Goal: Complete application form: Complete application form

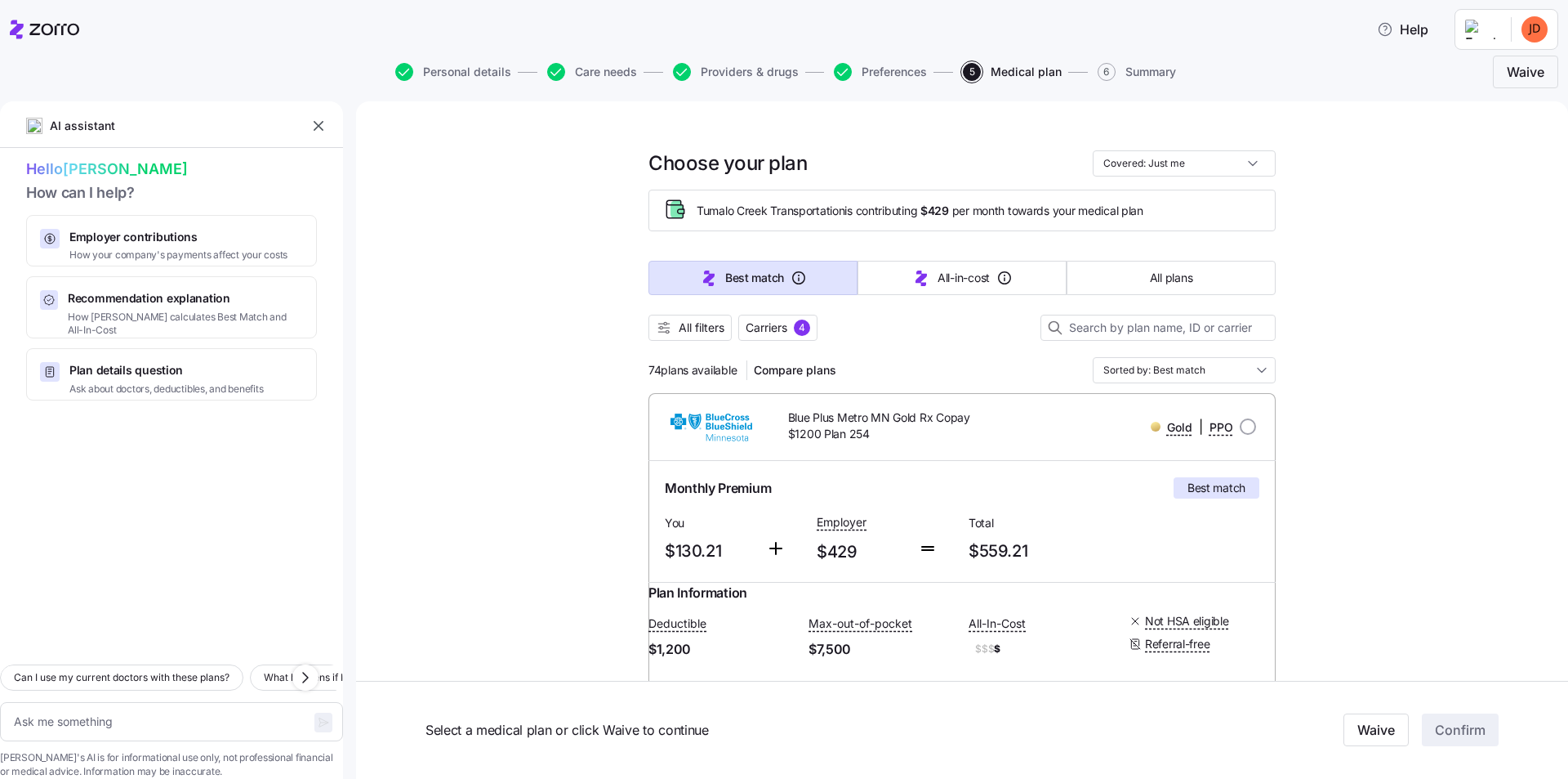
scroll to position [4085, 0]
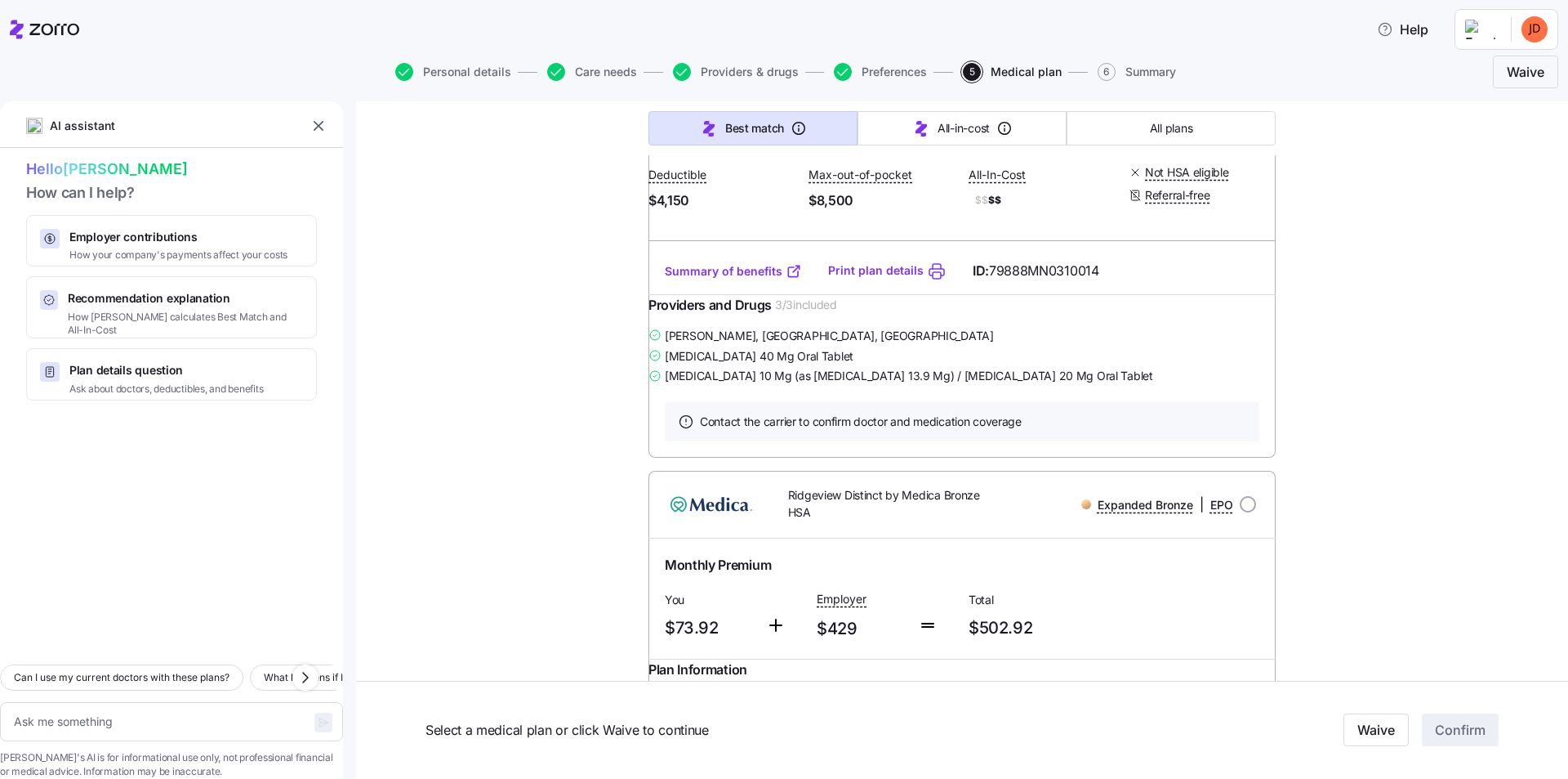
drag, startPoint x: 600, startPoint y: 336, endPoint x: 575, endPoint y: 341, distance: 25.5
click at [598, 336] on div "Choose your plan Covered: Just me Tumalo Creek Transportation is contributing $…" at bounding box center [962, 158] width 1212 height 8286
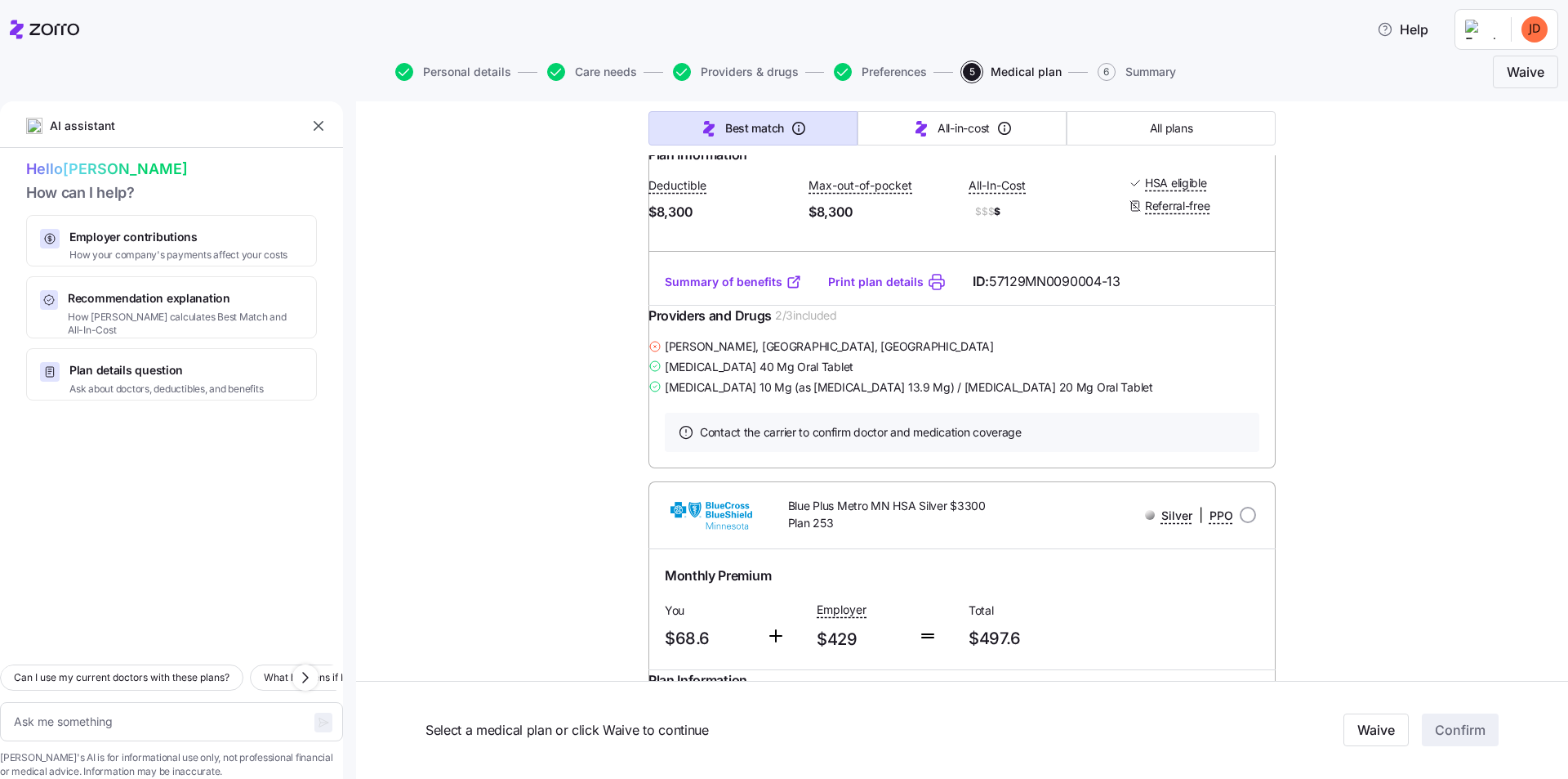
scroll to position [1389, 0]
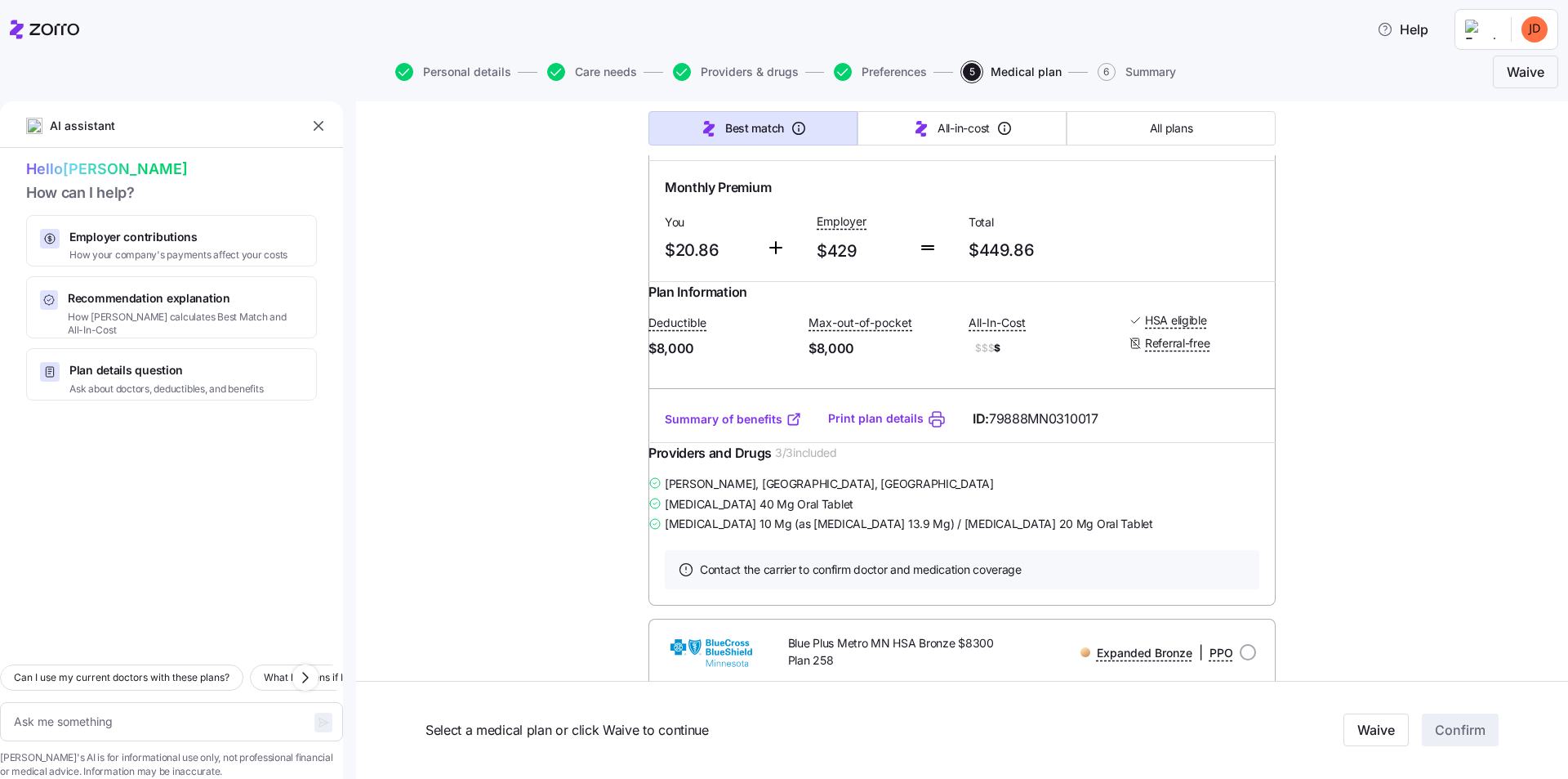
scroll to position [817, 0]
click at [453, 76] on span "Personal details" at bounding box center [468, 72] width 88 height 12
type textarea "x"
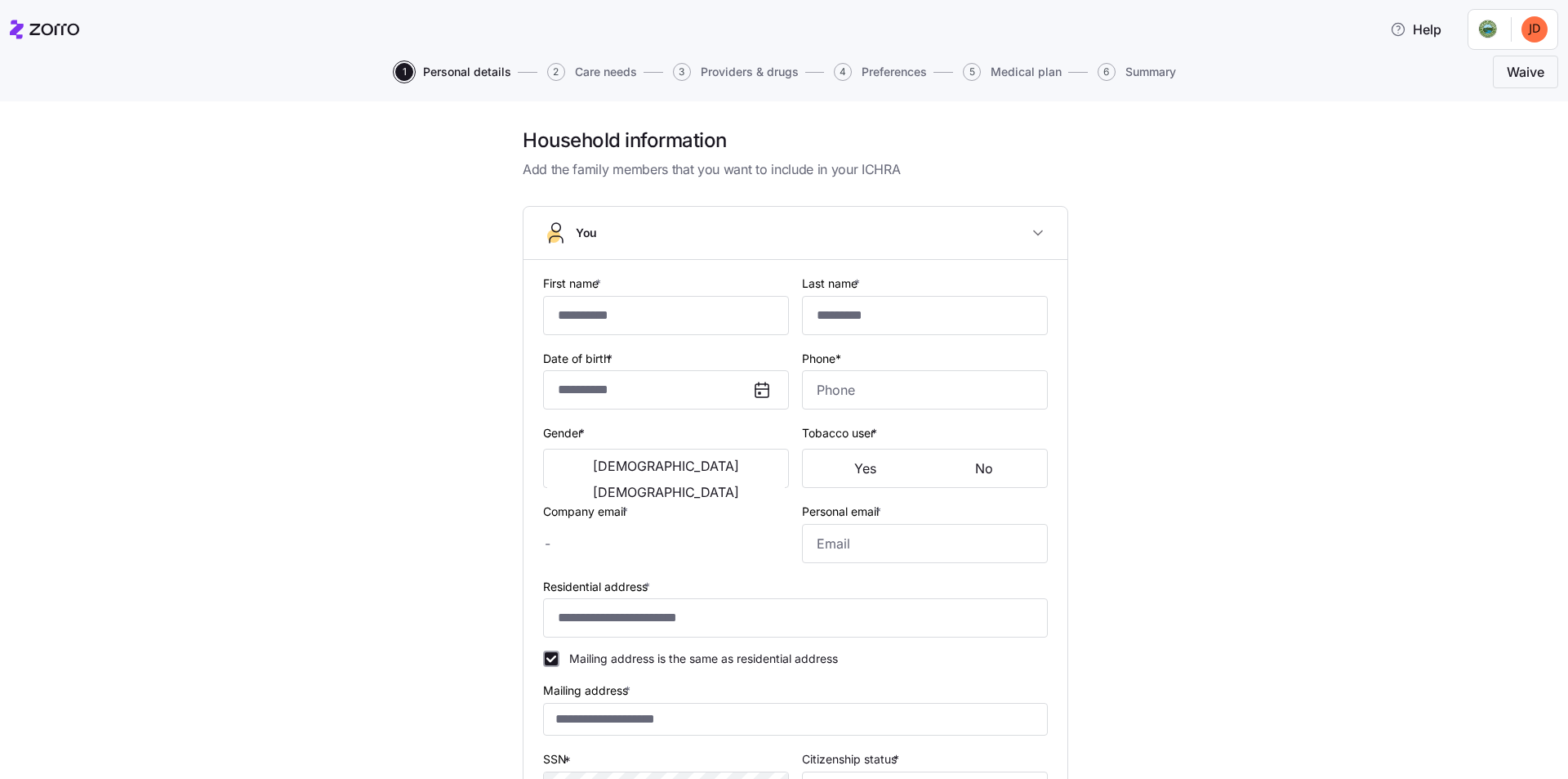
type input "*****"
type input "**********"
type input "jdrangstveit@tumalocreek.us"
type input "jameydrangstveit@gmail.com"
type input "**********"
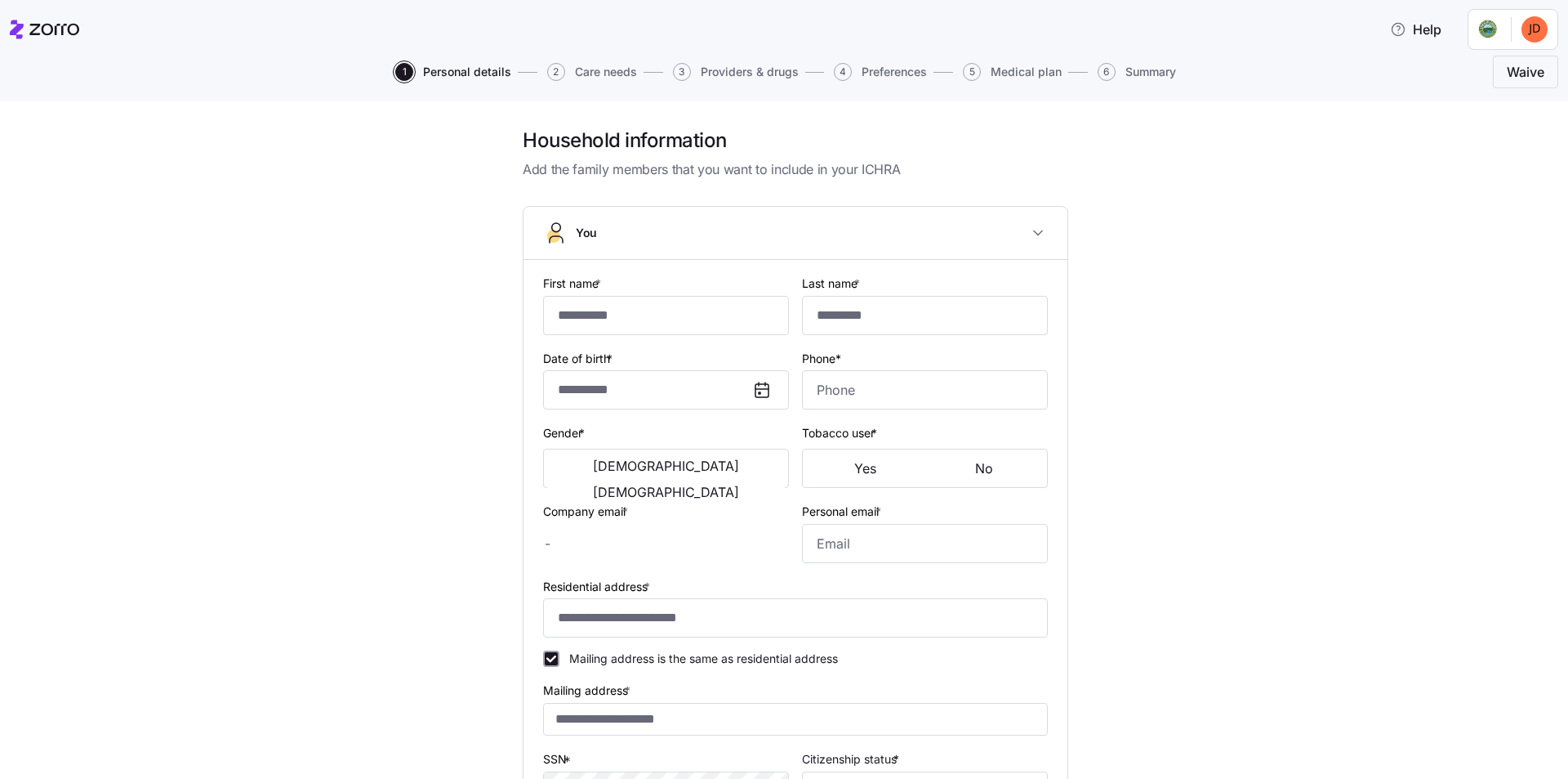
checkbox input "true"
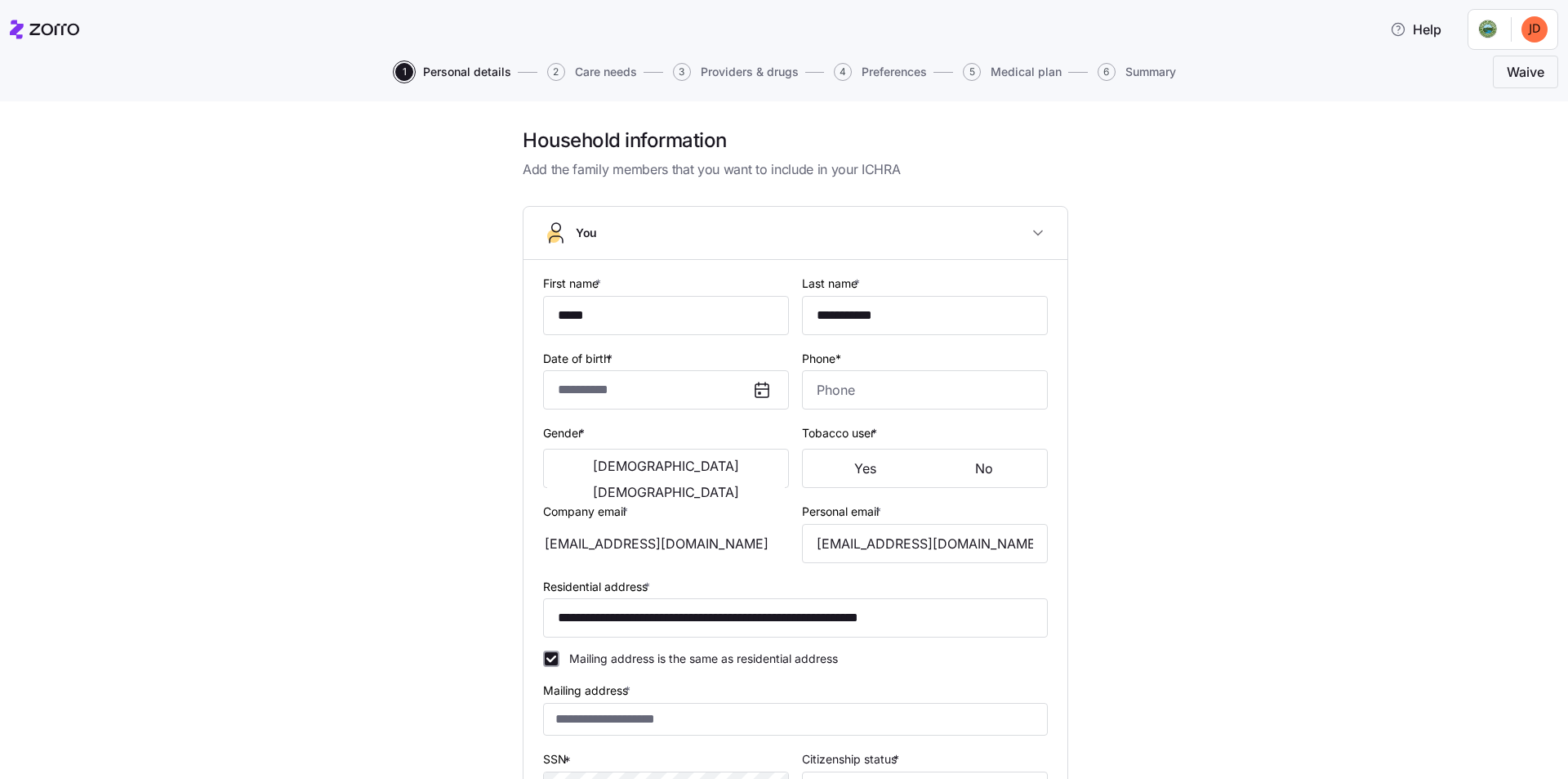
type input "**********"
type input "(763) 291-4582"
type input "US citizen"
type input "Married"
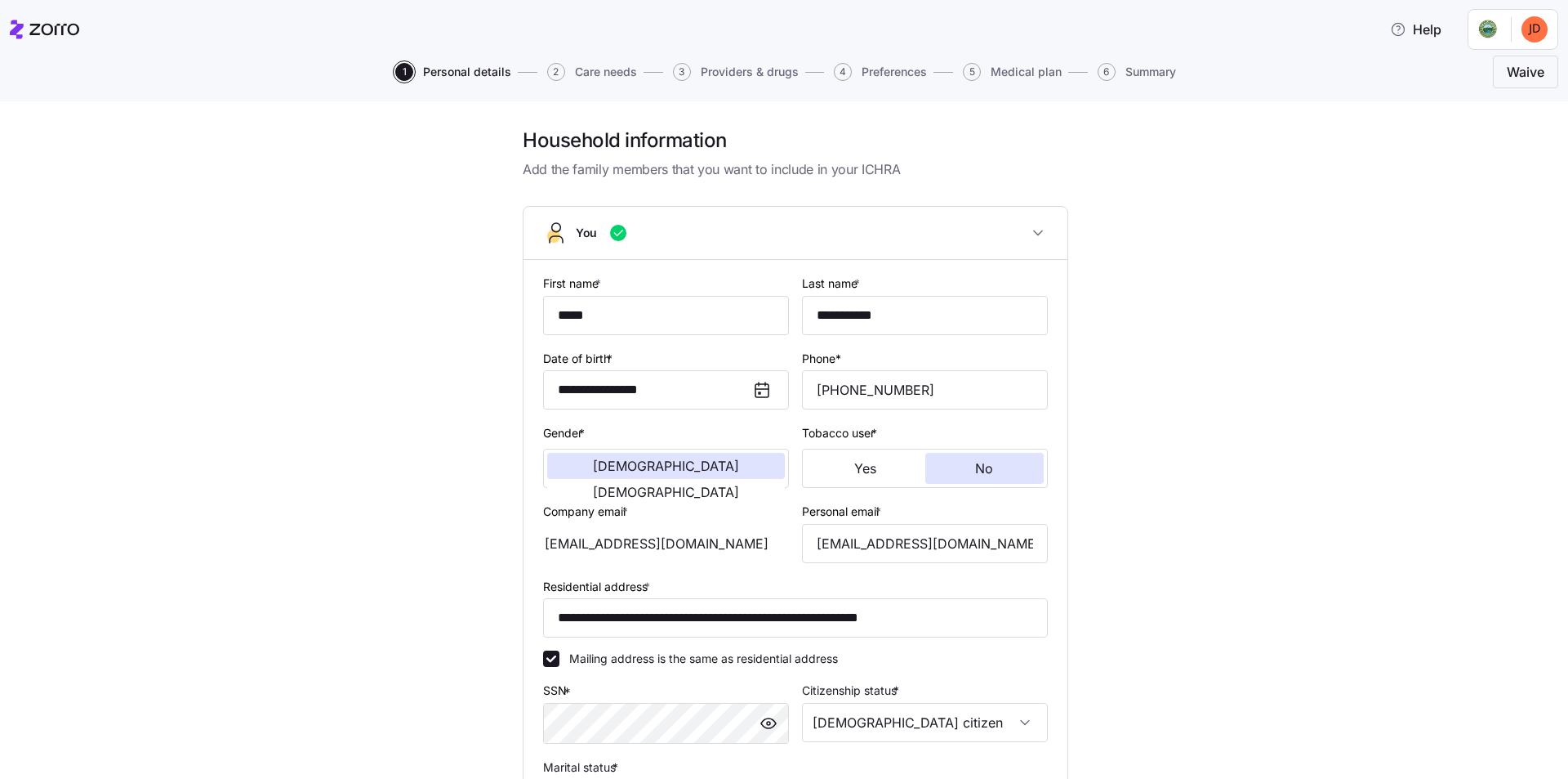
drag, startPoint x: 397, startPoint y: 407, endPoint x: 396, endPoint y: 432, distance: 25.0
click at [397, 409] on div "**********" at bounding box center [796, 570] width 1500 height 885
click at [448, 333] on div "**********" at bounding box center [796, 570] width 1500 height 885
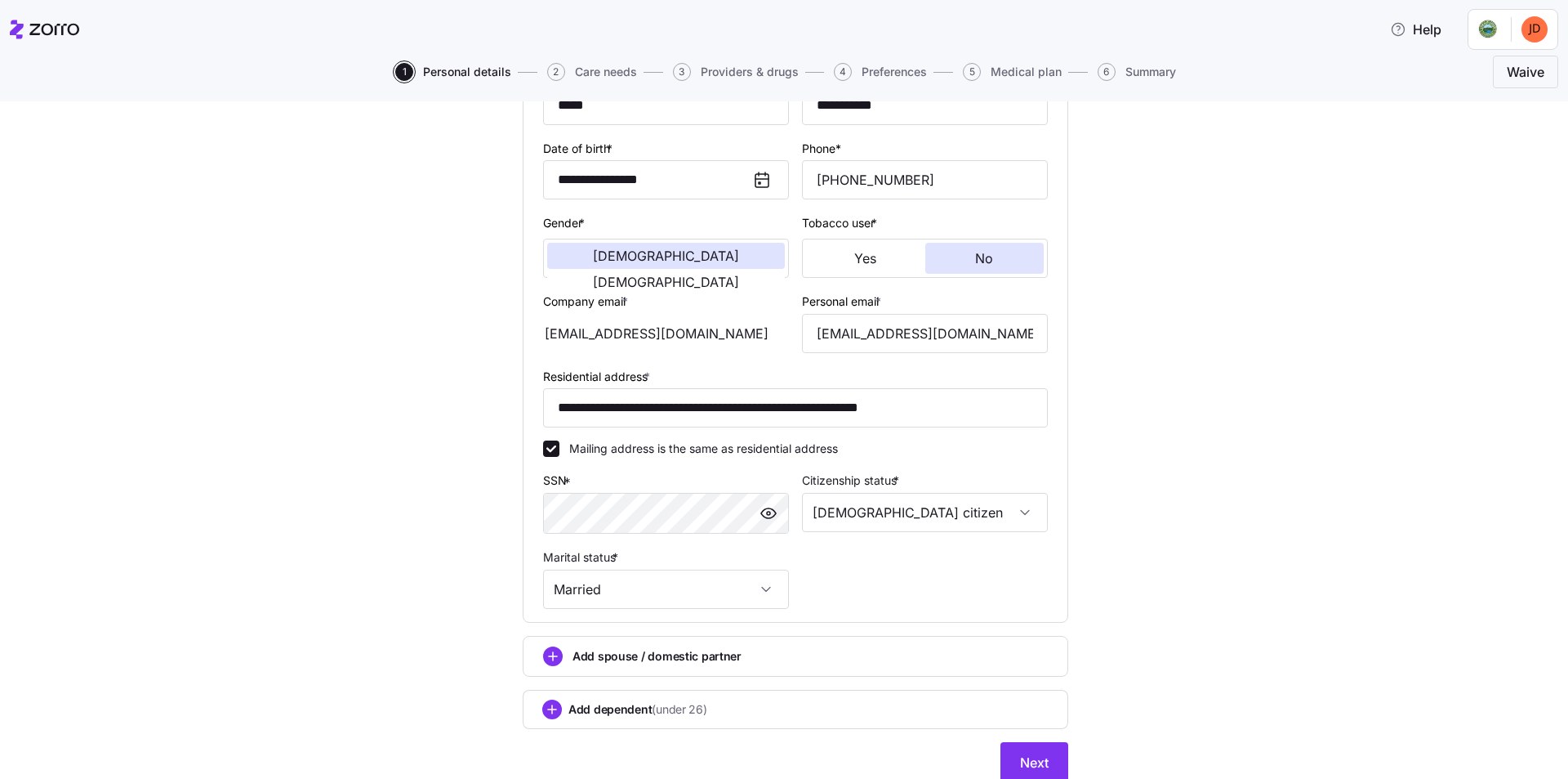
scroll to position [273, 0]
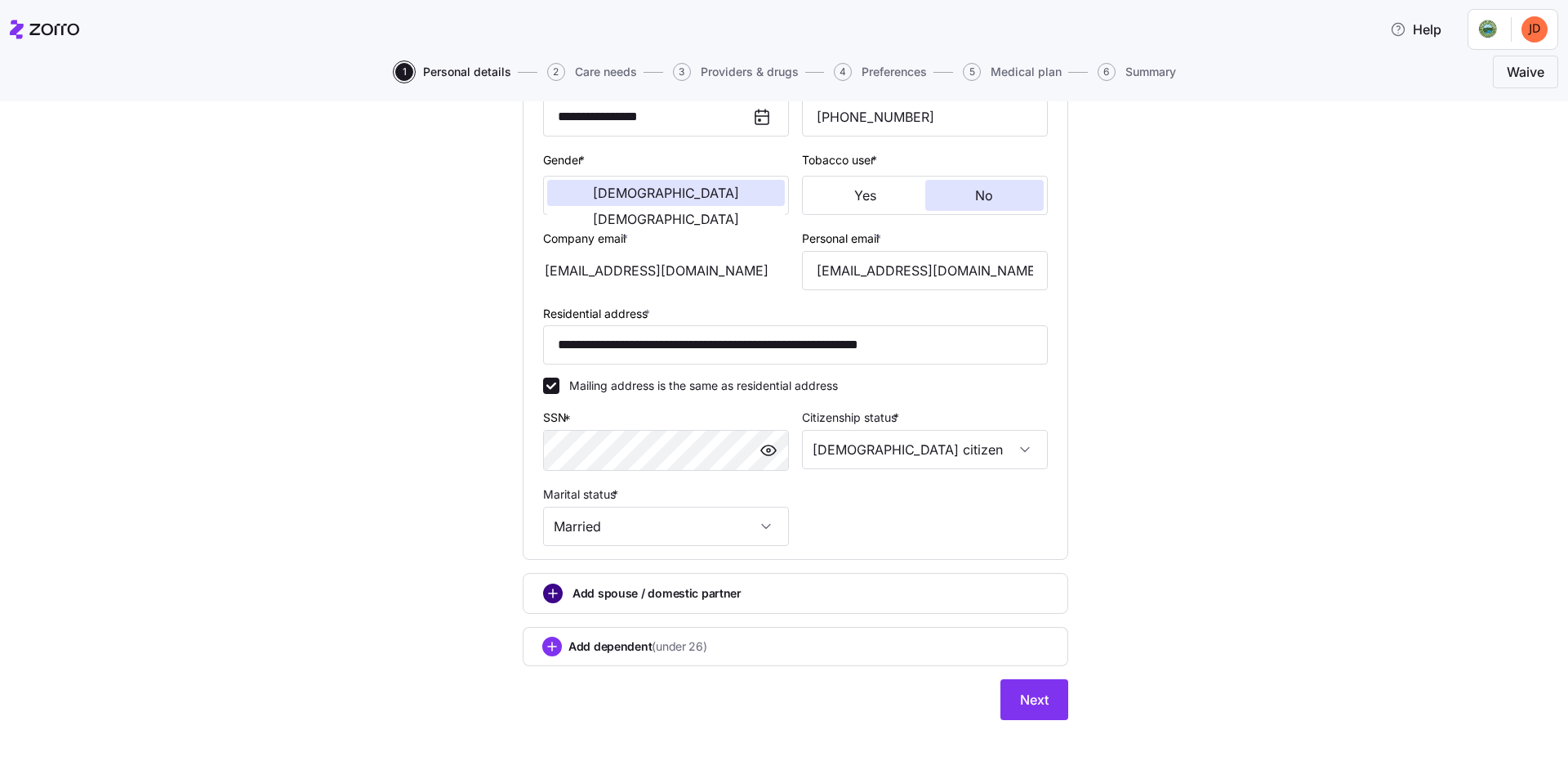
click at [549, 596] on circle "add icon" at bounding box center [552, 593] width 18 height 18
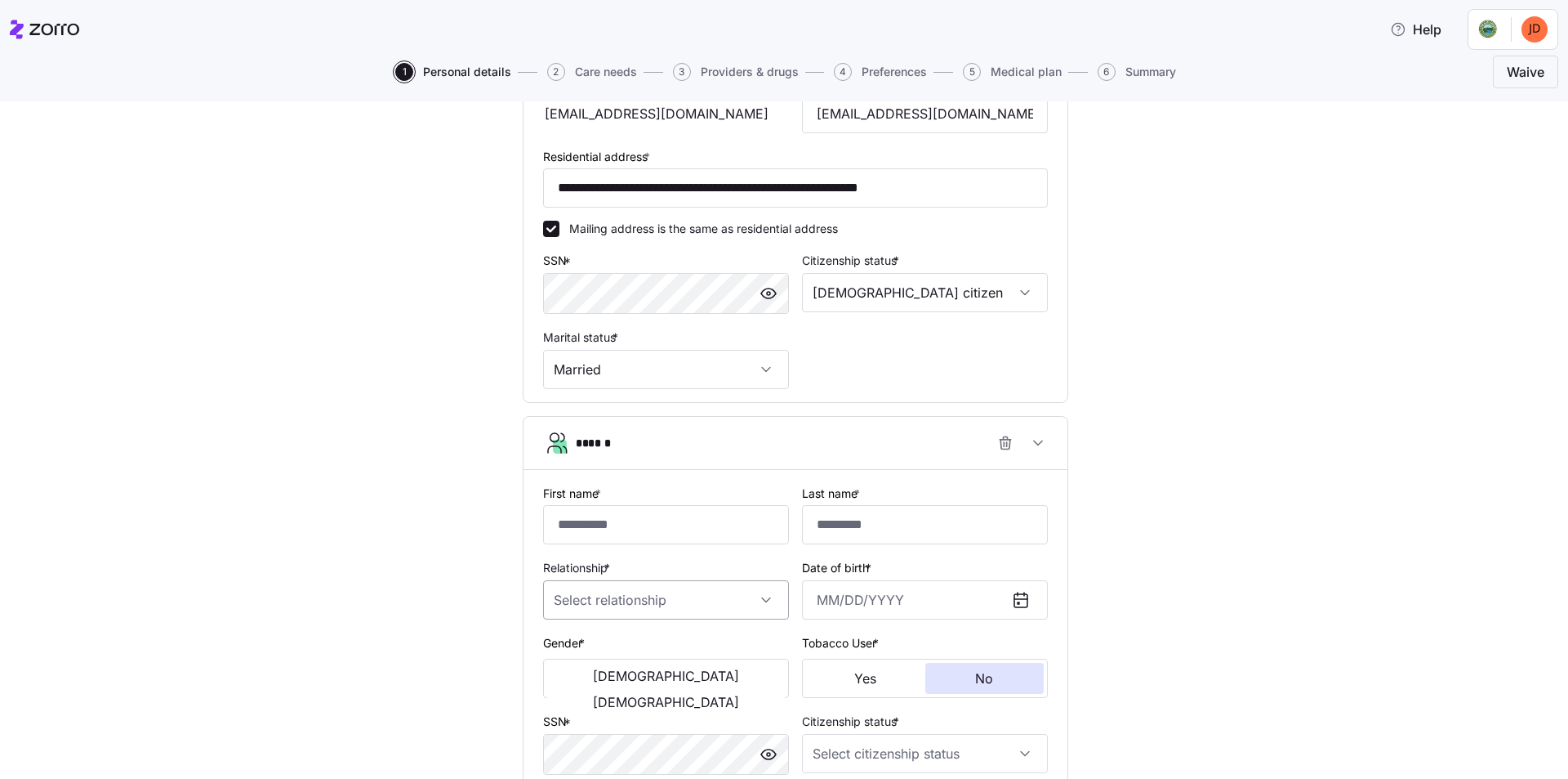
scroll to position [436, 0]
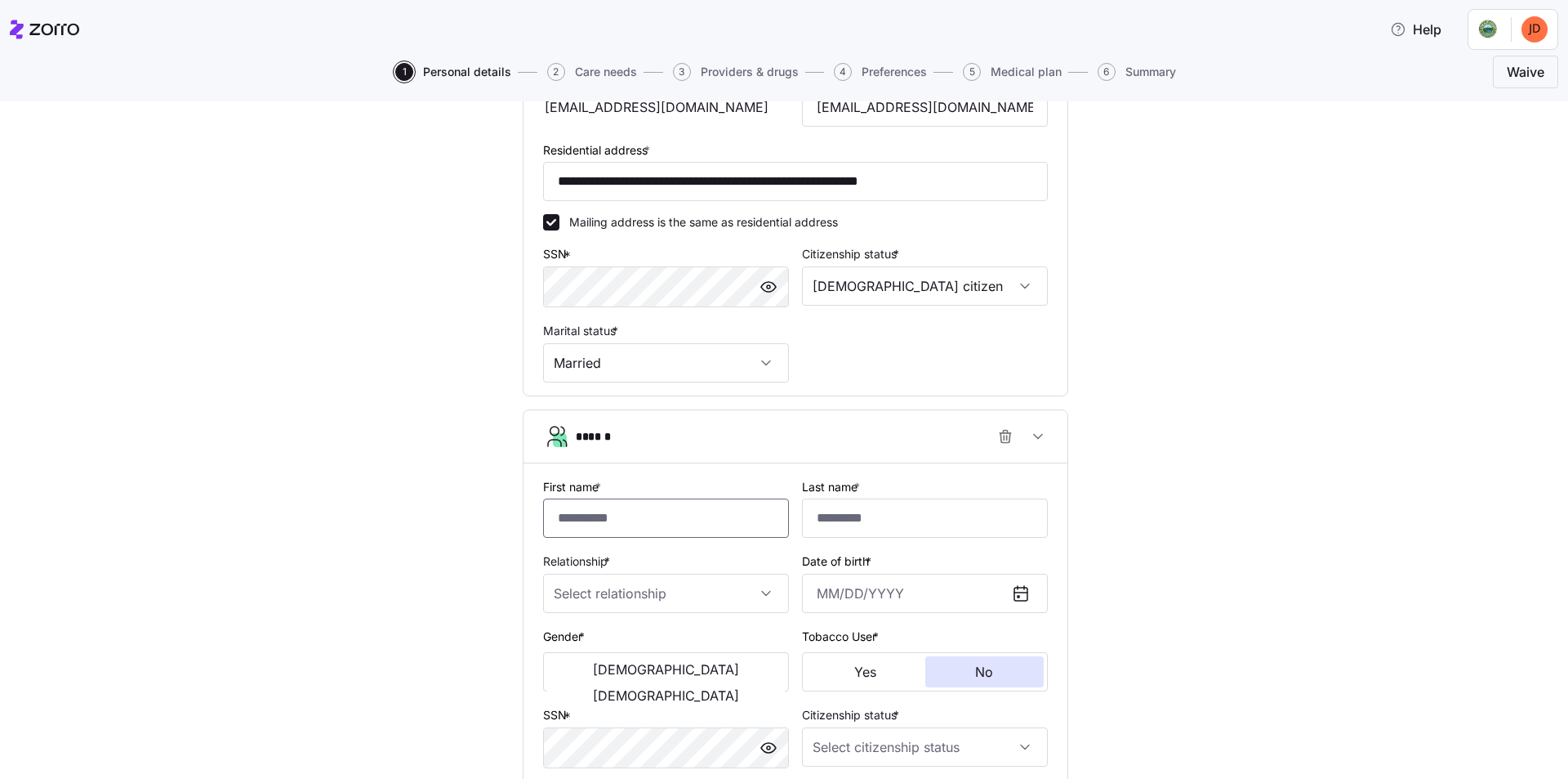
click at [648, 513] on input "First name *" at bounding box center [666, 518] width 246 height 39
type input "******"
click at [862, 517] on input "Last name *" at bounding box center [925, 518] width 246 height 39
type input "**********"
click at [642, 588] on input "Relationship *" at bounding box center [666, 593] width 246 height 39
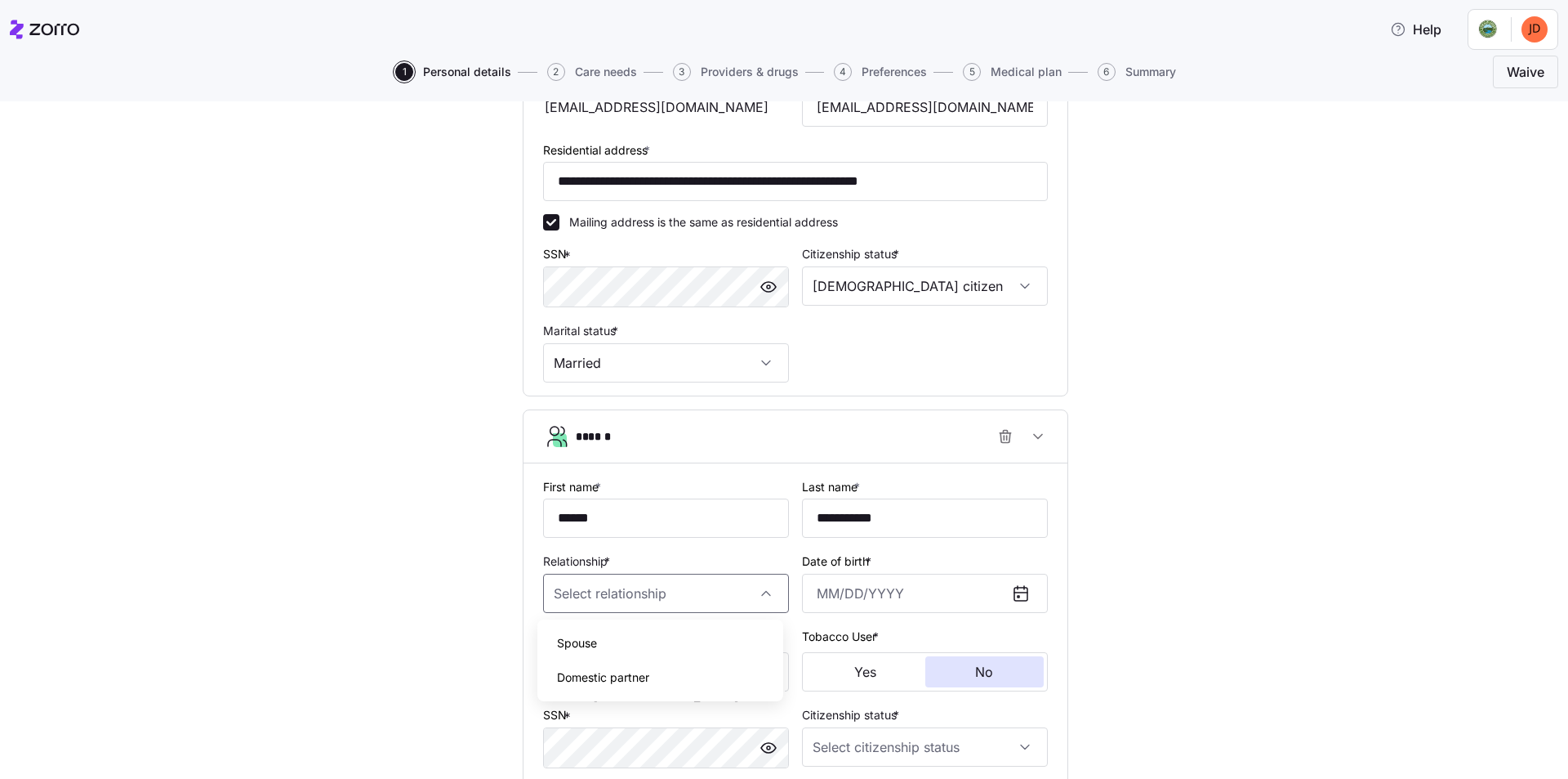
click at [484, 628] on div "**********" at bounding box center [796, 336] width 1500 height 1291
click at [596, 594] on input "Relationship *" at bounding box center [666, 593] width 246 height 39
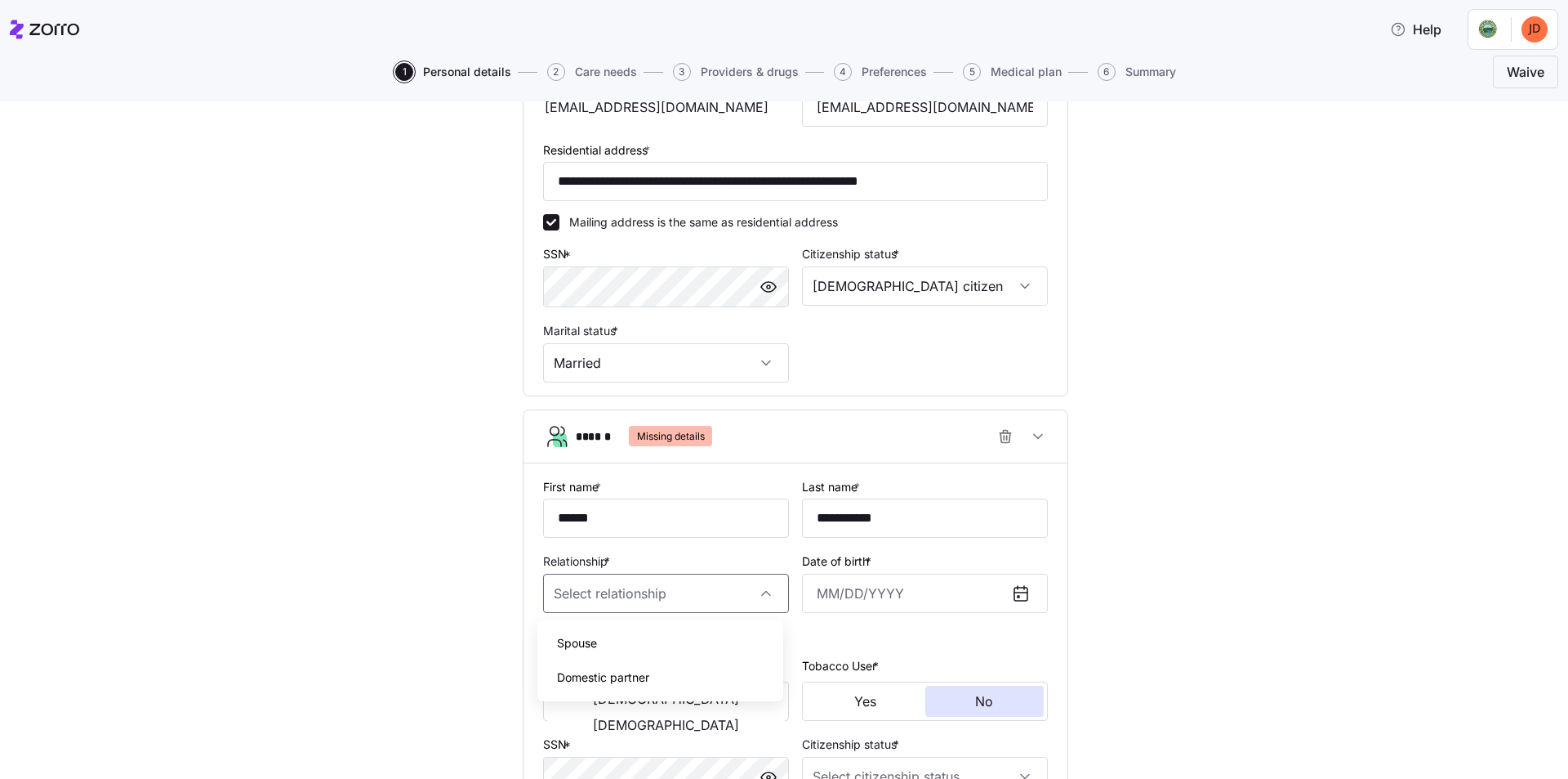
click at [592, 645] on span "Spouse" at bounding box center [577, 643] width 40 height 18
type input "Spouse"
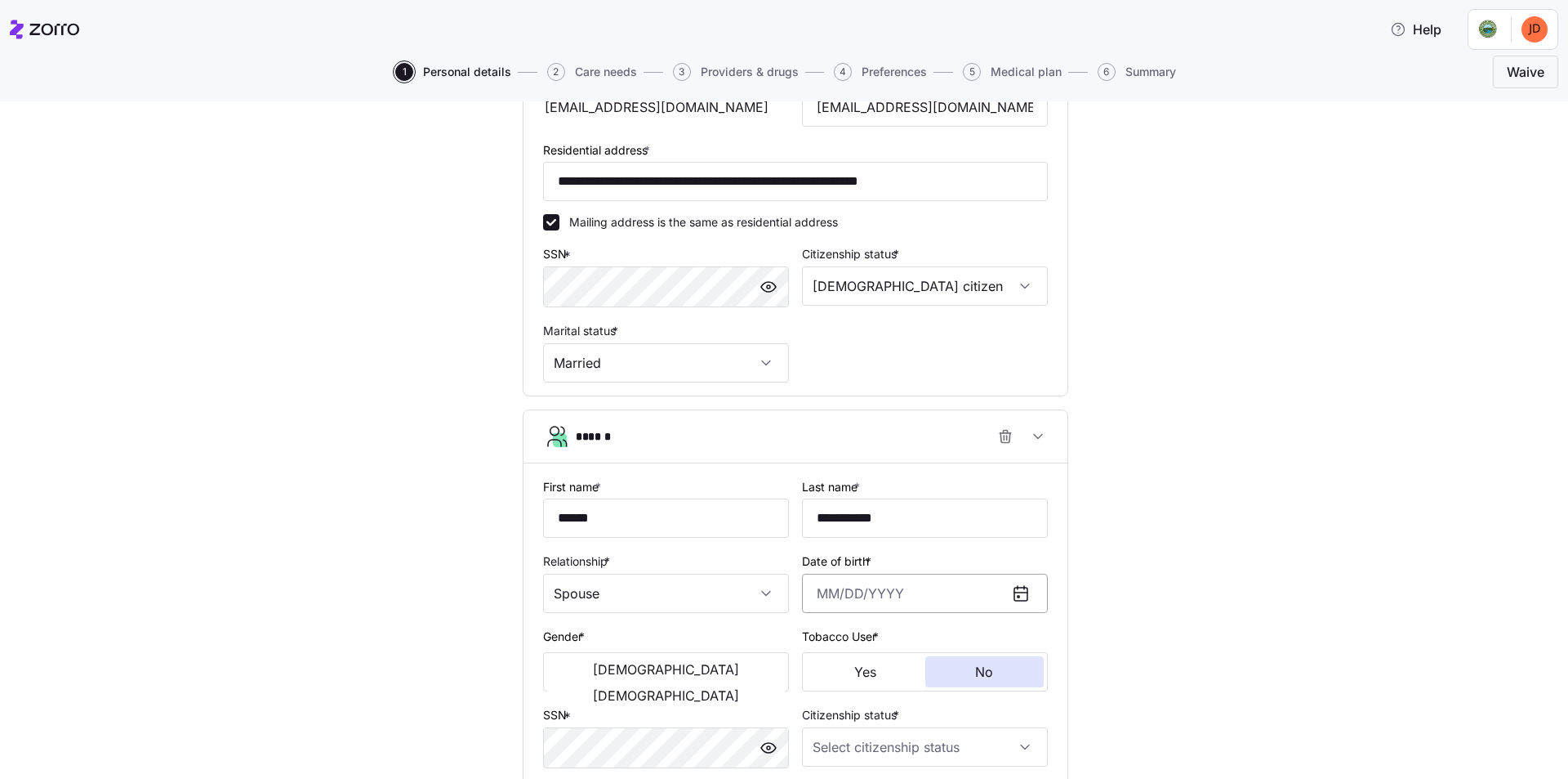
click at [917, 595] on input "Date of birth *" at bounding box center [925, 593] width 246 height 39
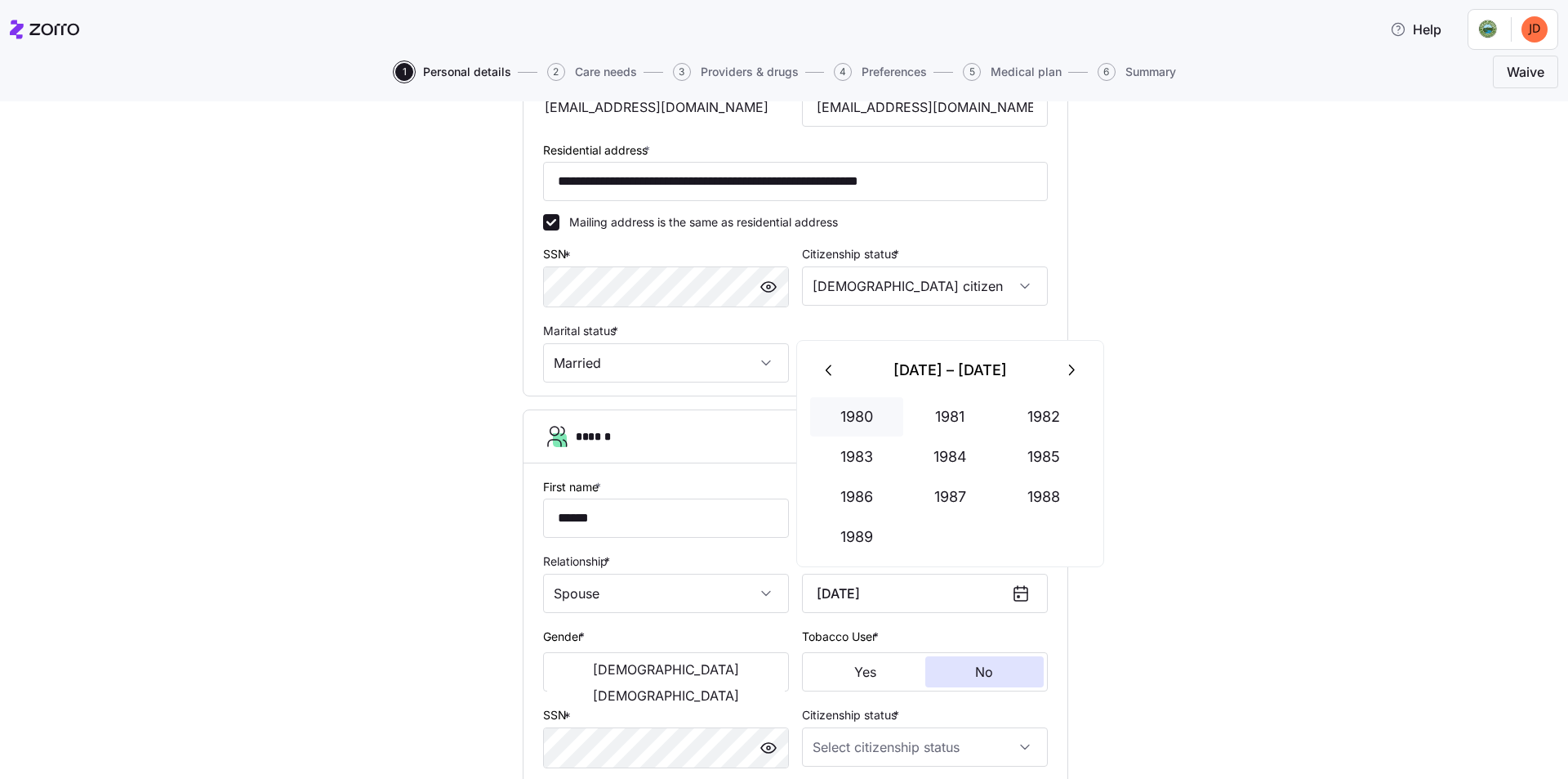
click at [848, 413] on button "1980" at bounding box center [856, 416] width 93 height 39
click at [863, 497] on button "Jul" at bounding box center [856, 497] width 93 height 39
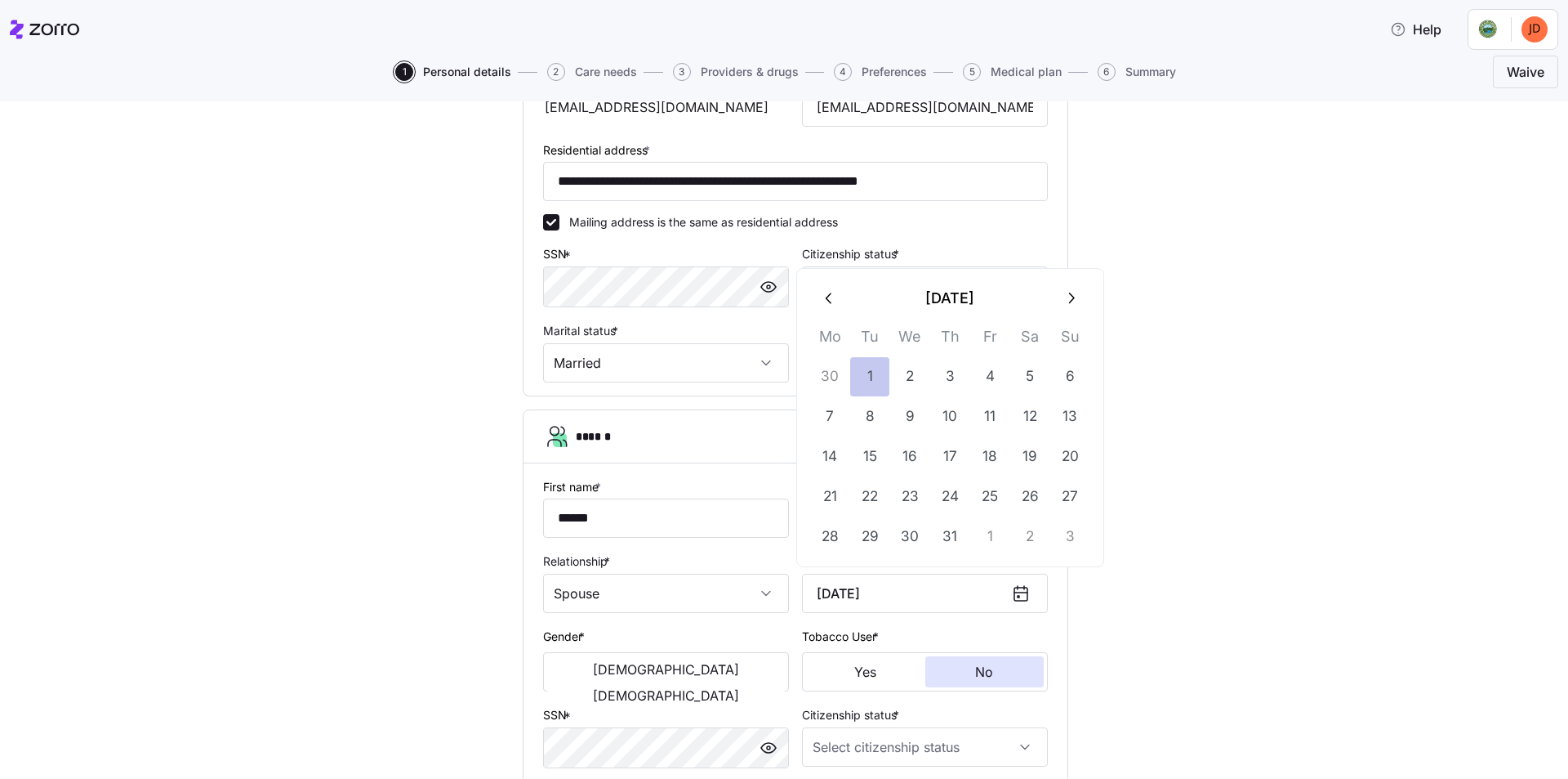
click at [871, 375] on button "1" at bounding box center [869, 377] width 39 height 39
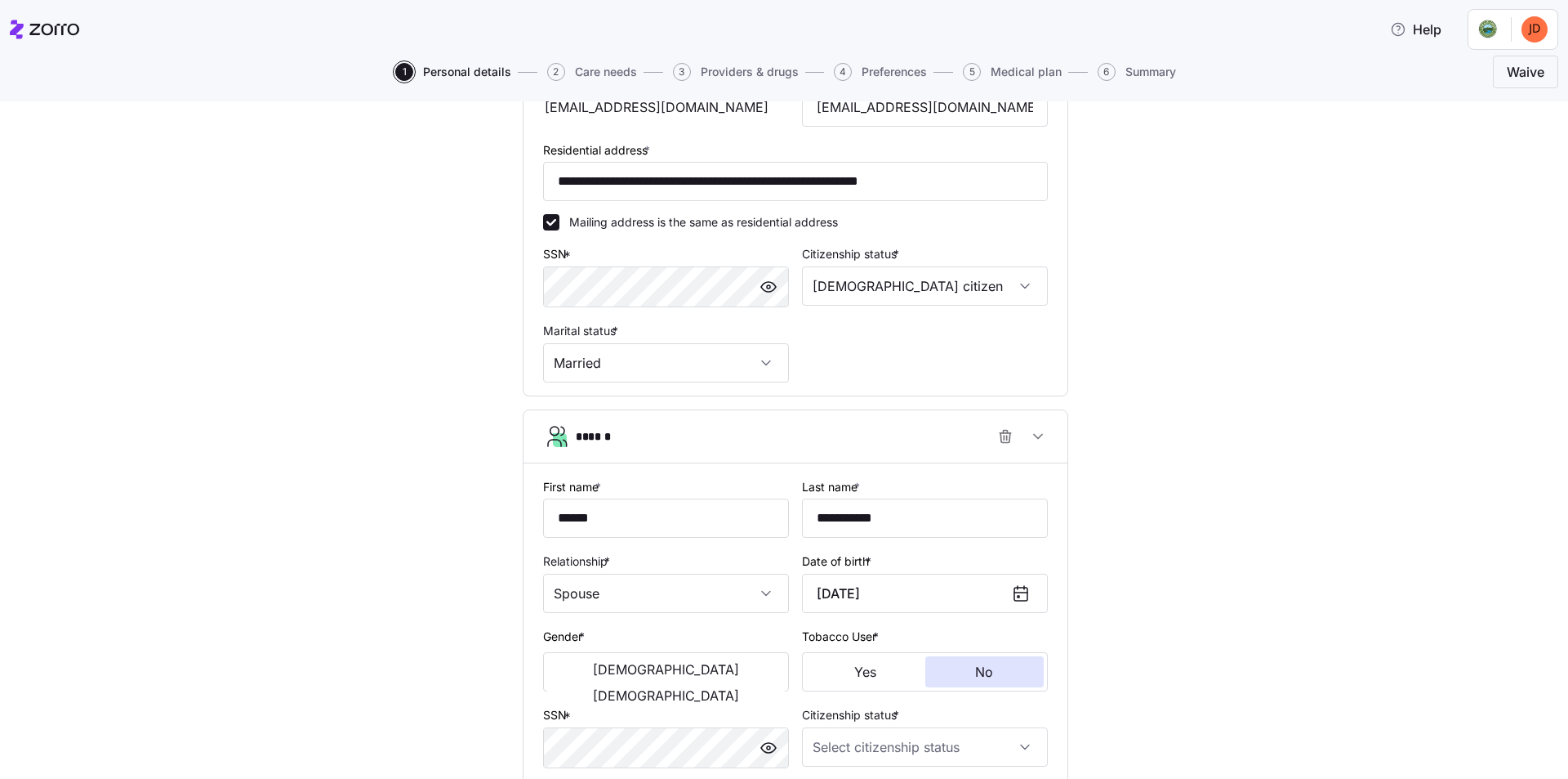
type input "[DATE]"
click at [1187, 577] on div "**********" at bounding box center [796, 336] width 1500 height 1291
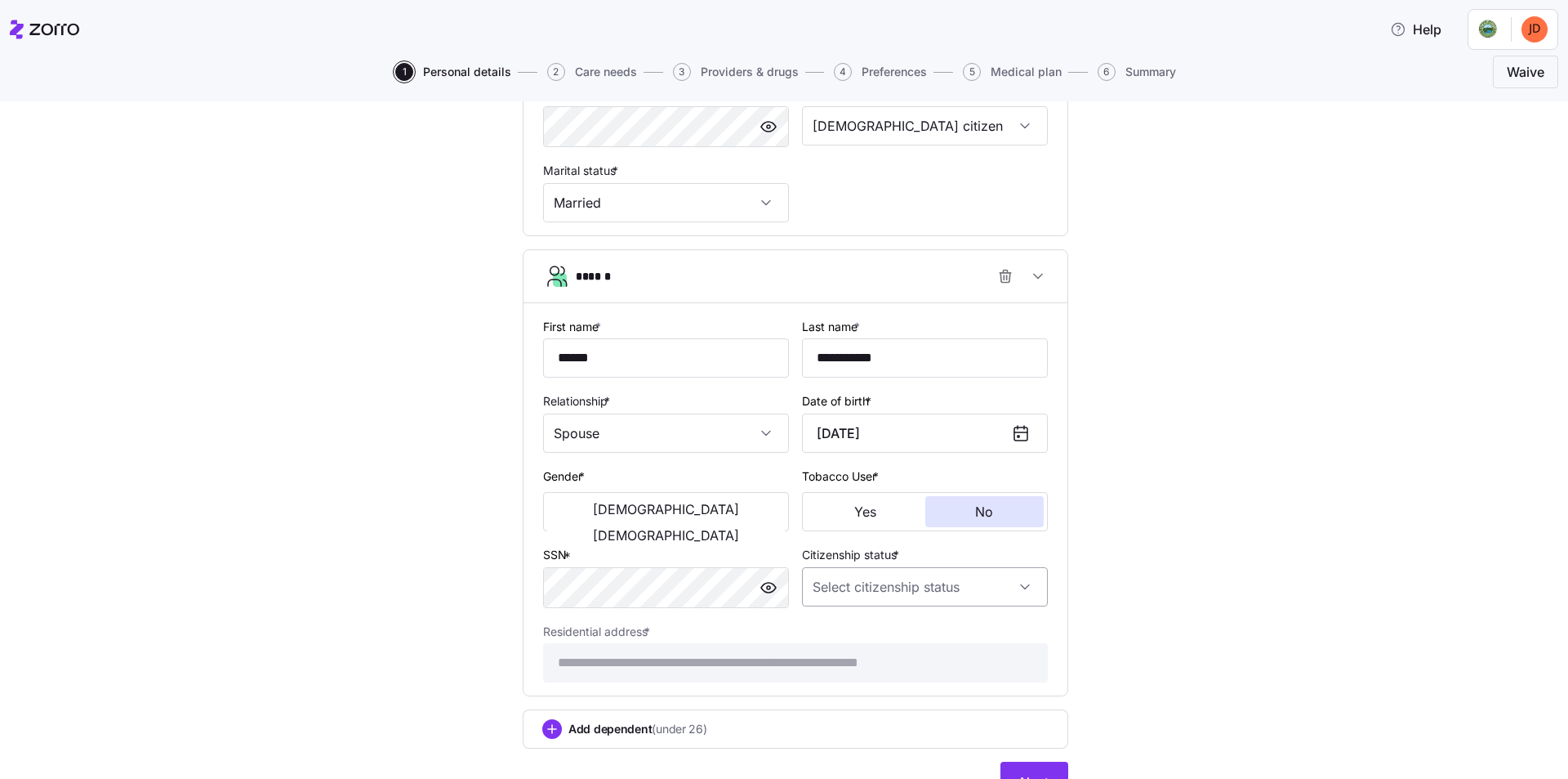
scroll to position [599, 0]
click at [722, 525] on span "[DEMOGRAPHIC_DATA]" at bounding box center [666, 532] width 146 height 13
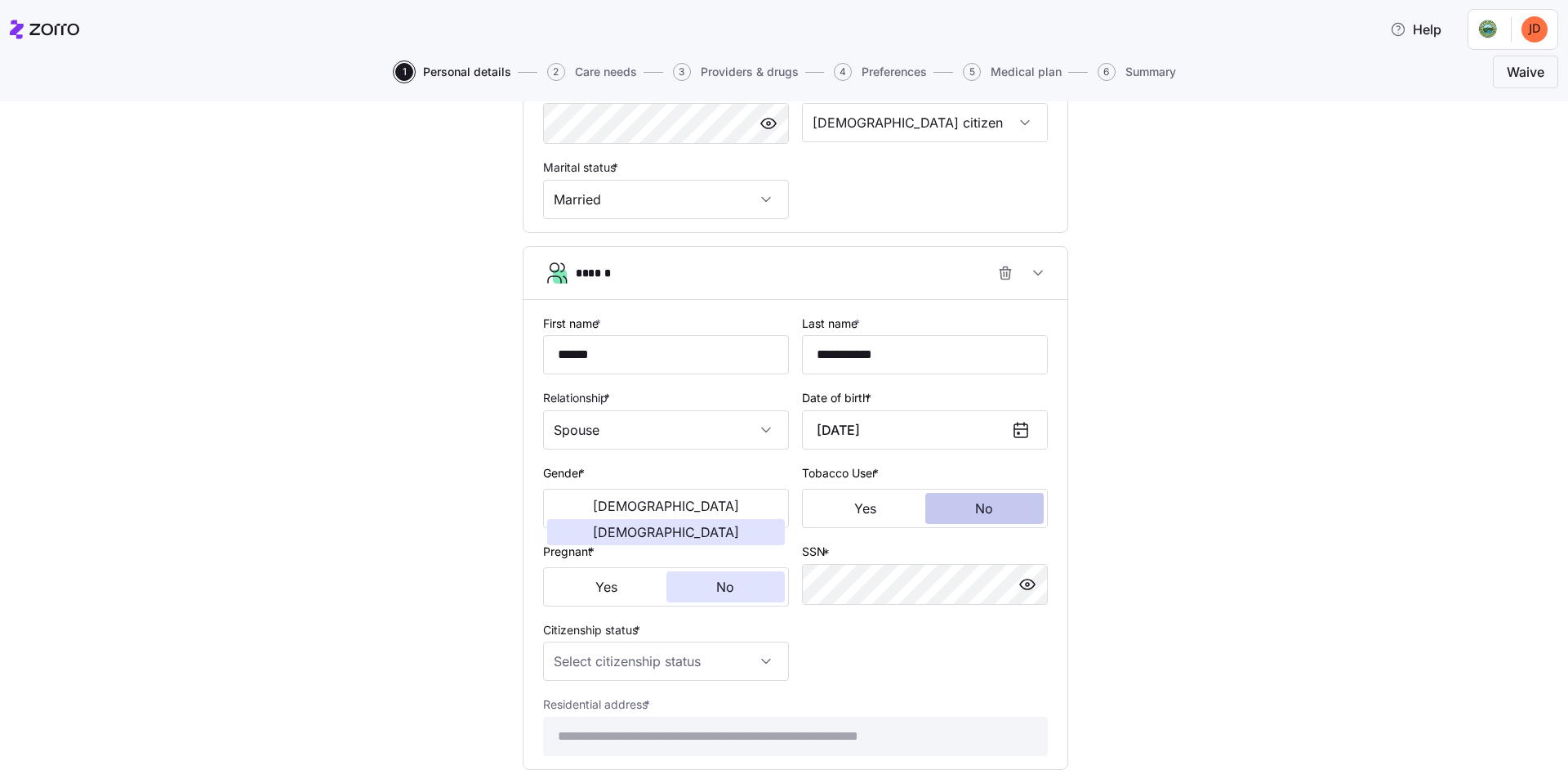
click at [981, 511] on span "No" at bounding box center [984, 508] width 18 height 13
click at [719, 588] on span "No" at bounding box center [725, 587] width 18 height 13
click at [1263, 586] on div "**********" at bounding box center [796, 211] width 1500 height 1368
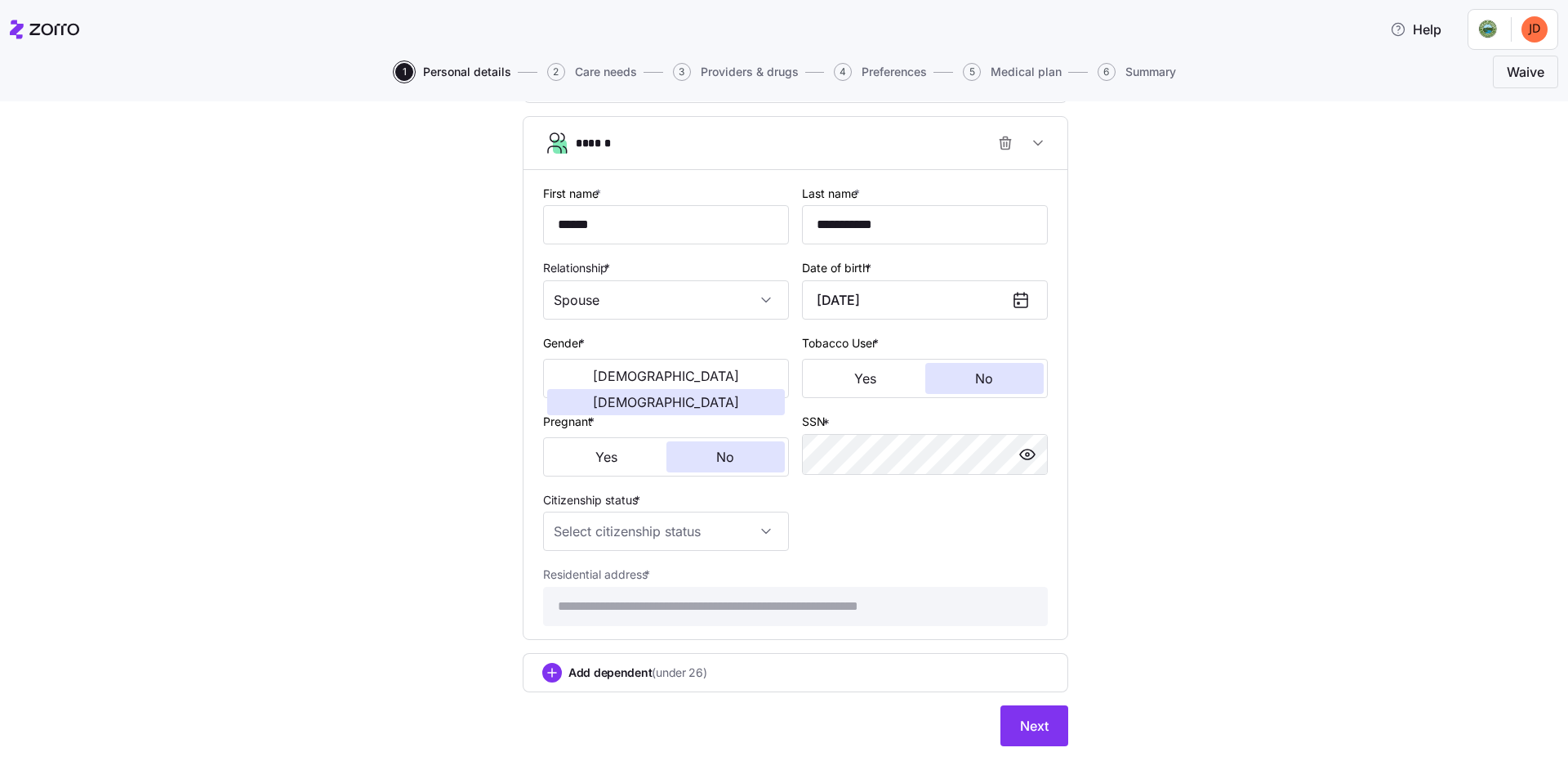
scroll to position [756, 0]
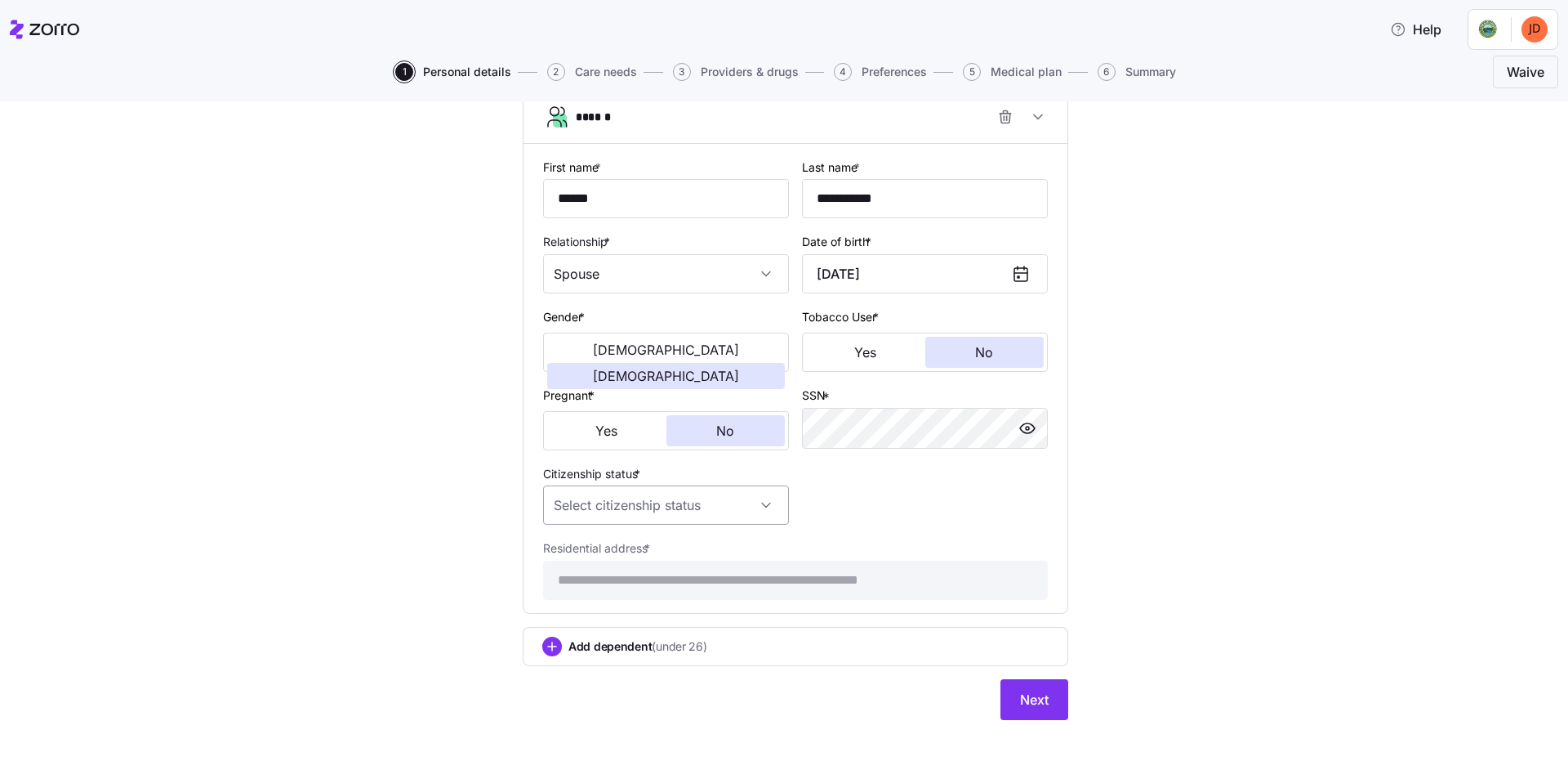
click at [614, 506] on input "Citizenship status *" at bounding box center [666, 504] width 246 height 39
click at [595, 552] on span "[DEMOGRAPHIC_DATA] citizen" at bounding box center [639, 554] width 166 height 18
type input "[DEMOGRAPHIC_DATA] citizen"
click at [543, 645] on circle "add icon" at bounding box center [552, 645] width 18 height 18
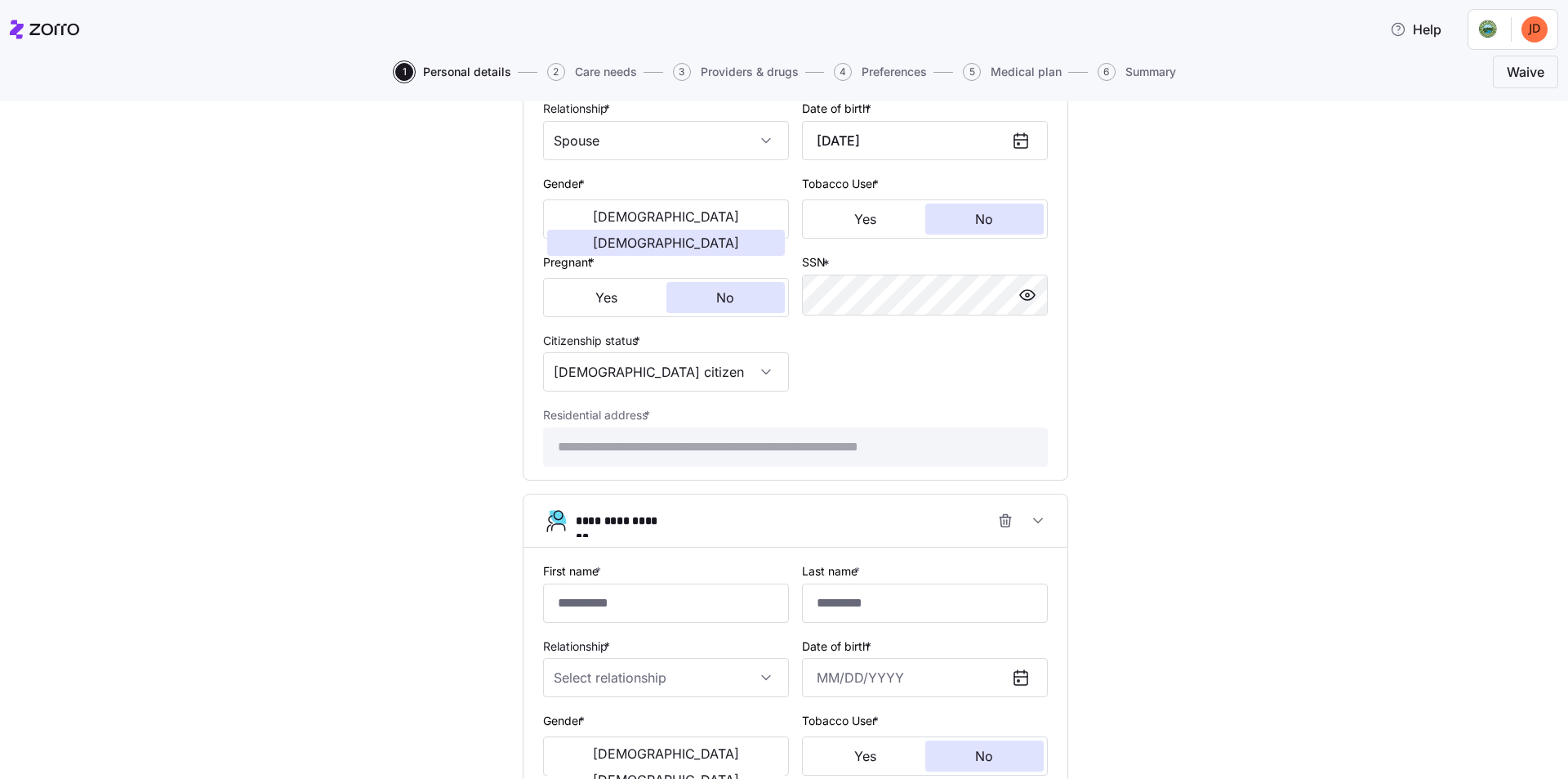
scroll to position [1083, 0]
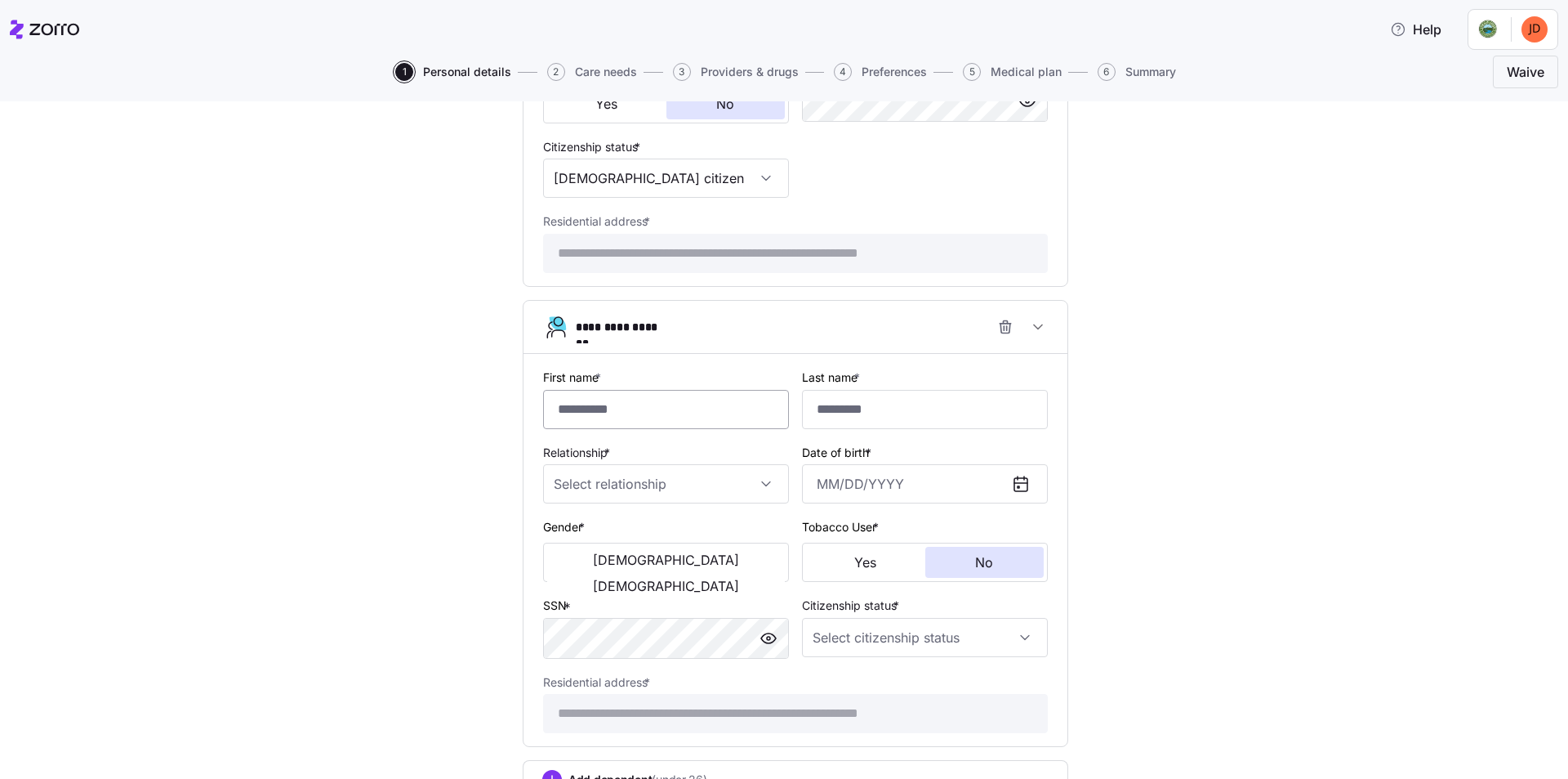
click at [606, 412] on input "First name *" at bounding box center [666, 409] width 246 height 39
type input "******"
click at [891, 402] on input "Last name *" at bounding box center [925, 409] width 246 height 39
type input "**********"
click at [632, 490] on input "Relationship *" at bounding box center [666, 483] width 246 height 39
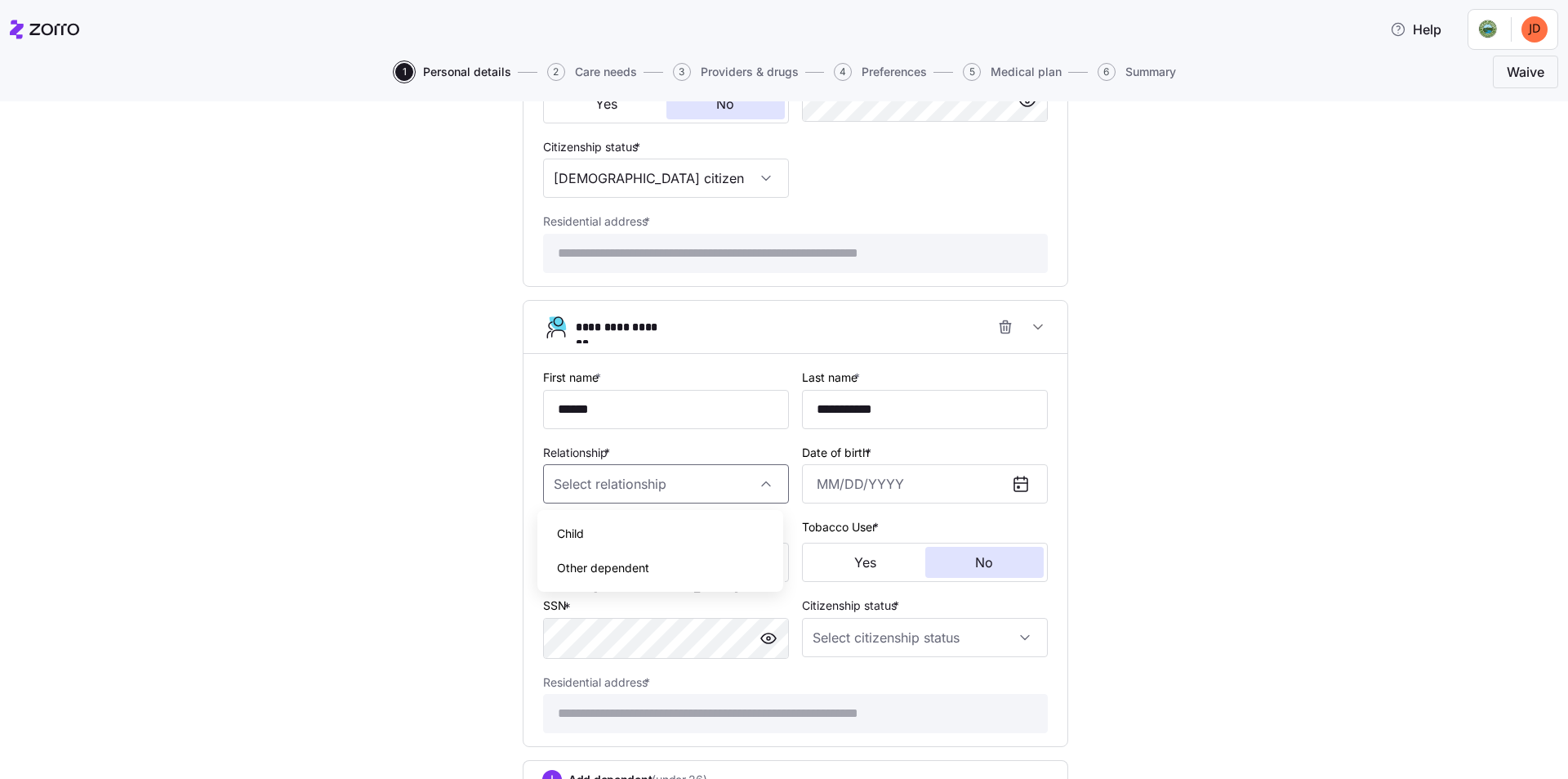
click at [588, 540] on div "Child" at bounding box center [660, 534] width 232 height 35
type input "Child"
click at [653, 482] on input "Child" at bounding box center [666, 483] width 246 height 39
click at [873, 487] on input "Date of birth *" at bounding box center [925, 483] width 246 height 39
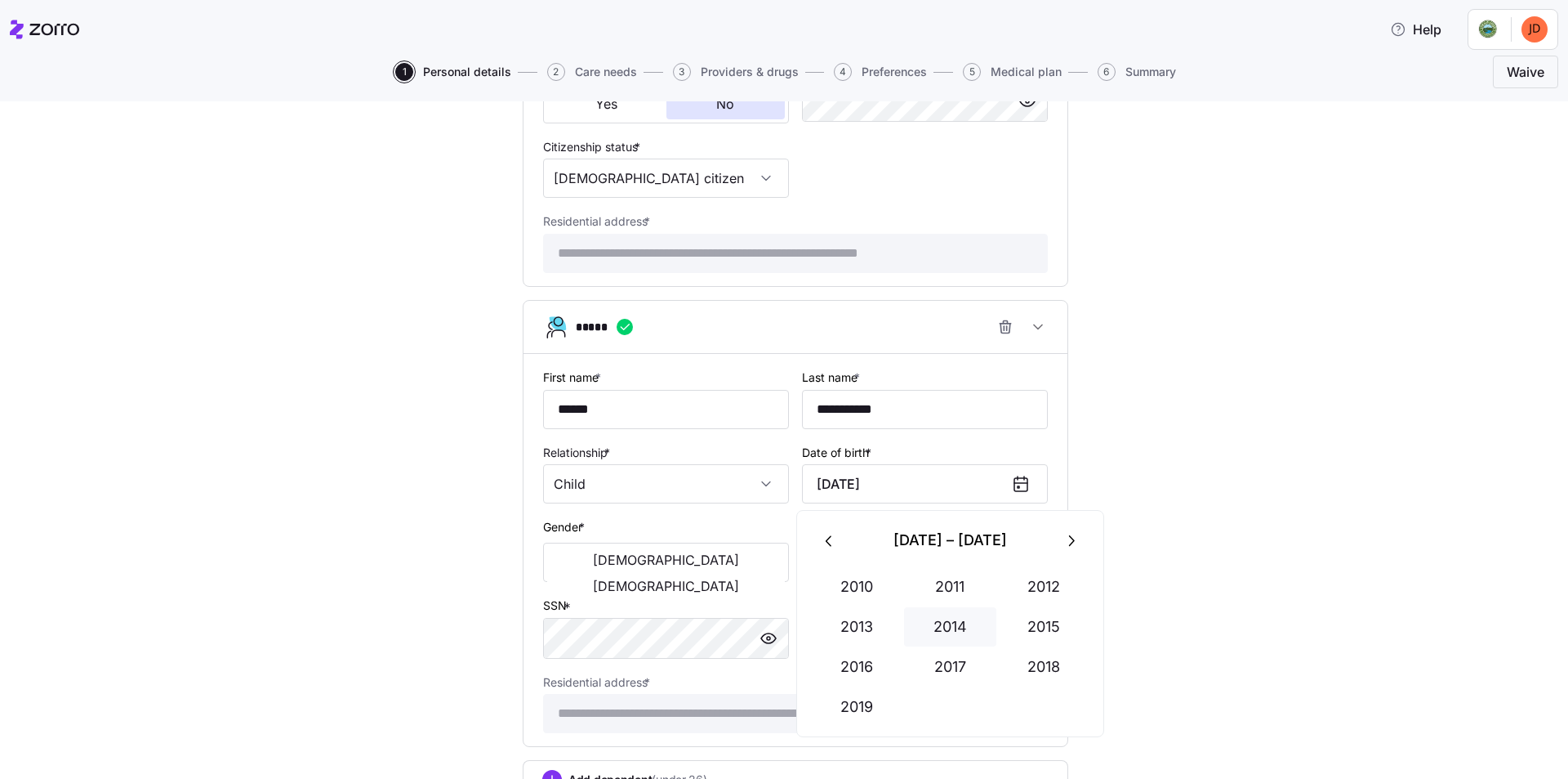
click at [959, 629] on button "2014" at bounding box center [951, 626] width 93 height 39
click at [861, 668] on button "Jul" at bounding box center [856, 667] width 93 height 39
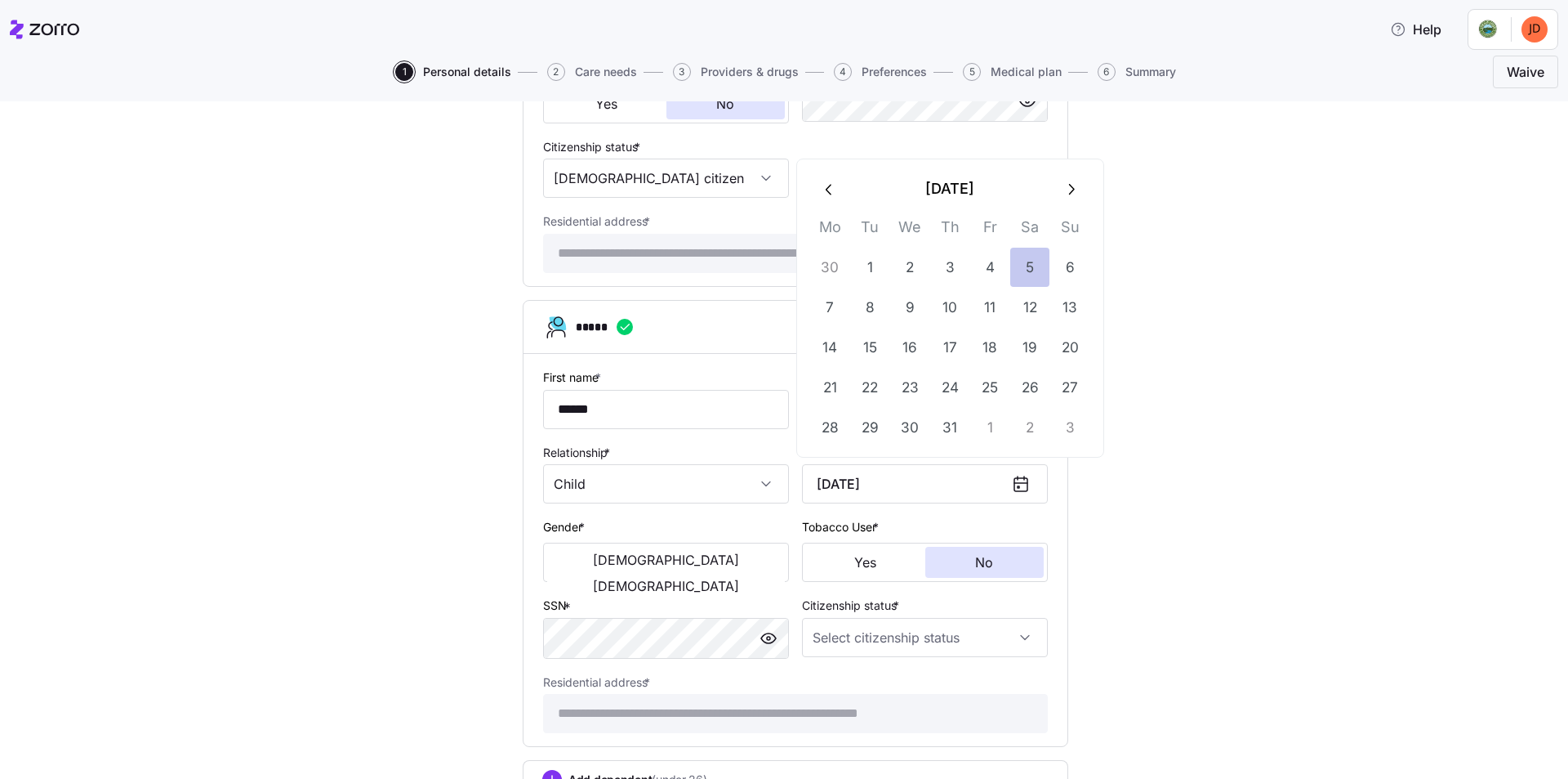
click at [1032, 260] on button "5" at bounding box center [1029, 267] width 39 height 39
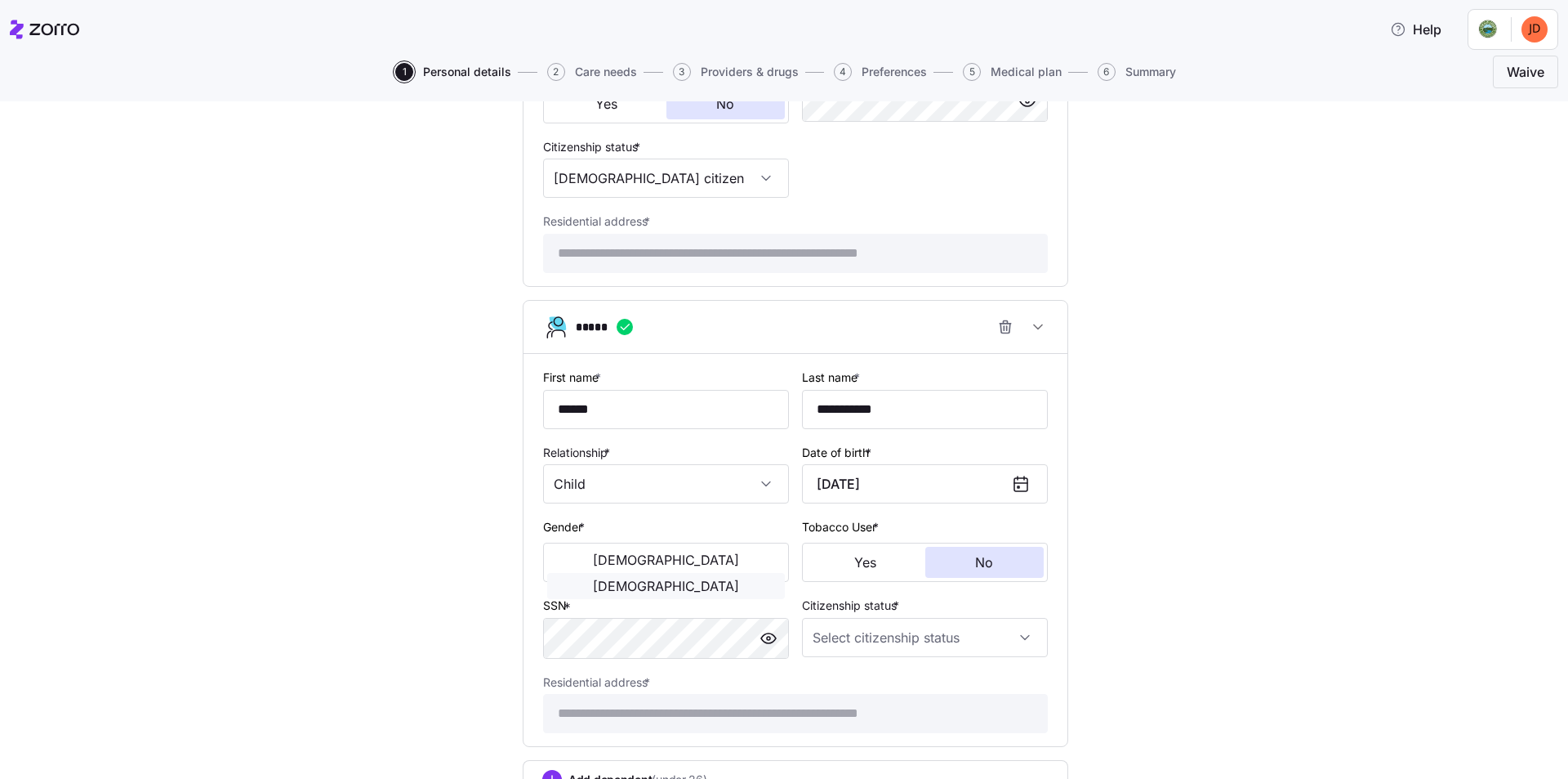
type input "July 5, 2014"
click at [720, 579] on span "Female" at bounding box center [666, 586] width 146 height 13
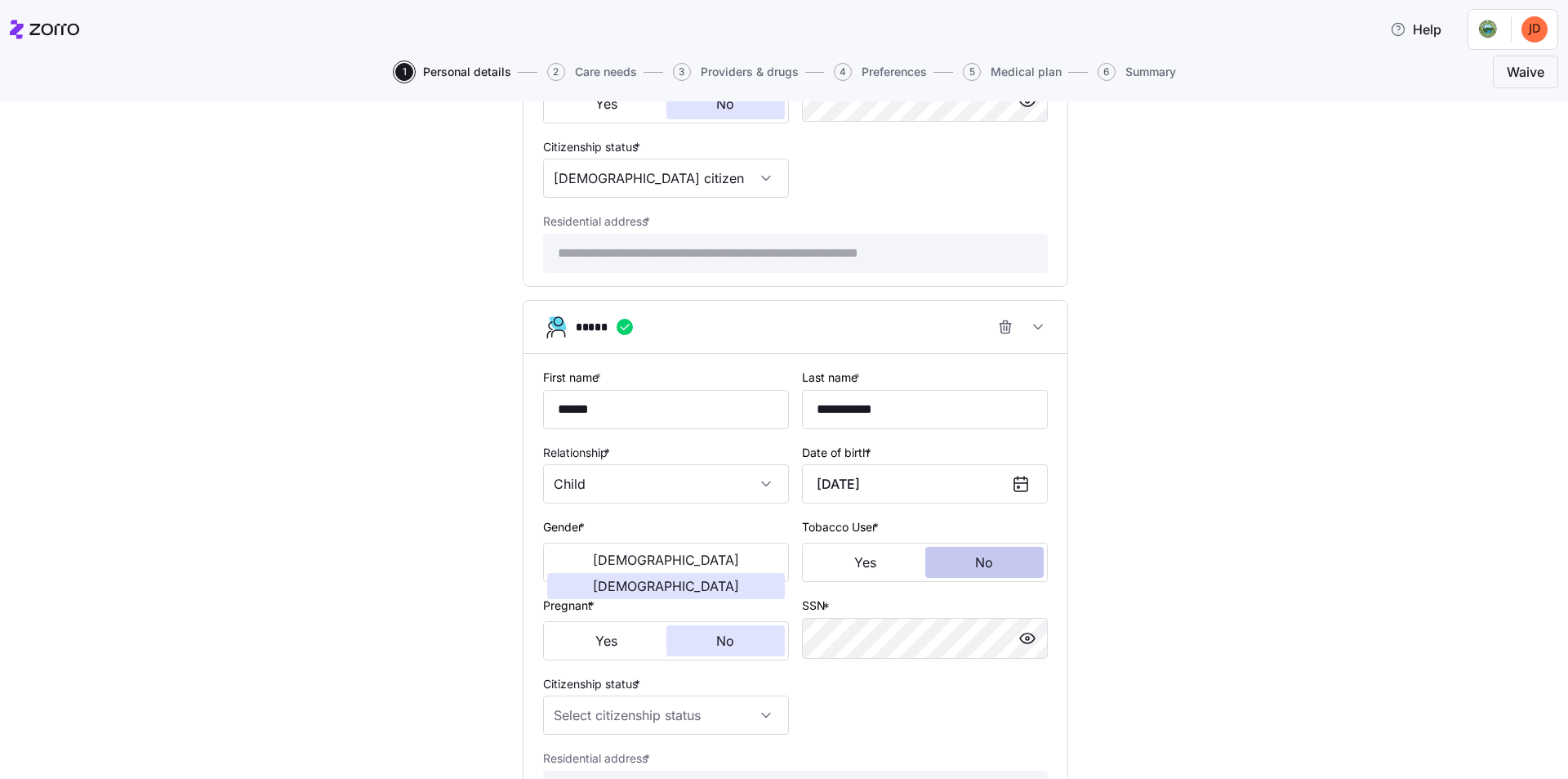
click at [1021, 565] on button "No" at bounding box center [985, 562] width 119 height 31
click at [704, 645] on button "No" at bounding box center [726, 641] width 119 height 31
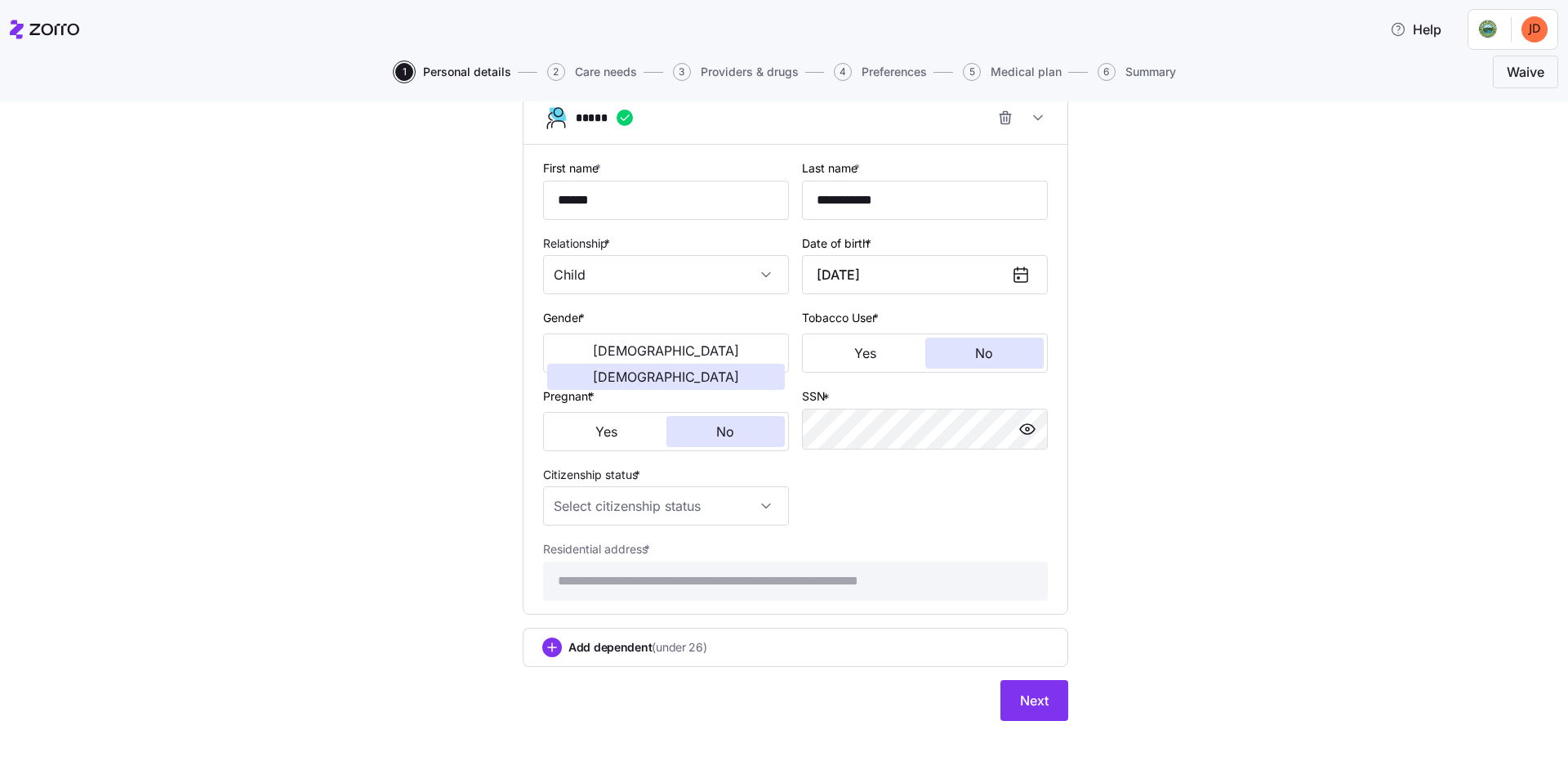
scroll to position [1293, 0]
click at [615, 516] on input "Citizenship status *" at bounding box center [666, 504] width 246 height 39
click at [589, 556] on span "US citizen" at bounding box center [639, 554] width 166 height 18
type input "US citizen"
click at [588, 648] on span "Add dependent (under 26)" at bounding box center [638, 645] width 139 height 16
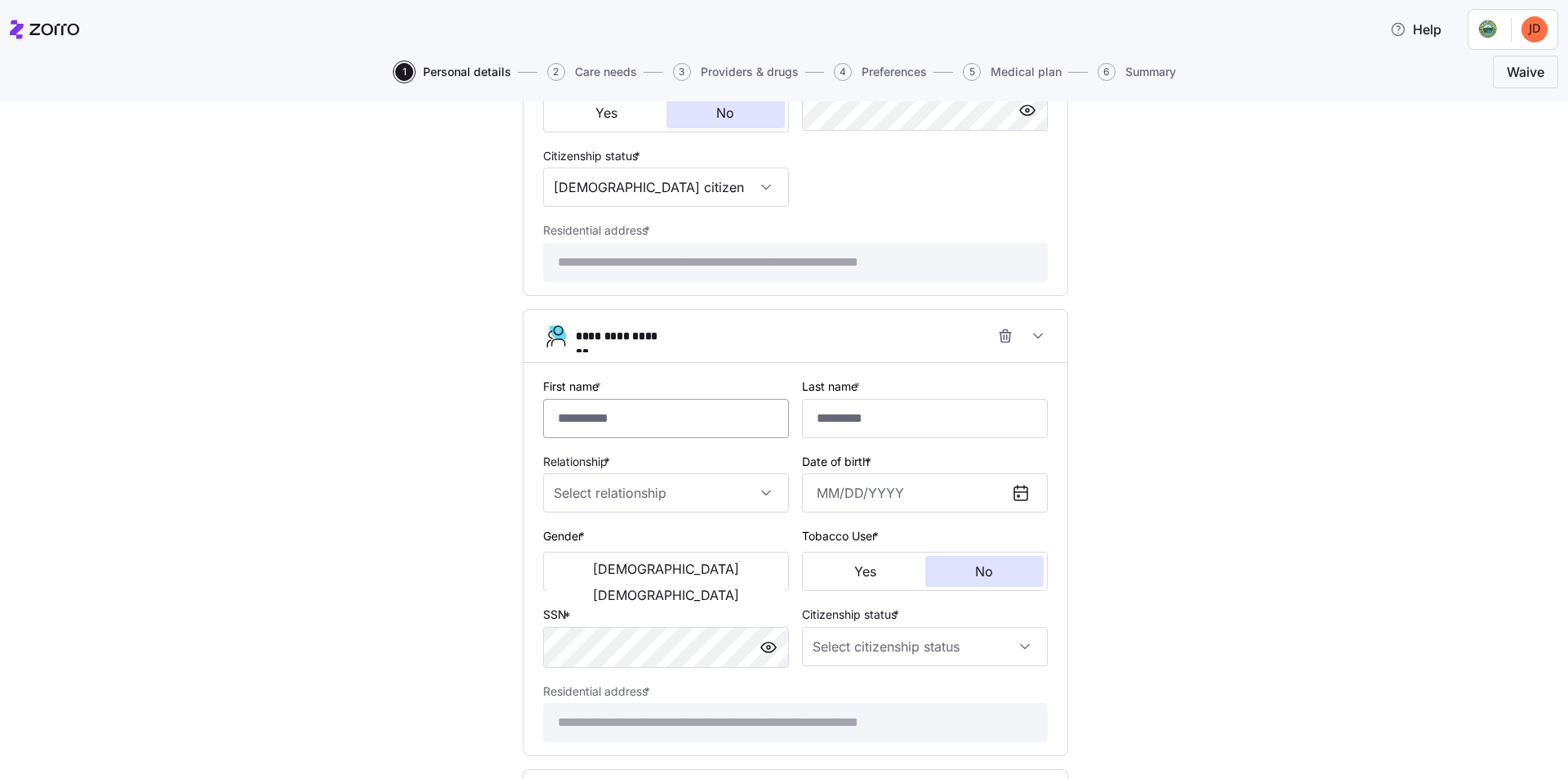
scroll to position [1619, 0]
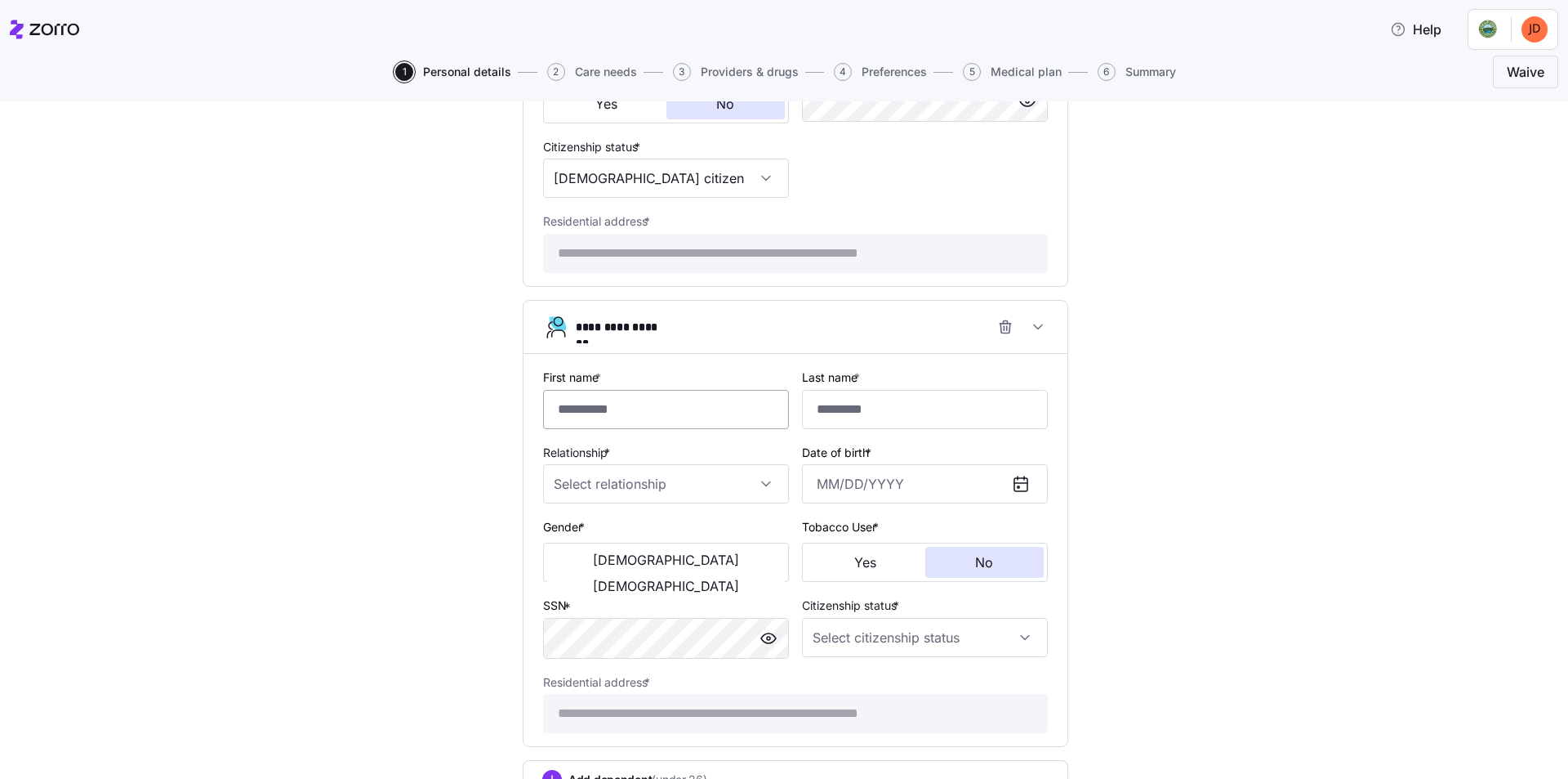
click at [625, 413] on input "First name *" at bounding box center [666, 409] width 246 height 39
type input "******"
click at [889, 415] on input "Last name *" at bounding box center [925, 409] width 246 height 39
type input "**********"
click at [656, 484] on input "Relationship *" at bounding box center [666, 483] width 246 height 39
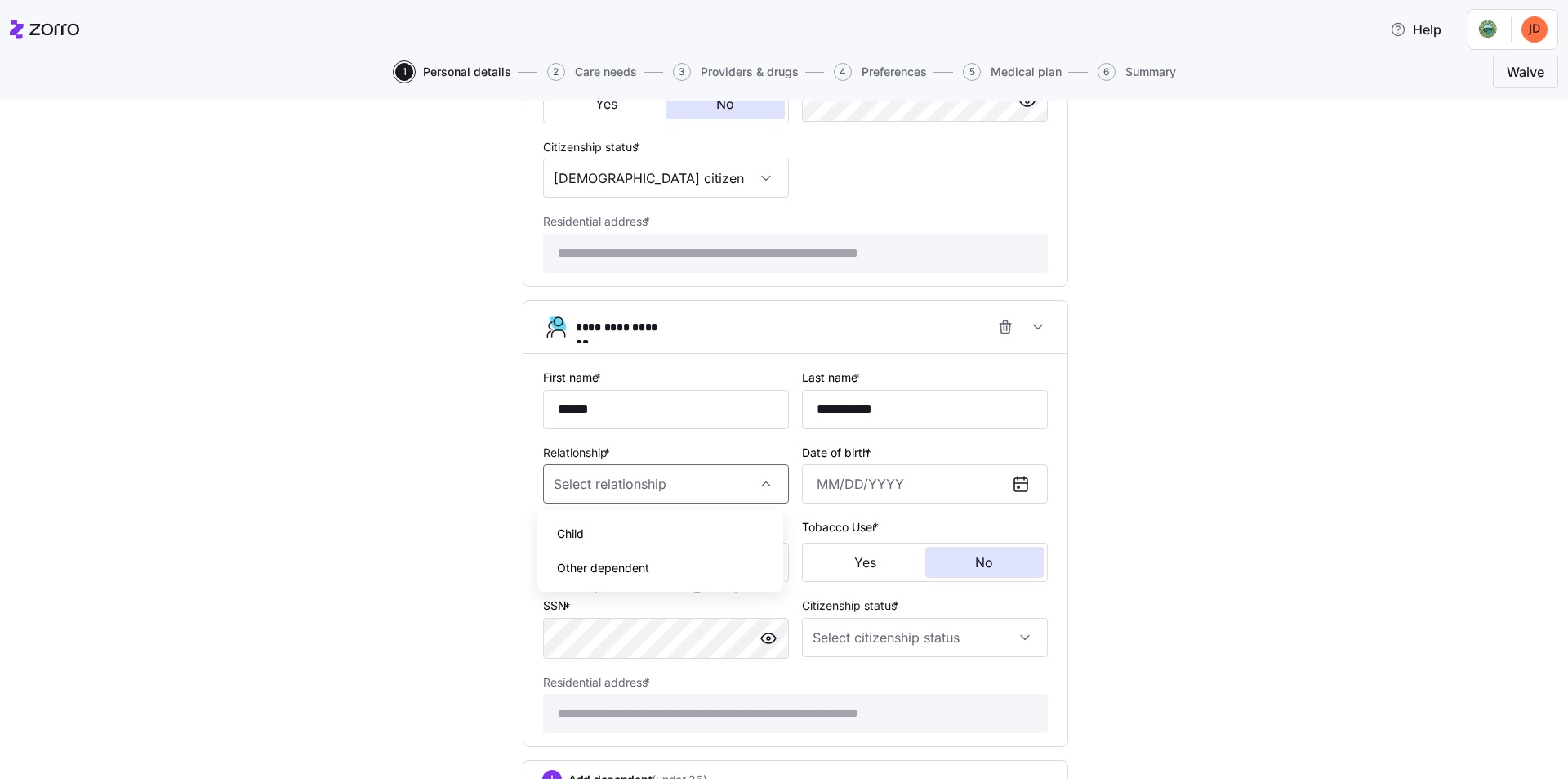
click at [581, 535] on span "Child" at bounding box center [570, 533] width 27 height 18
type input "Child"
click at [865, 493] on input "Date of birth *" at bounding box center [925, 483] width 246 height 39
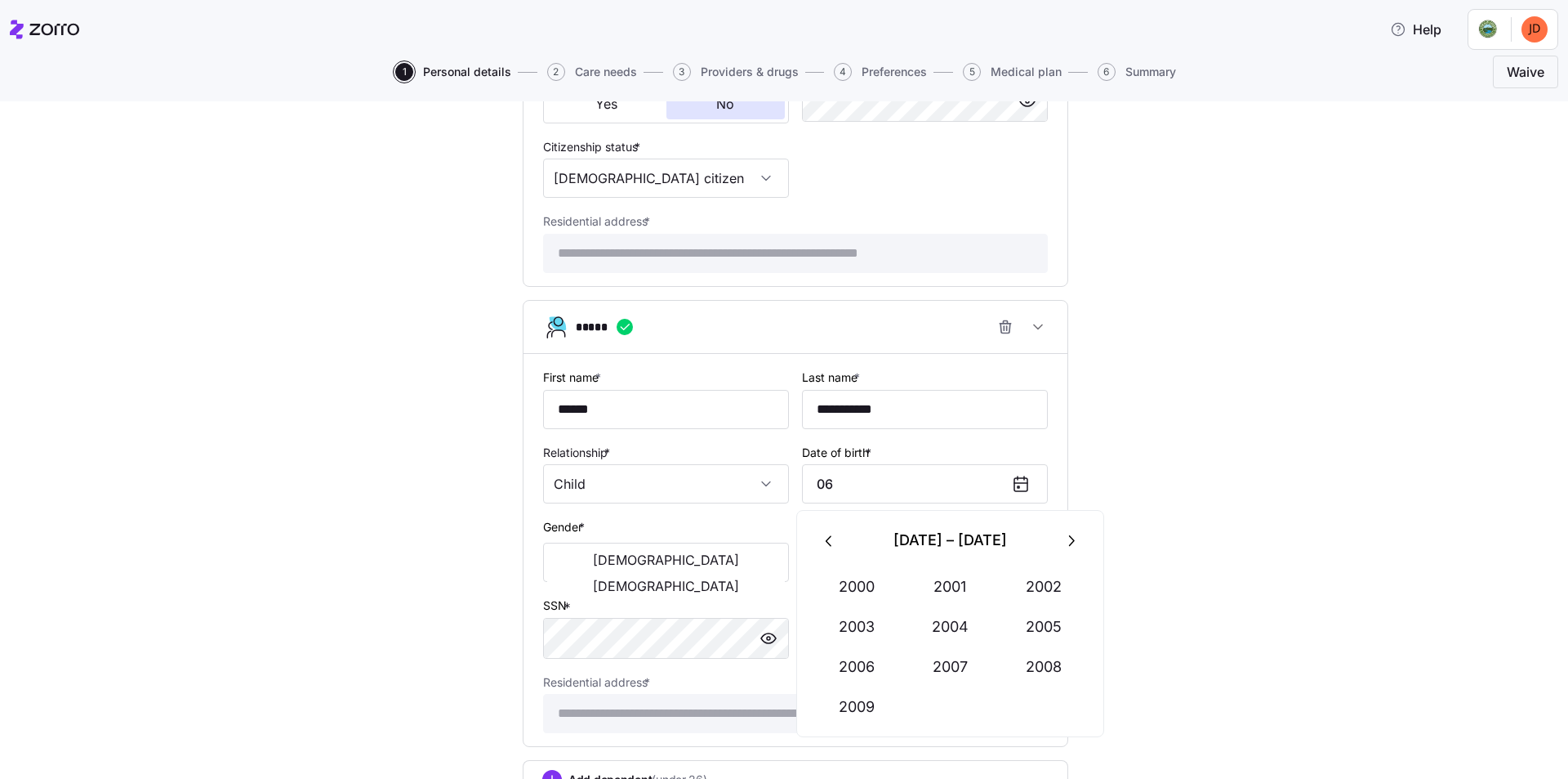
click at [1068, 542] on icon "button" at bounding box center [1071, 541] width 18 height 18
click at [861, 670] on button "2016" at bounding box center [856, 667] width 93 height 39
click at [1031, 629] on button "Jun" at bounding box center [1044, 626] width 93 height 39
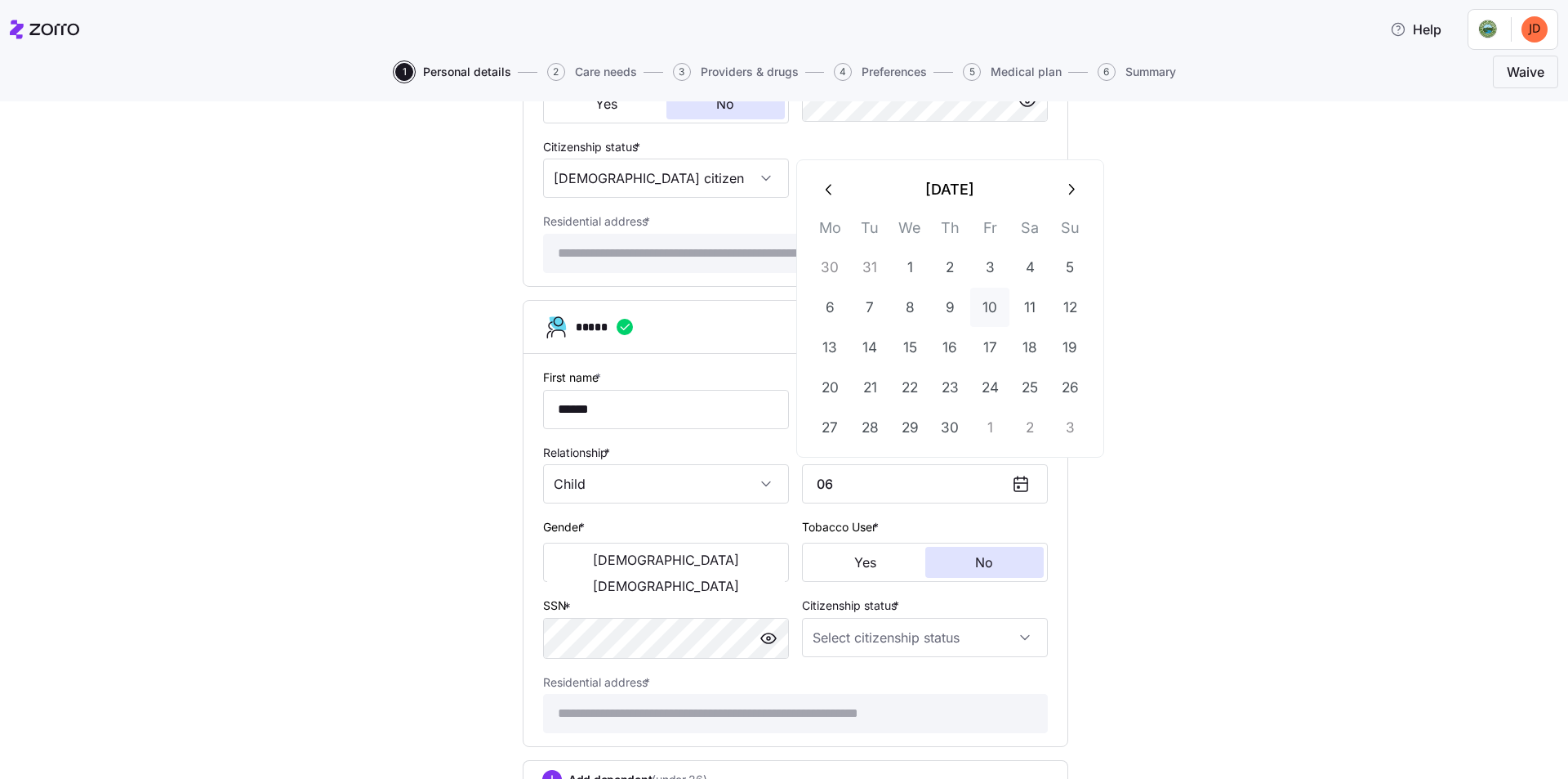
click at [994, 309] on button "10" at bounding box center [990, 306] width 39 height 39
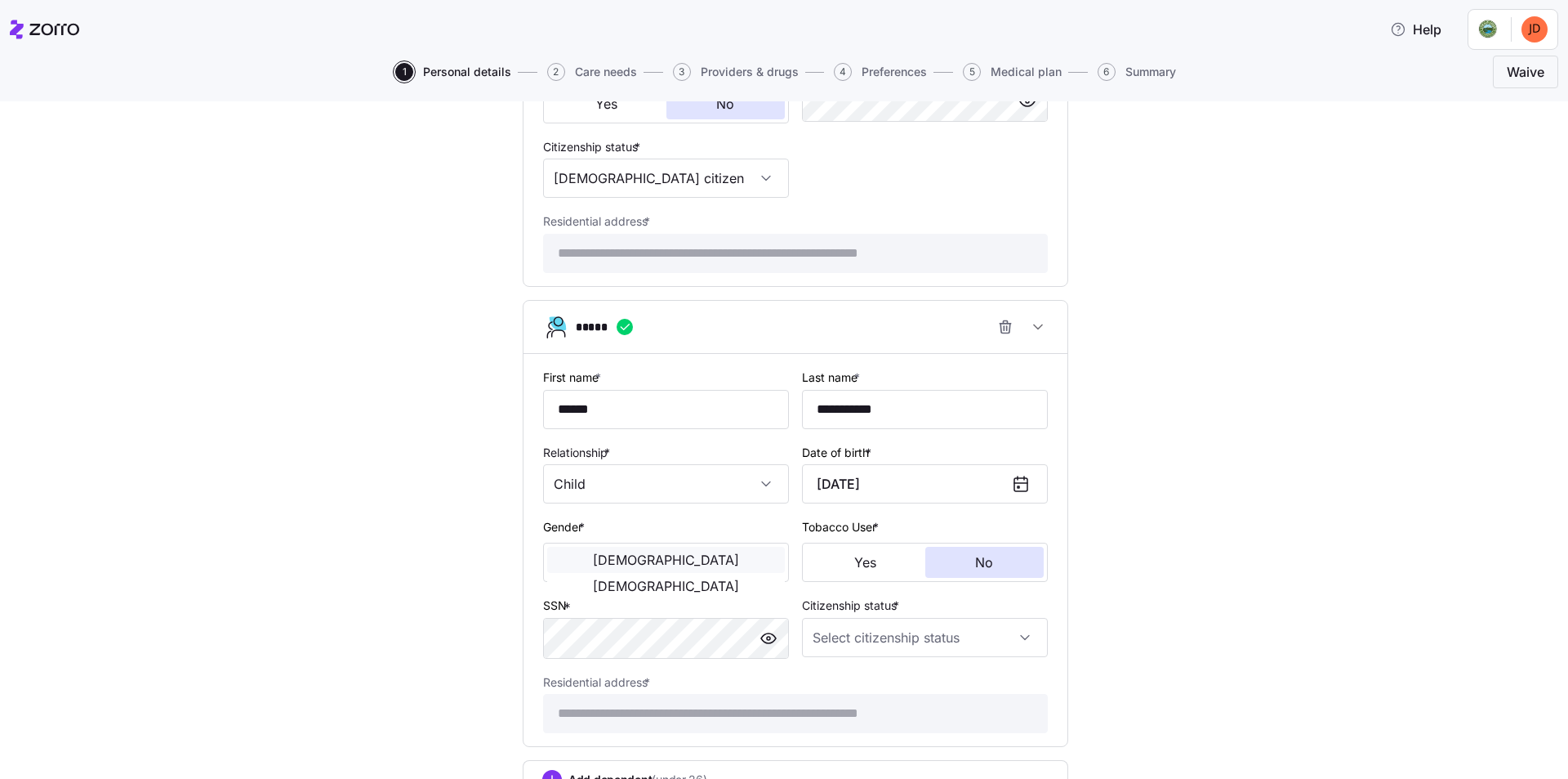
type input "June 10, 2016"
click at [598, 563] on span "Male" at bounding box center [666, 560] width 146 height 13
click at [940, 640] on input "Citizenship status *" at bounding box center [925, 637] width 246 height 39
click at [853, 688] on span "US citizen" at bounding box center [899, 687] width 166 height 18
type input "US citizen"
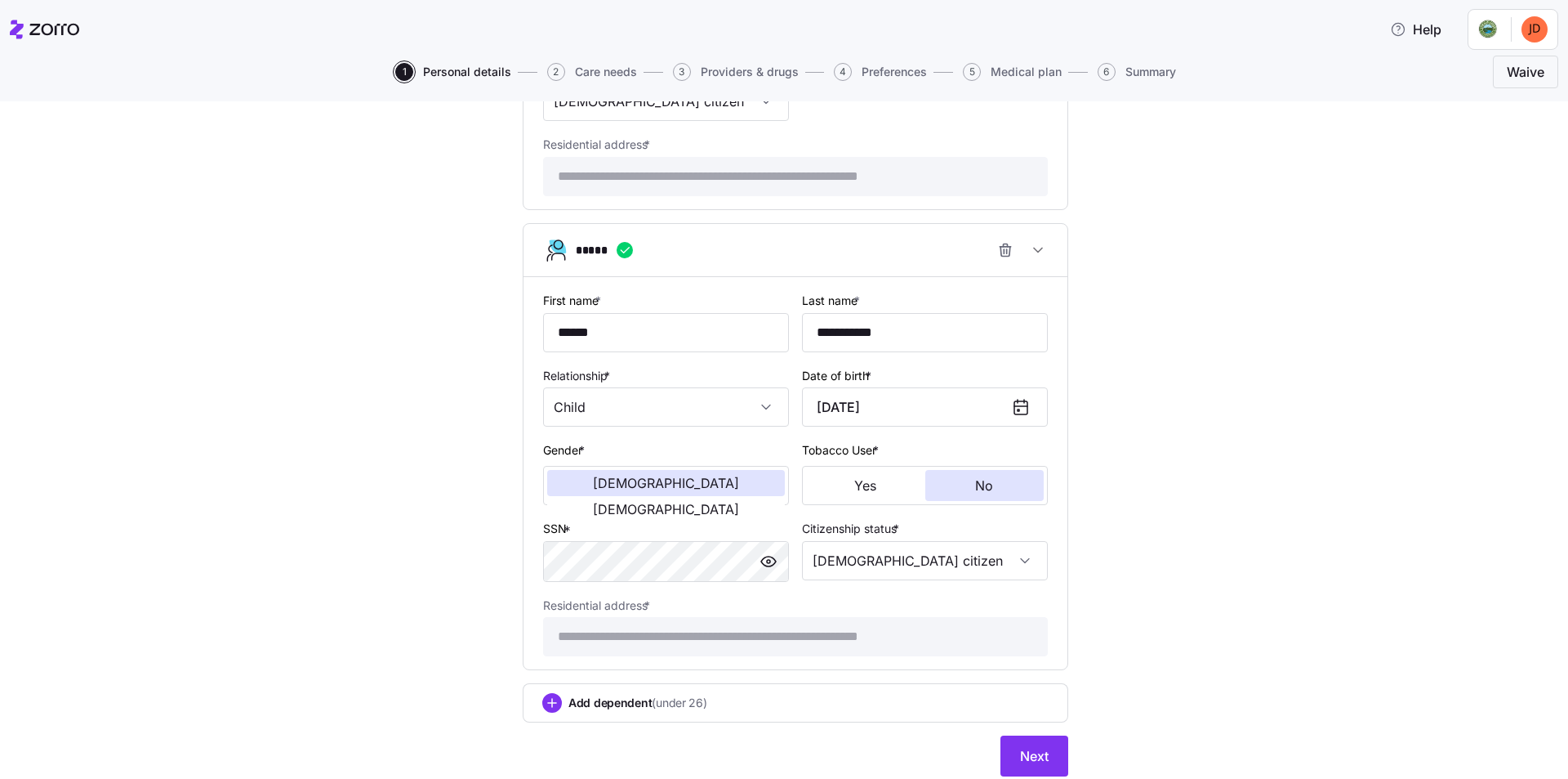
scroll to position [1753, 0]
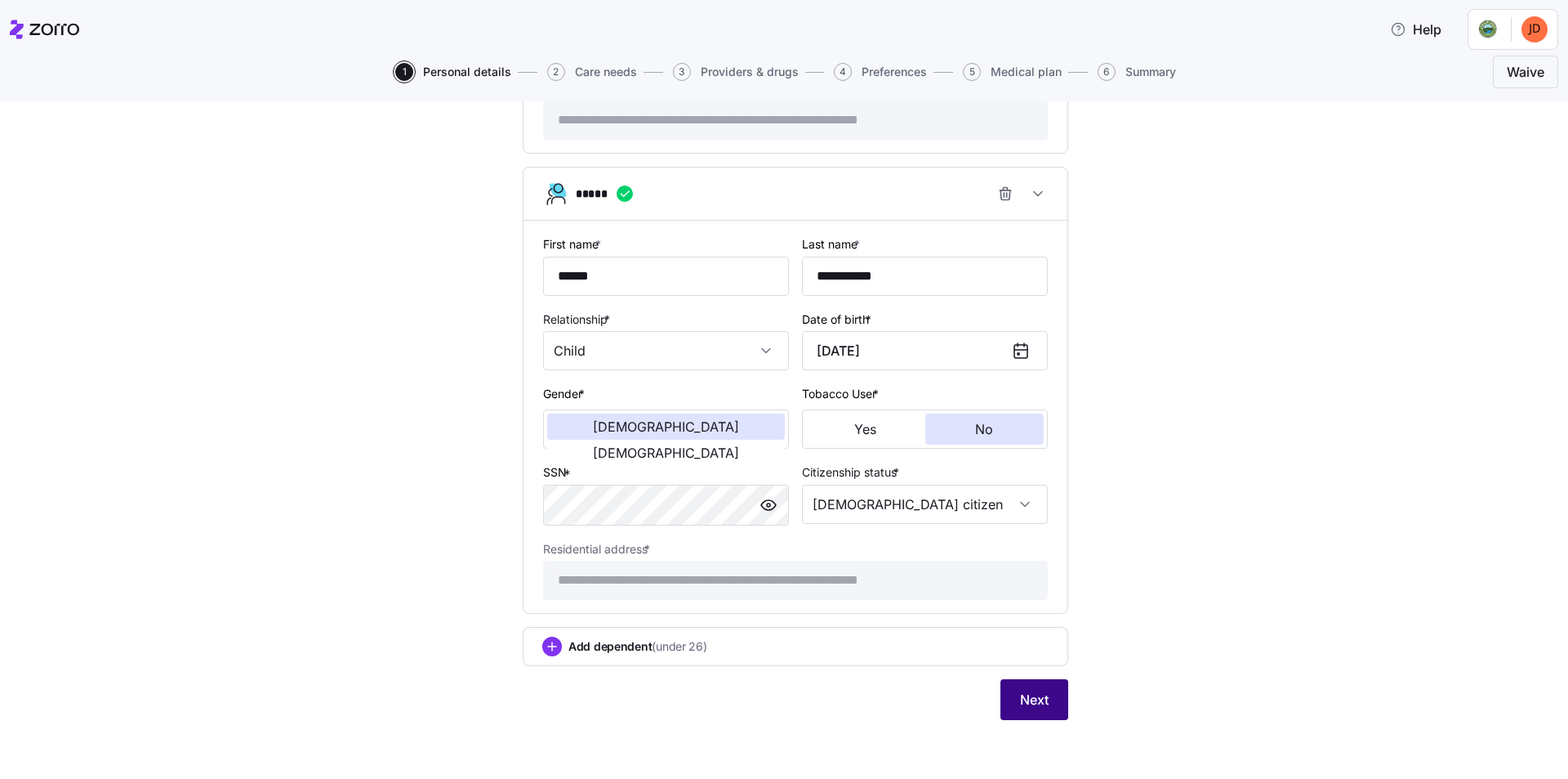
click at [1033, 703] on span "Next" at bounding box center [1034, 699] width 29 height 19
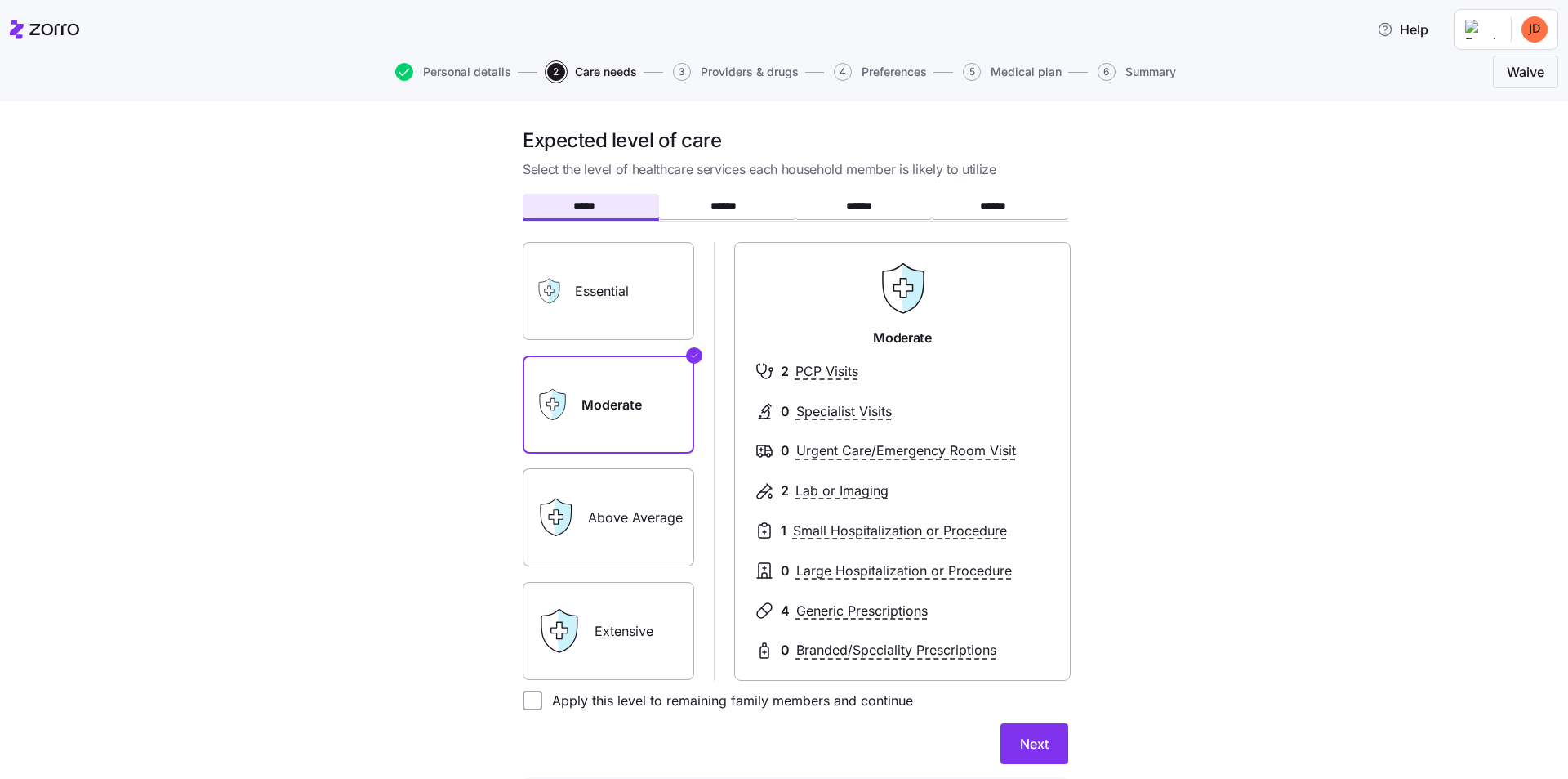
click at [578, 406] on label "Moderate" at bounding box center [608, 404] width 172 height 98
click at [0, 0] on input "Moderate" at bounding box center [0, 0] width 0 height 0
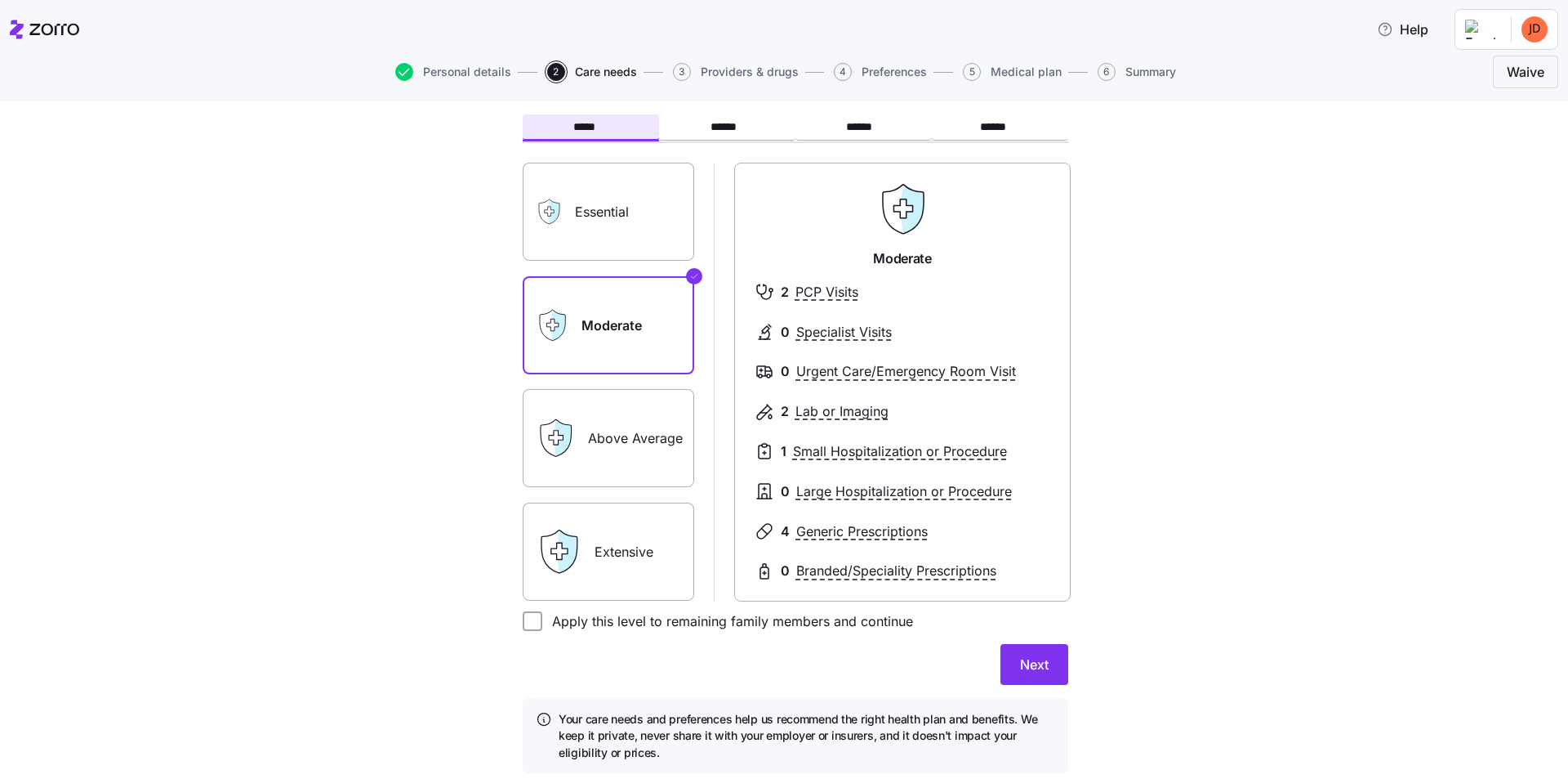
scroll to position [52, 0]
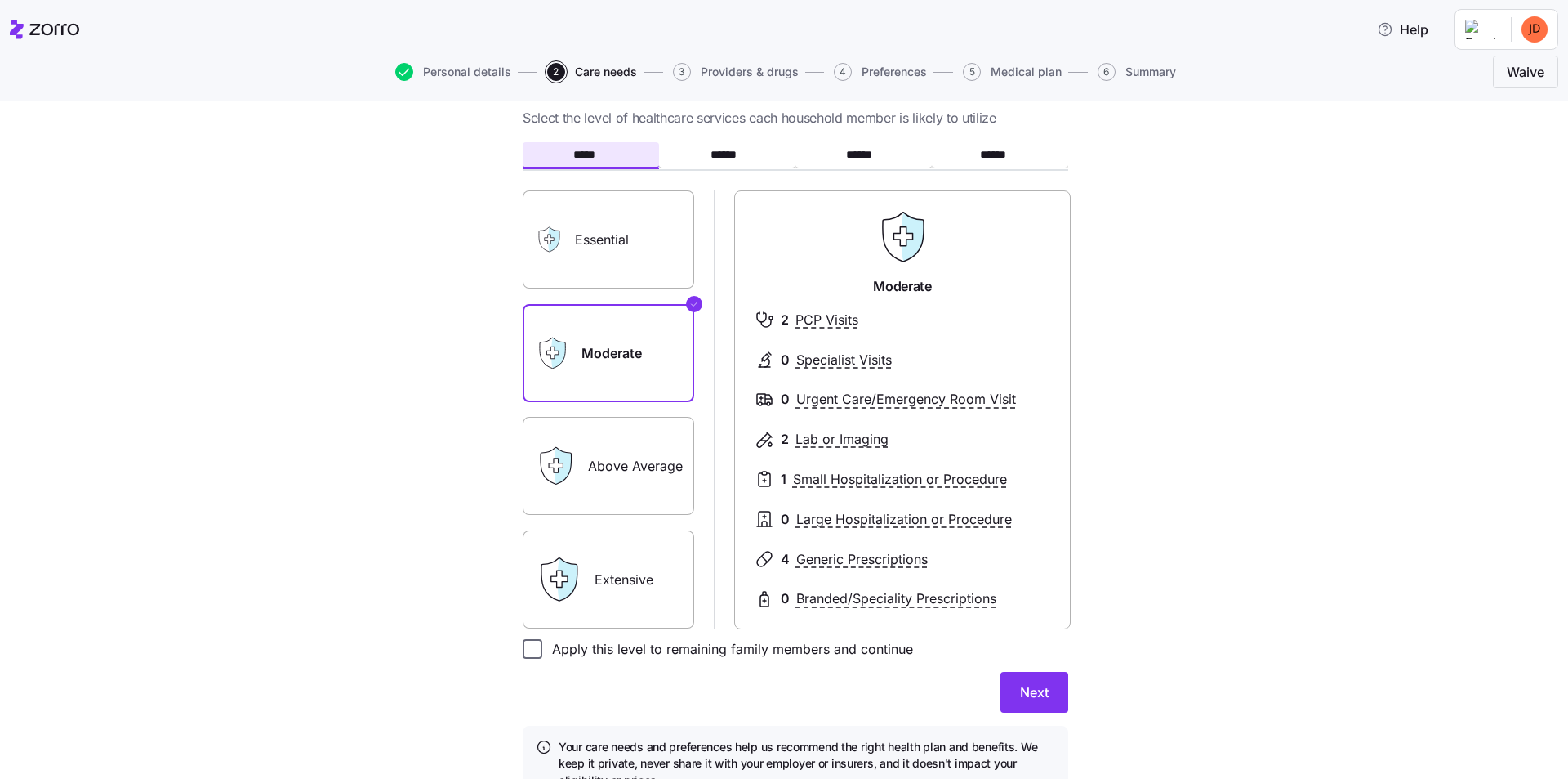
click at [524, 651] on input "Apply this level to remaining family members and continue" at bounding box center [532, 648] width 19 height 19
checkbox input "true"
click at [1025, 695] on span "Next" at bounding box center [1034, 692] width 29 height 19
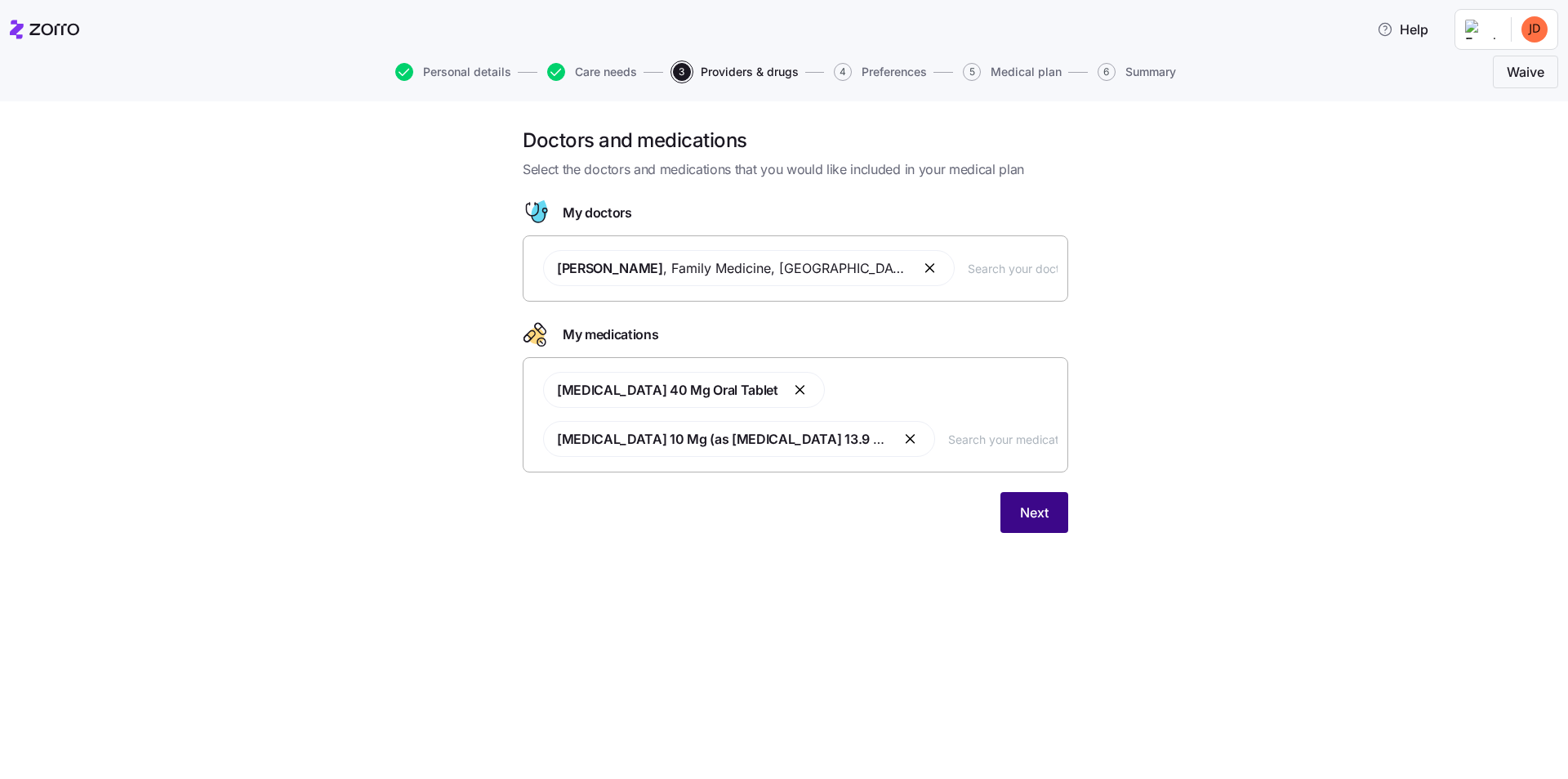
click at [1027, 509] on span "Next" at bounding box center [1034, 512] width 29 height 19
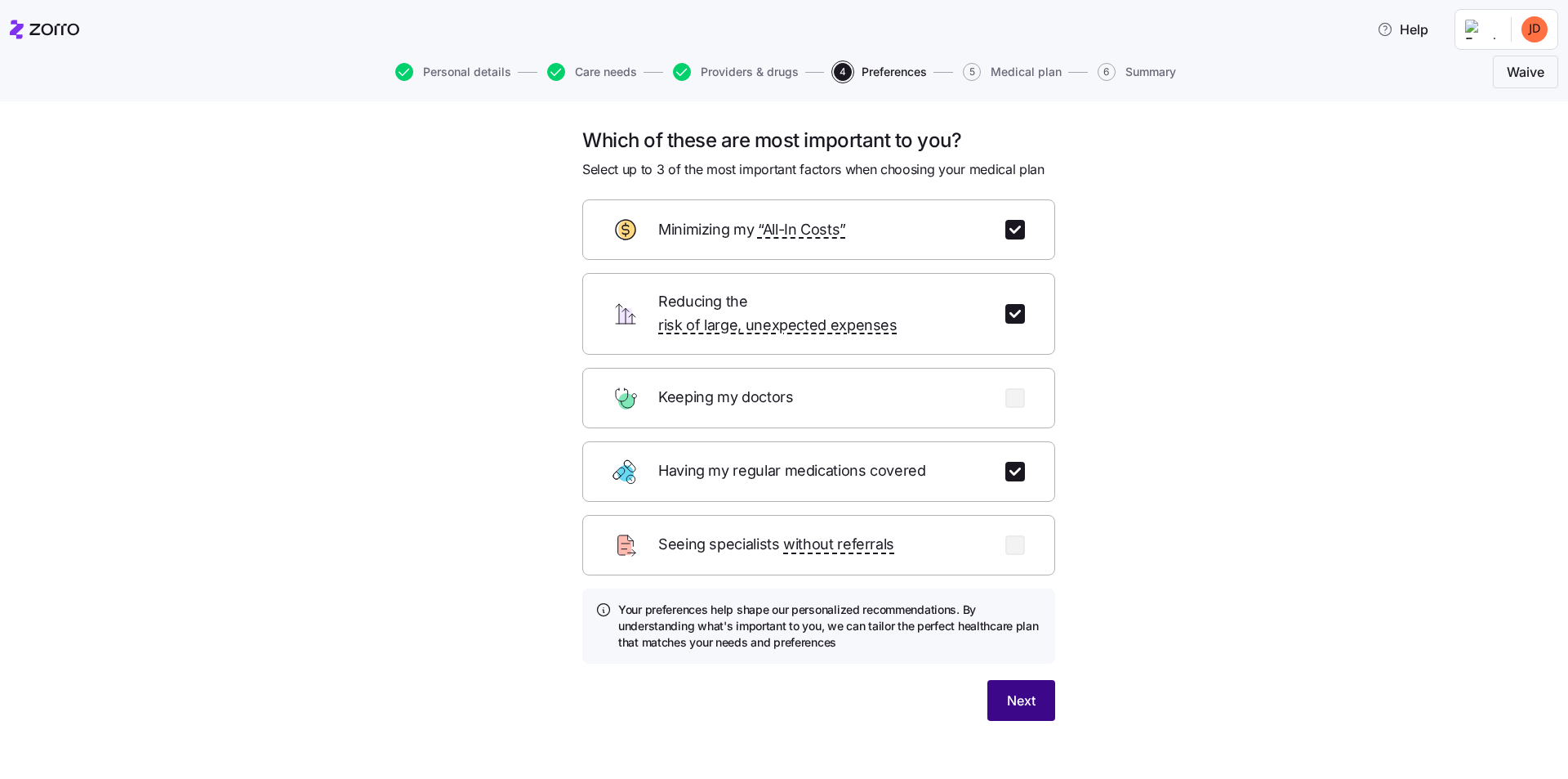
click at [1020, 691] on span "Next" at bounding box center [1022, 700] width 29 height 19
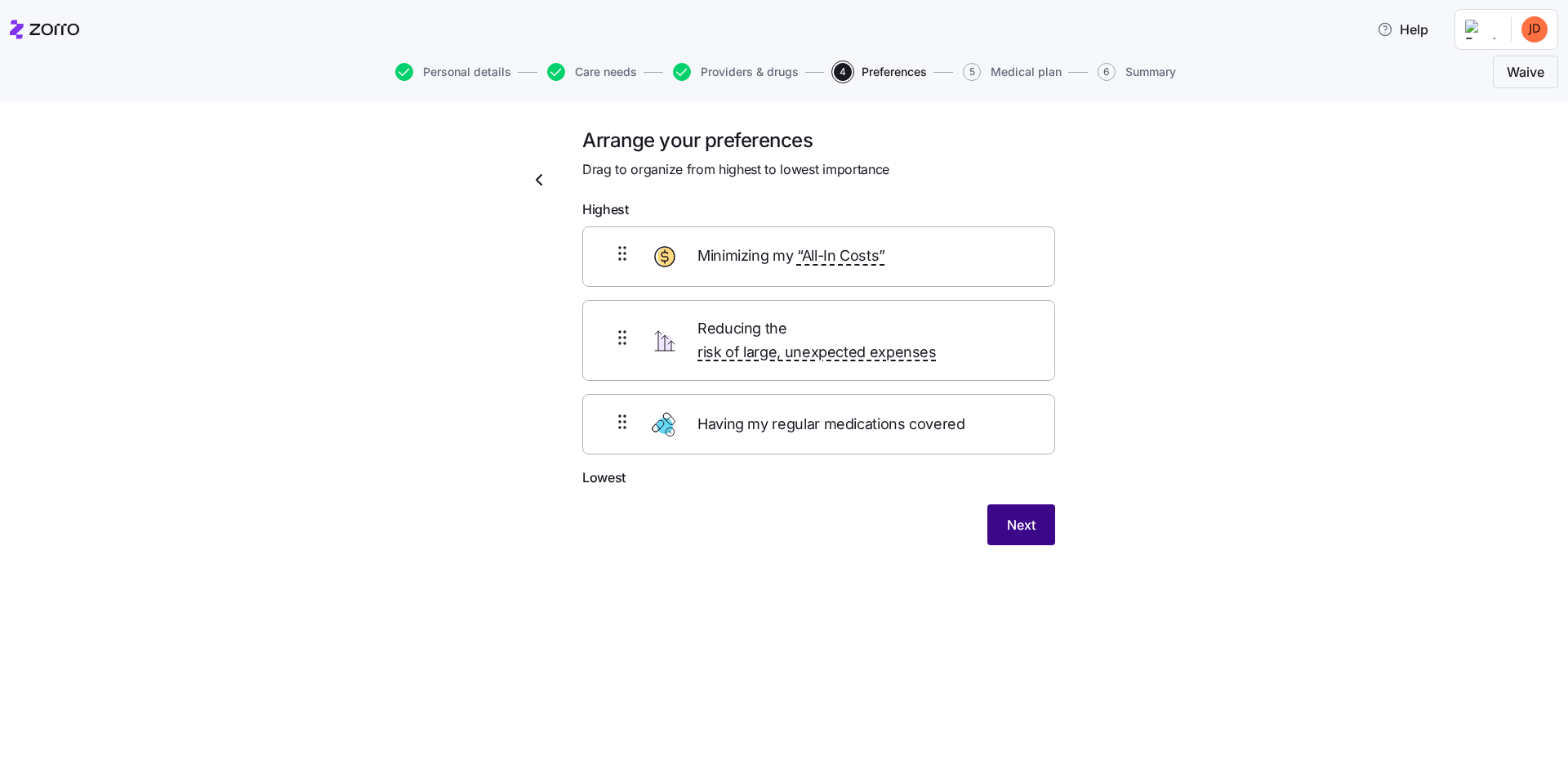
click at [1025, 515] on span "Next" at bounding box center [1022, 524] width 29 height 19
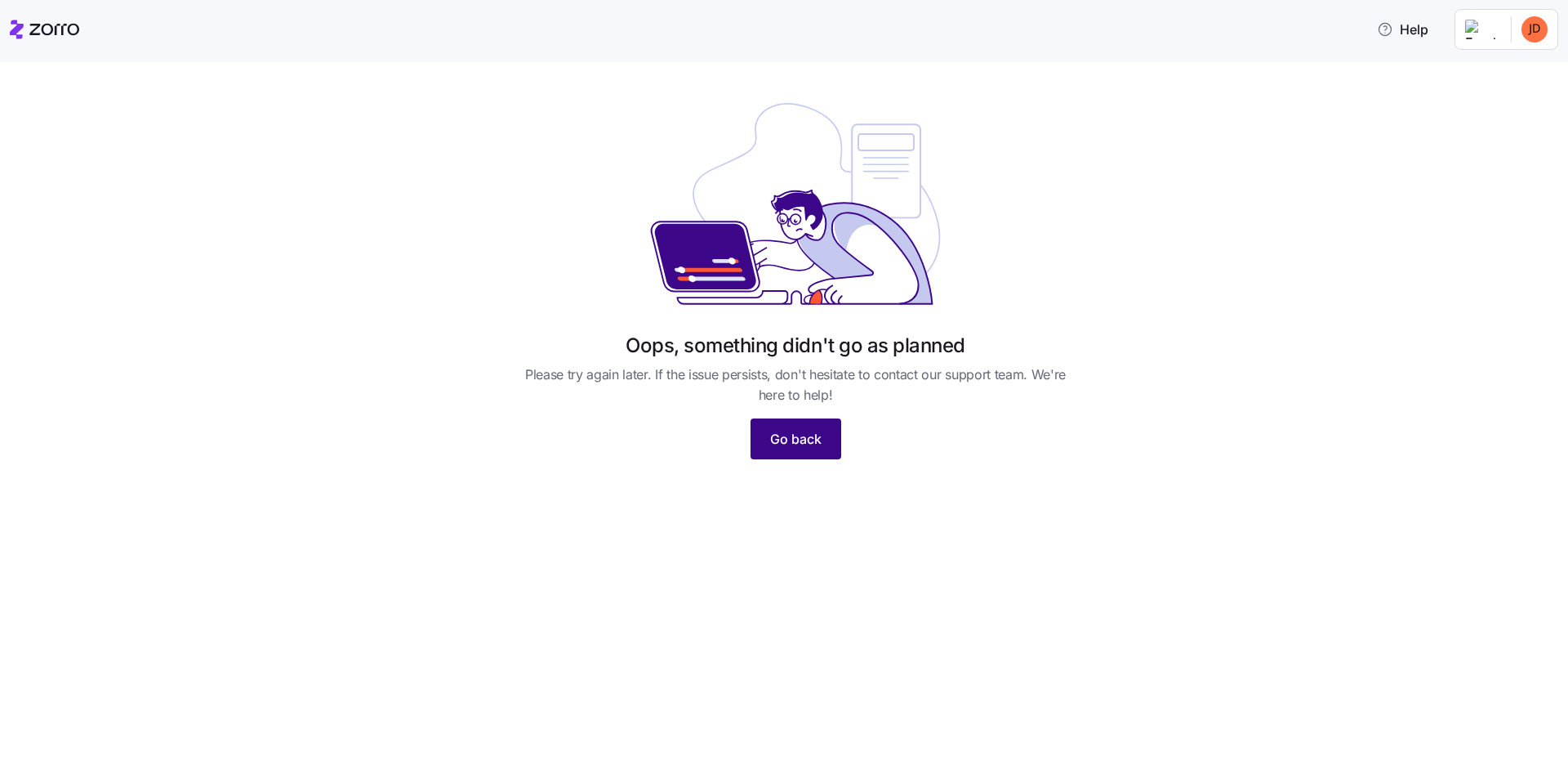
click at [781, 447] on span "Go back" at bounding box center [796, 439] width 52 height 19
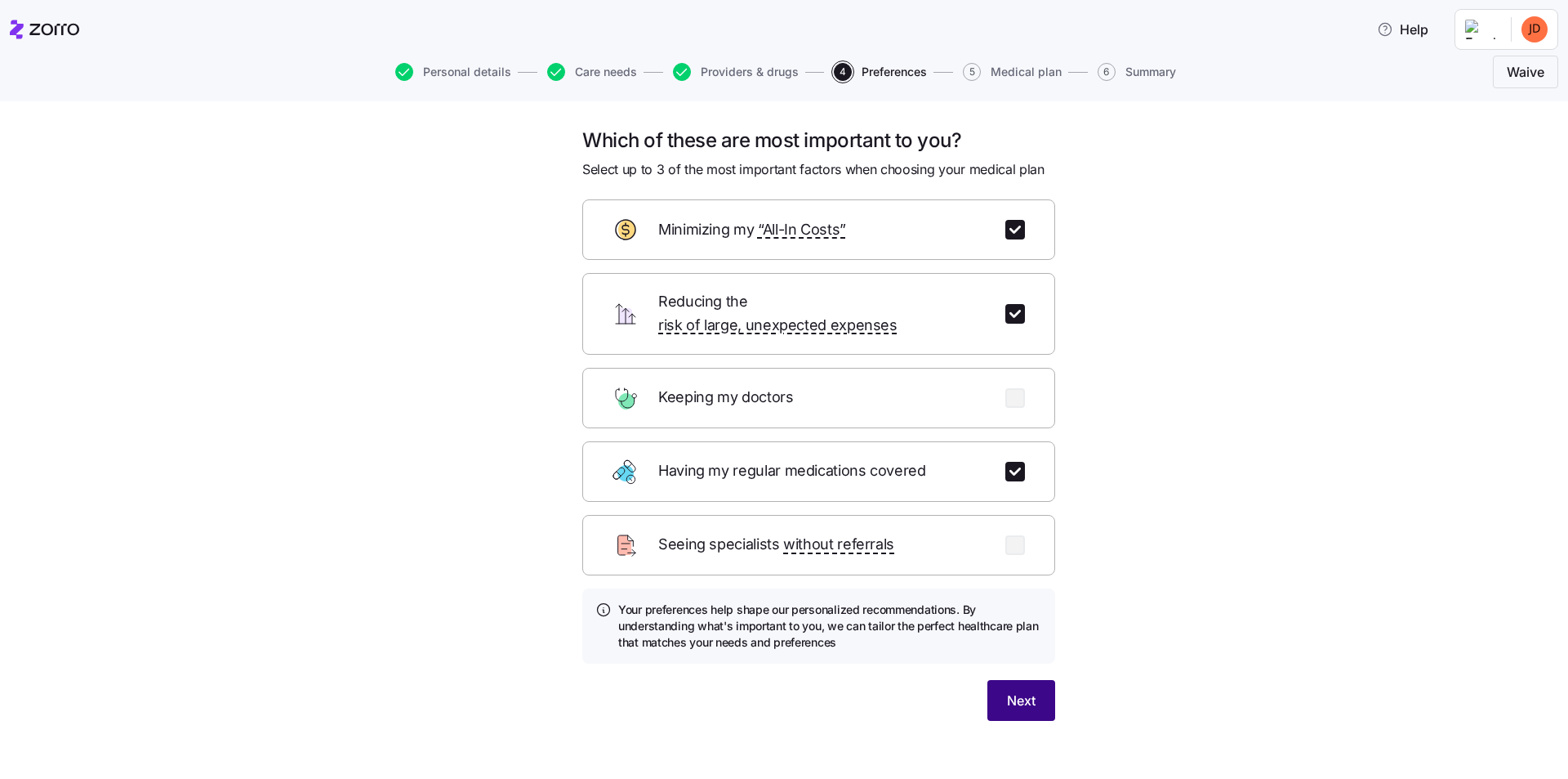
click at [1017, 691] on span "Next" at bounding box center [1022, 700] width 29 height 19
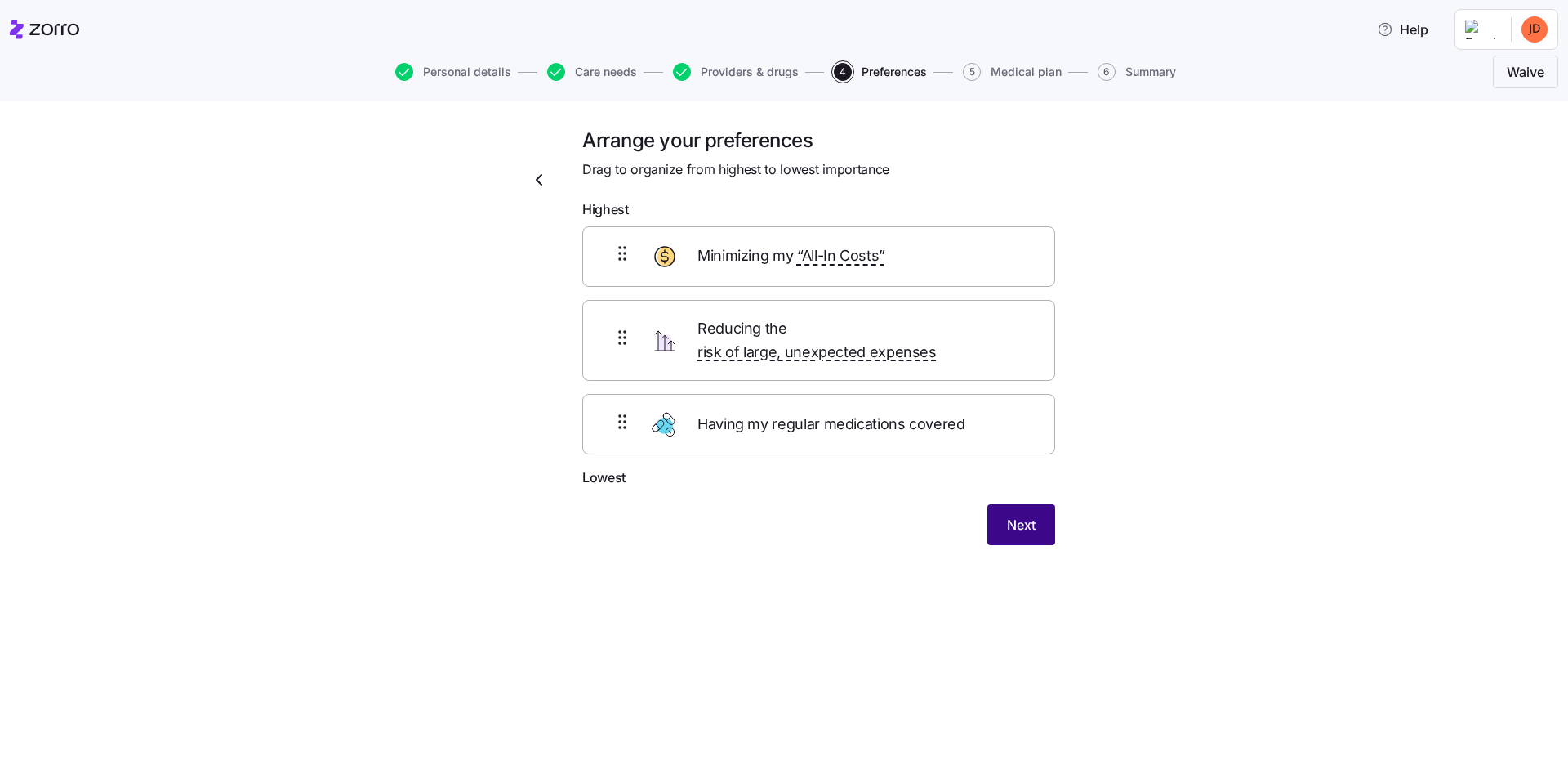
click at [1025, 515] on span "Next" at bounding box center [1022, 524] width 29 height 19
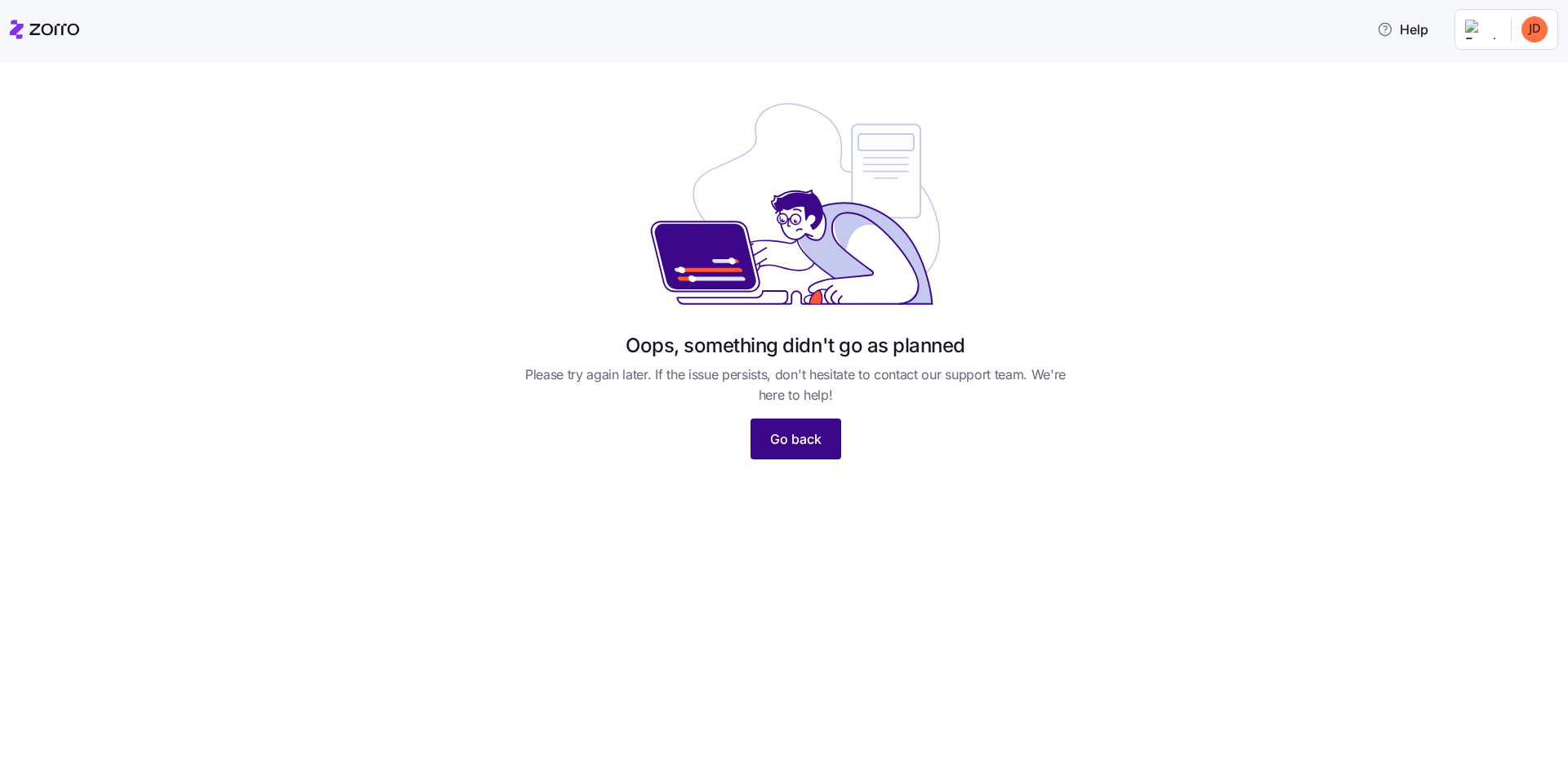
click at [784, 446] on span "Go back" at bounding box center [796, 439] width 52 height 19
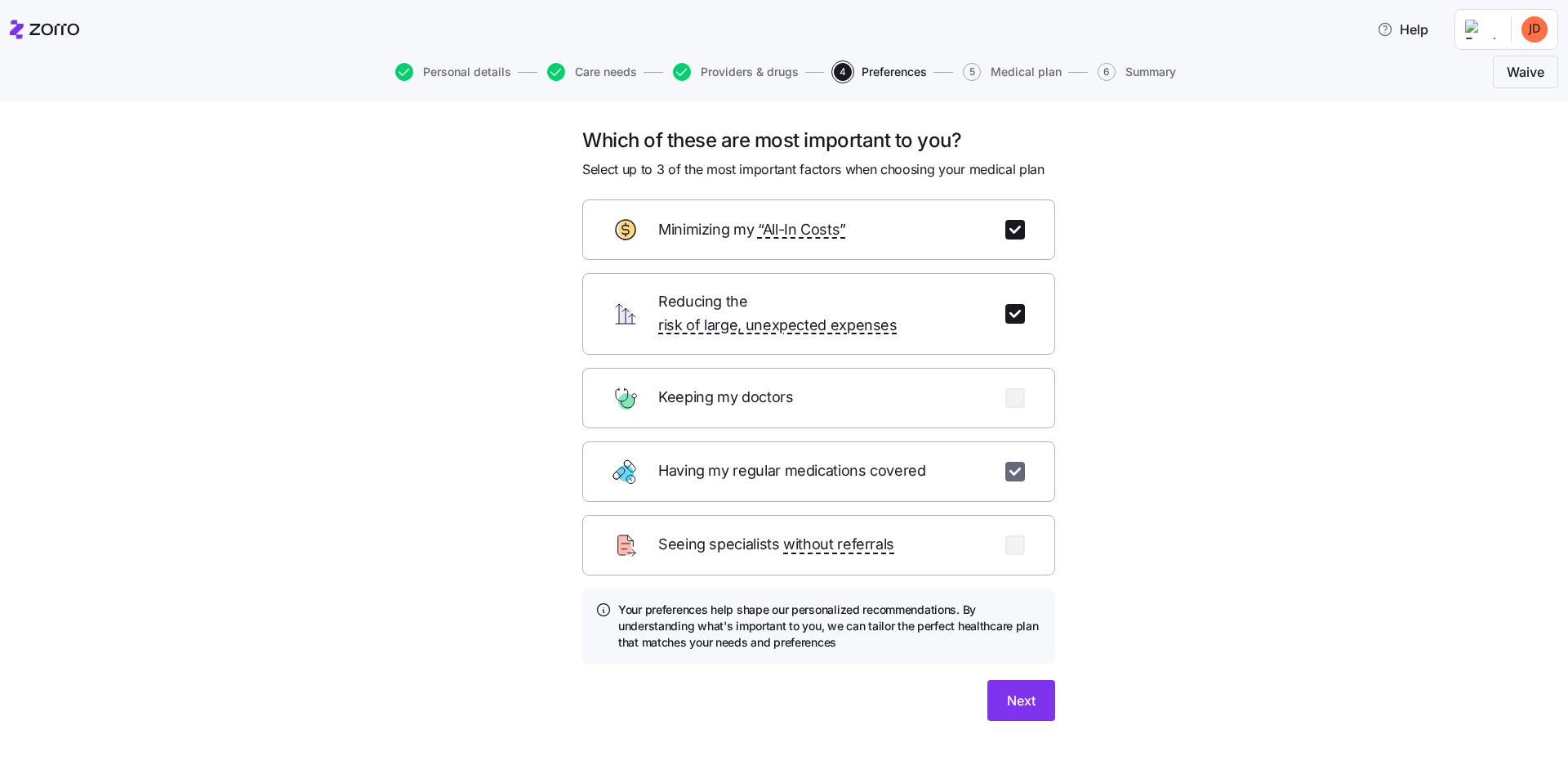
click at [1016, 462] on input "checkbox" at bounding box center [1015, 472] width 19 height 19
checkbox input "false"
click at [1021, 691] on span "Next" at bounding box center [1022, 700] width 29 height 19
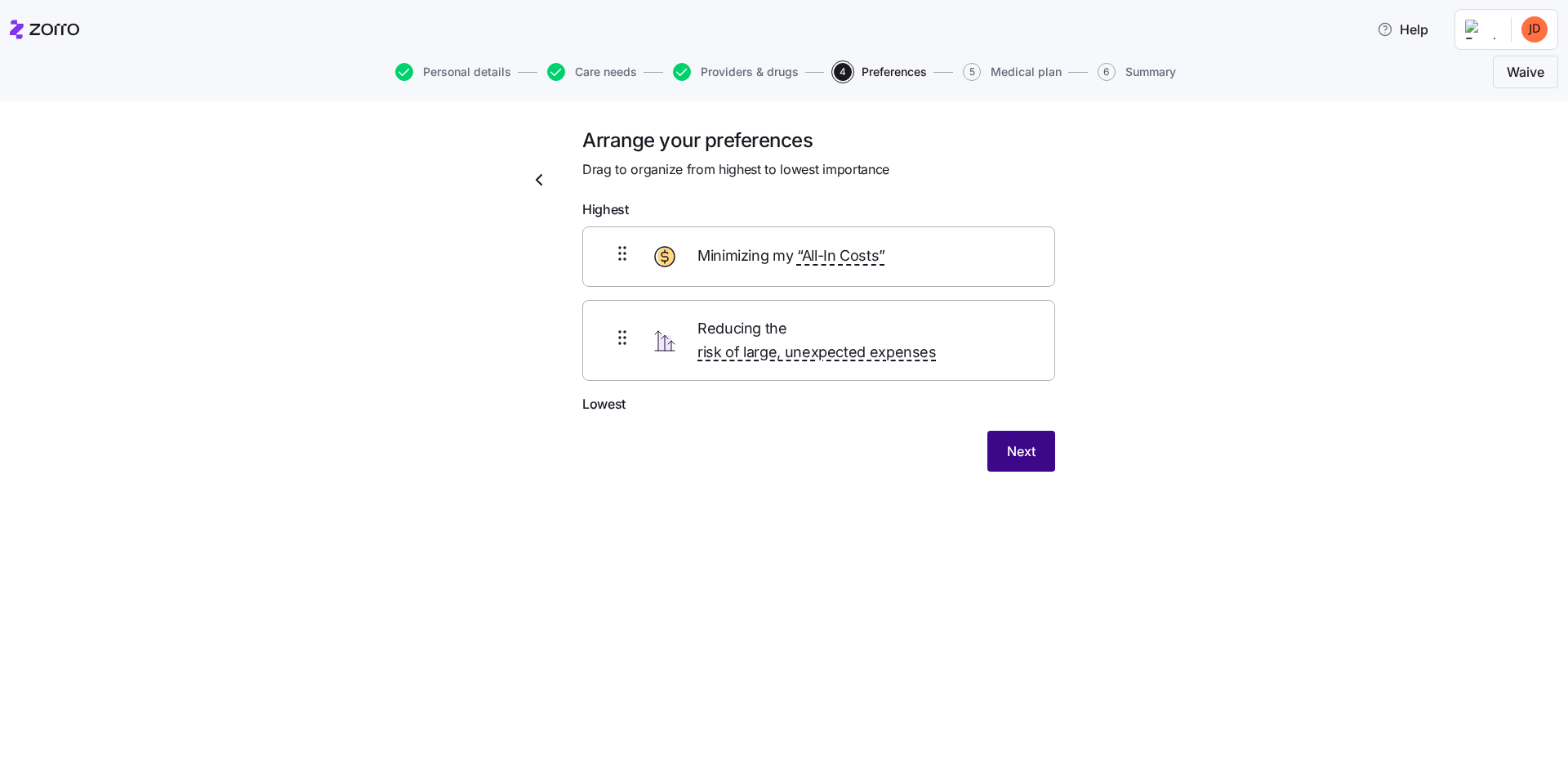
click at [1016, 441] on span "Next" at bounding box center [1022, 450] width 29 height 19
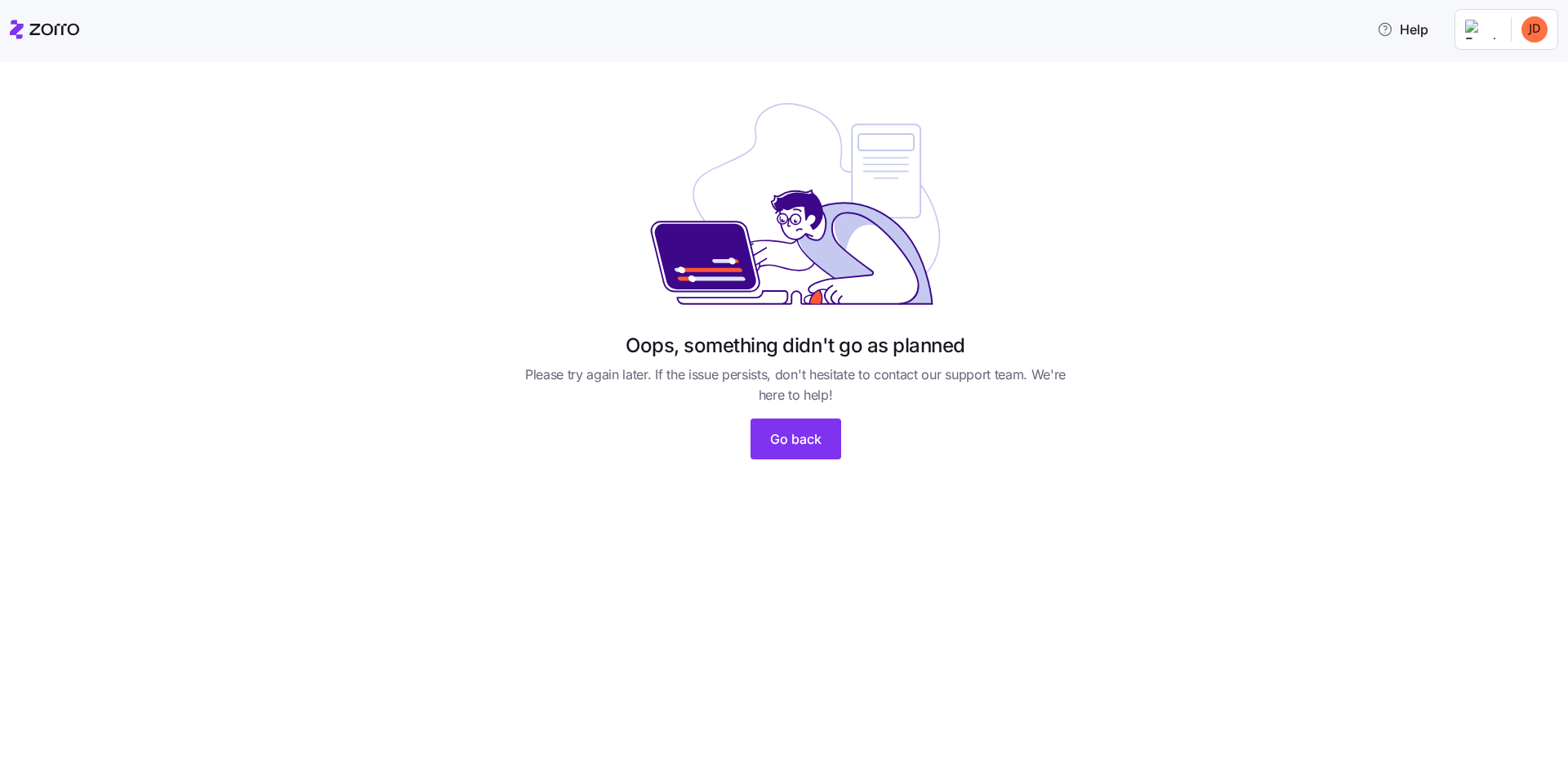
drag, startPoint x: 346, startPoint y: 300, endPoint x: 134, endPoint y: 178, distance: 244.6
click at [134, 178] on div "Oops, something didn't go as planned Please try again later. If the issue persi…" at bounding box center [796, 283] width 1500 height 391
click at [793, 444] on span "Go back" at bounding box center [796, 439] width 52 height 19
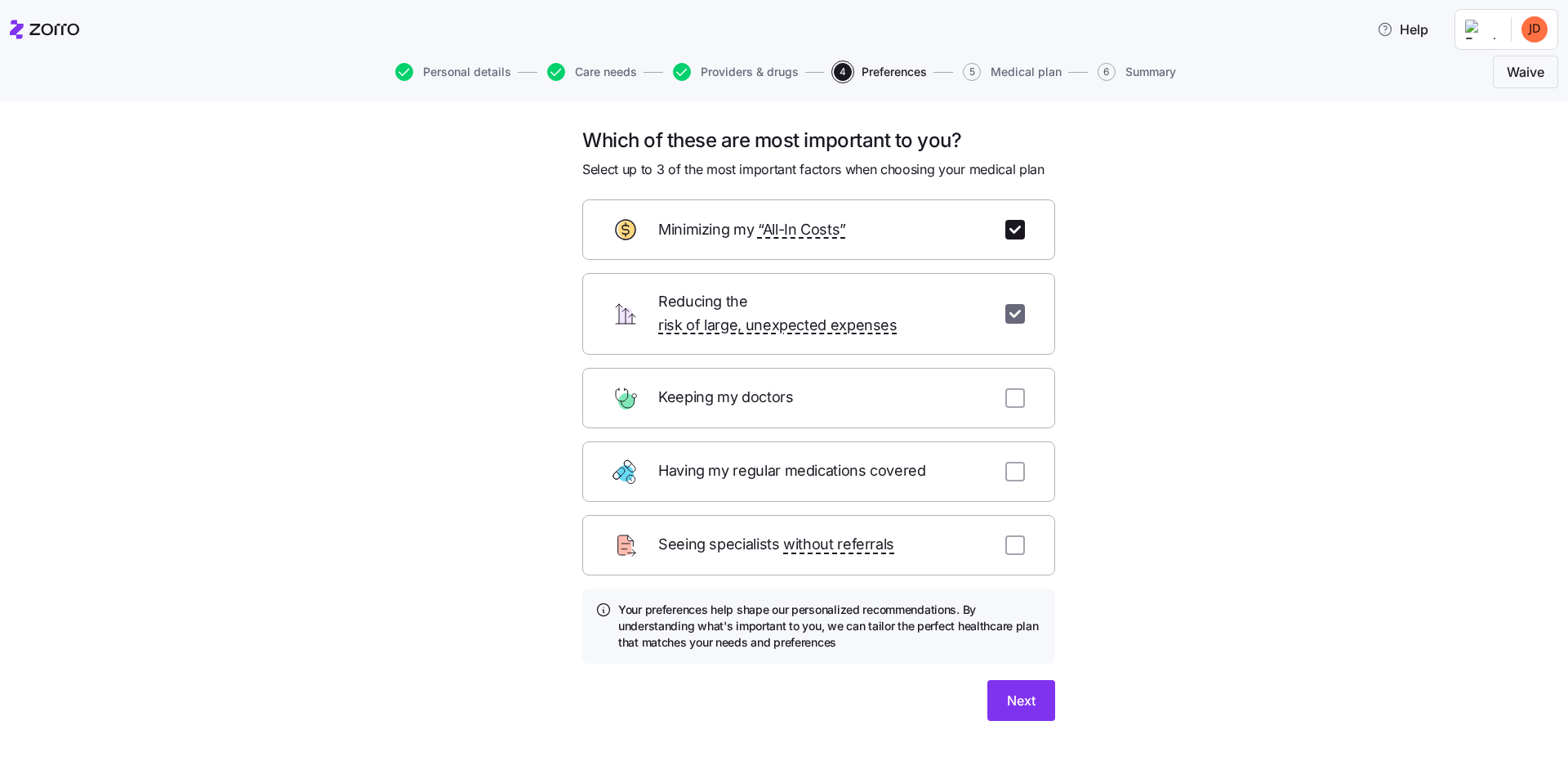
click at [1013, 305] on input "checkbox" at bounding box center [1015, 313] width 19 height 19
checkbox input "false"
click at [1008, 691] on span "Next" at bounding box center [1022, 700] width 29 height 19
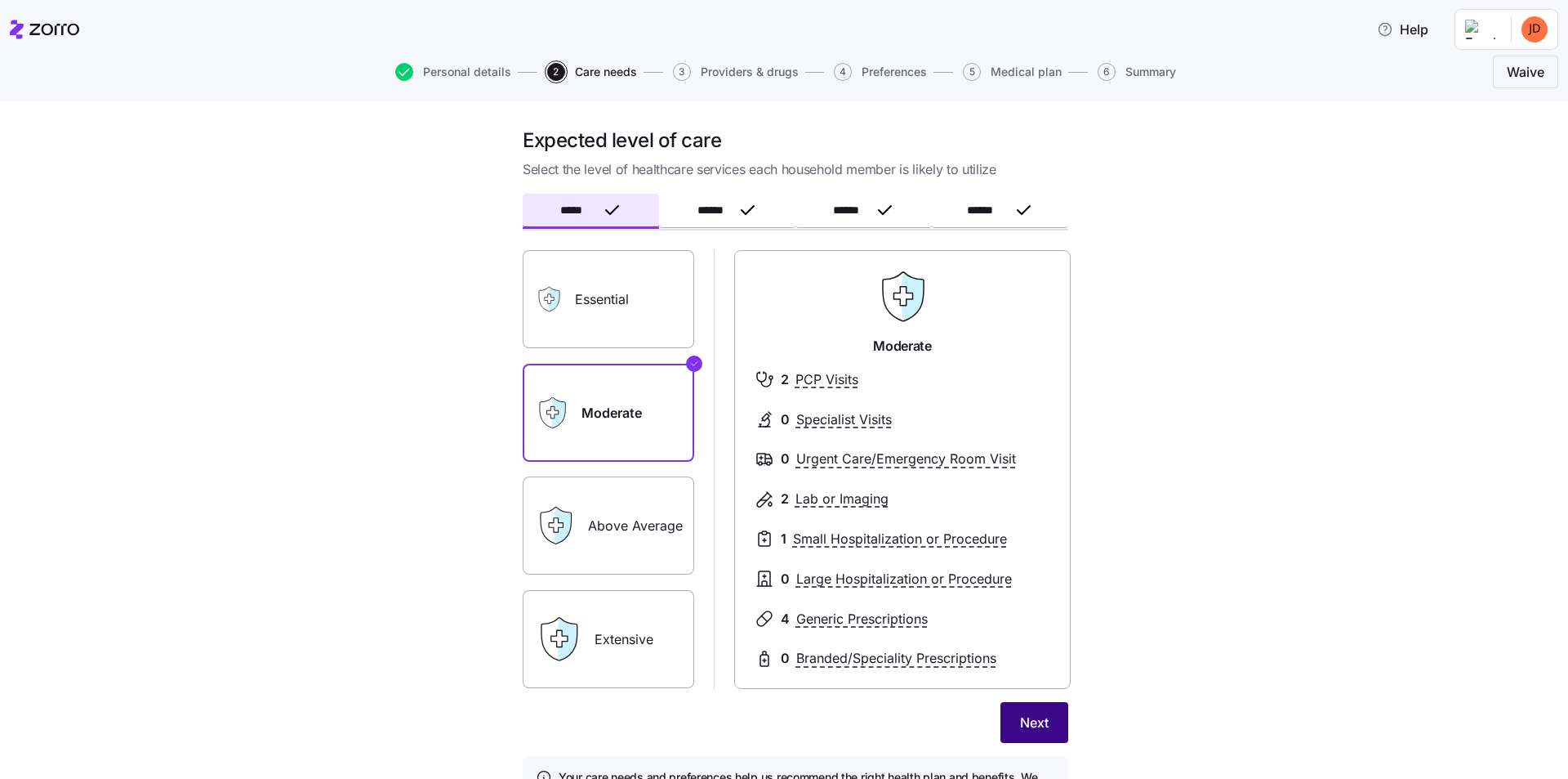
click at [1025, 722] on span "Next" at bounding box center [1034, 722] width 29 height 19
click at [429, 664] on div "Expected level of care Select the level of healthcare services each household m…" at bounding box center [796, 490] width 1500 height 724
click at [577, 215] on span "*****" at bounding box center [578, 211] width 36 height 12
click at [702, 207] on span "******" at bounding box center [714, 211] width 35 height 12
click at [1039, 722] on span "Next" at bounding box center [1034, 722] width 29 height 19
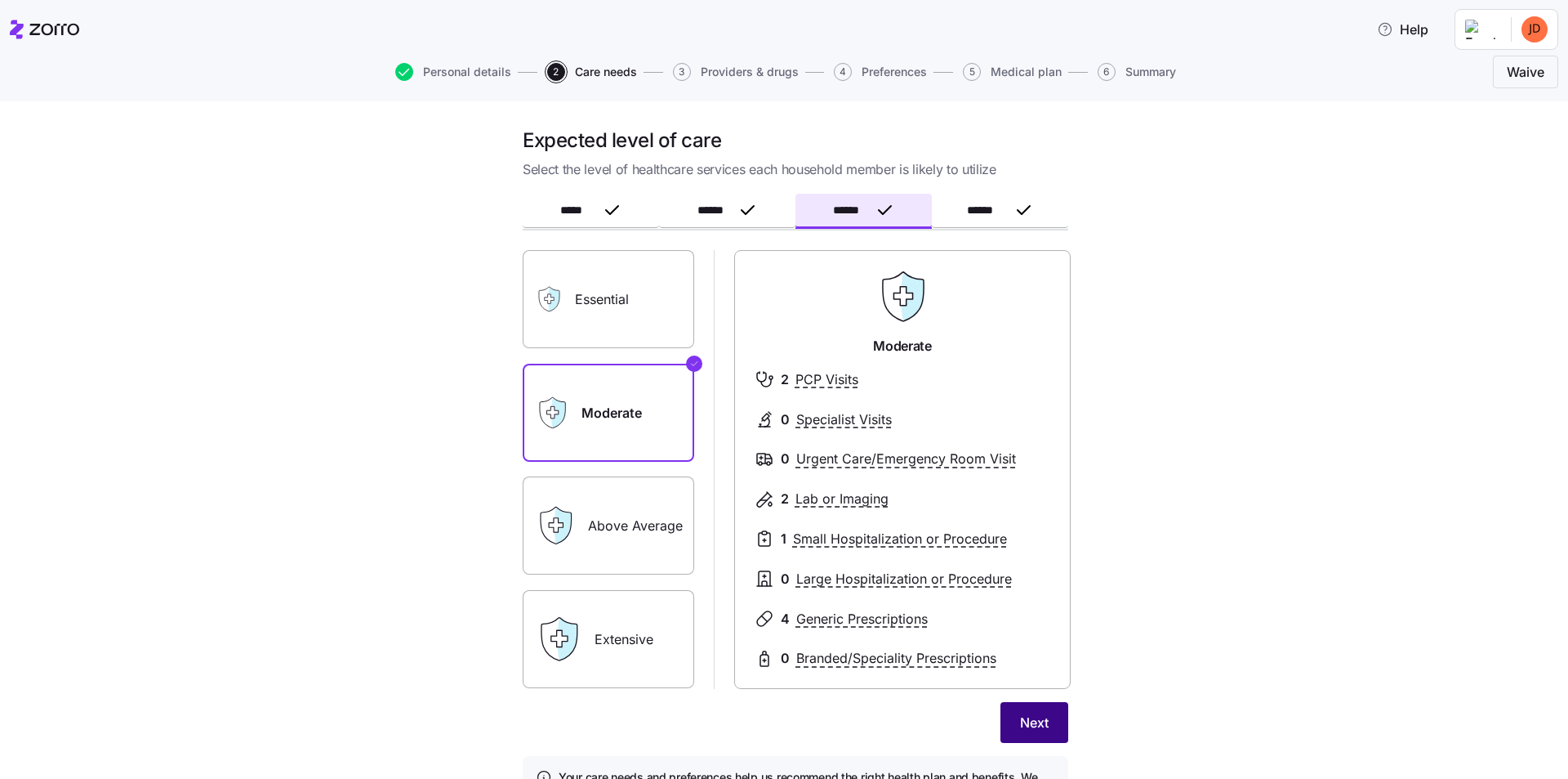
click at [1038, 726] on span "Next" at bounding box center [1034, 722] width 29 height 19
click at [1019, 724] on span "Save" at bounding box center [1033, 722] width 30 height 19
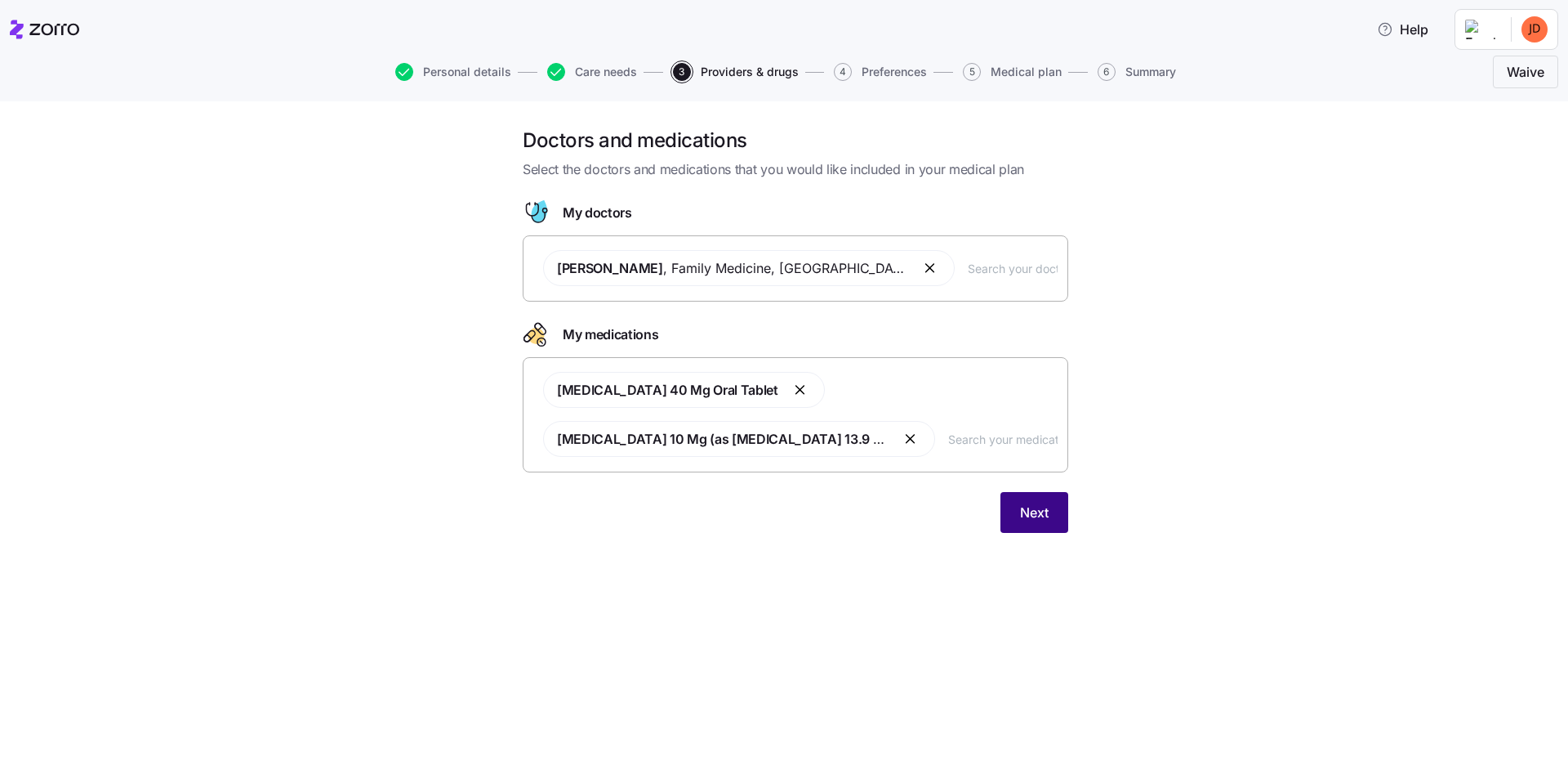
click at [1042, 507] on span "Next" at bounding box center [1034, 512] width 29 height 19
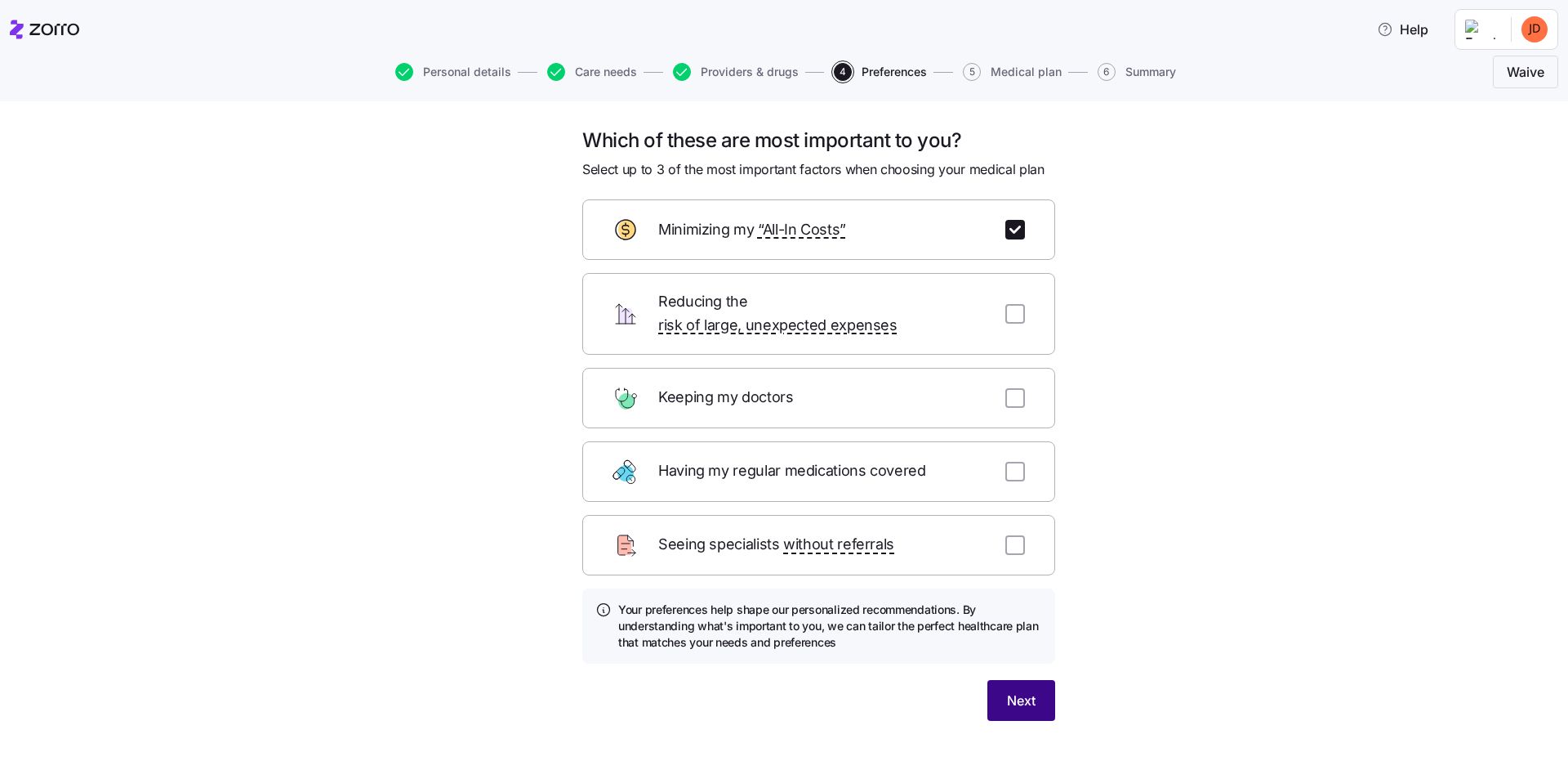
click at [1020, 691] on span "Next" at bounding box center [1022, 700] width 29 height 19
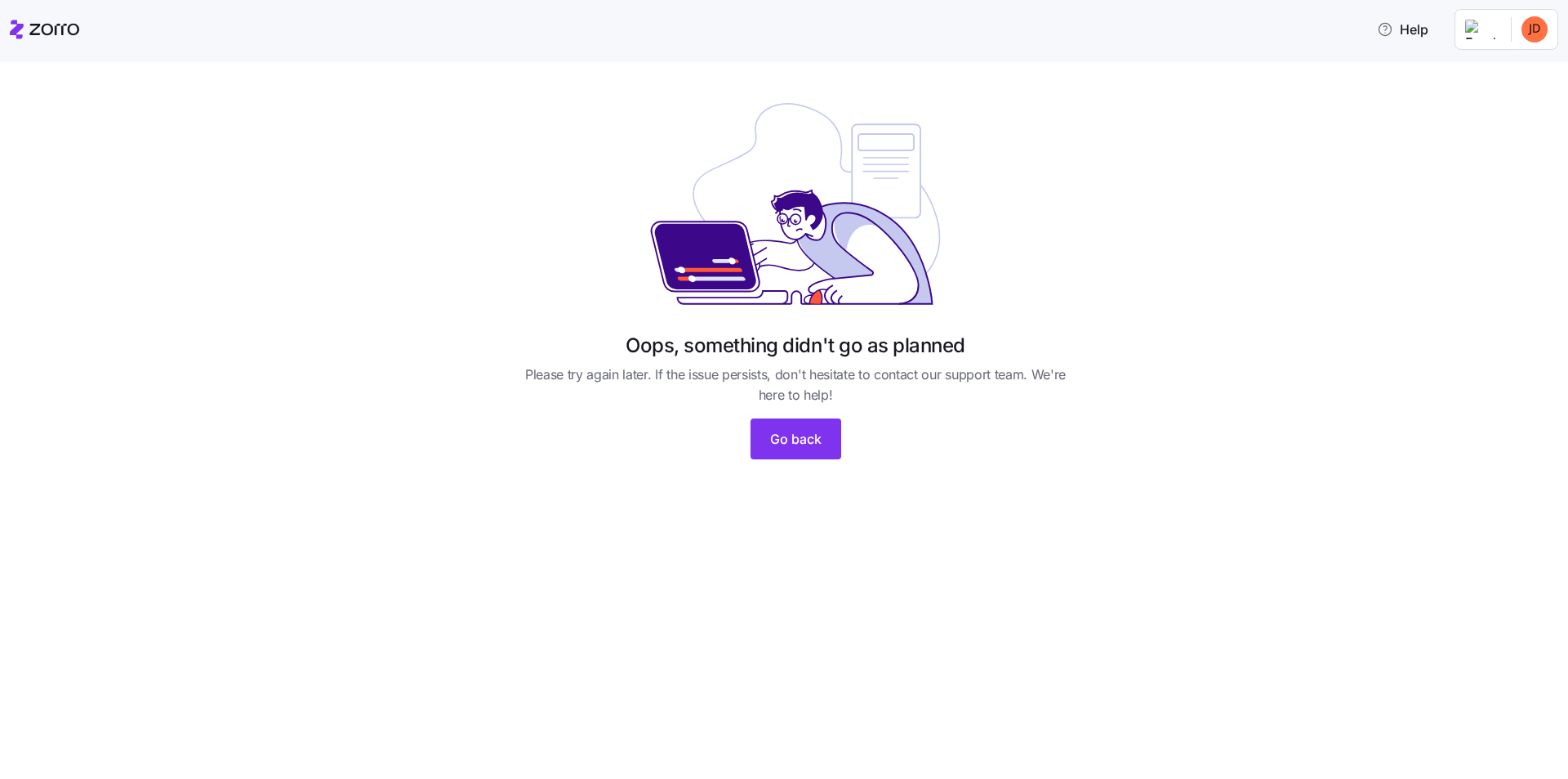
click at [60, 29] on icon at bounding box center [44, 29] width 69 height 19
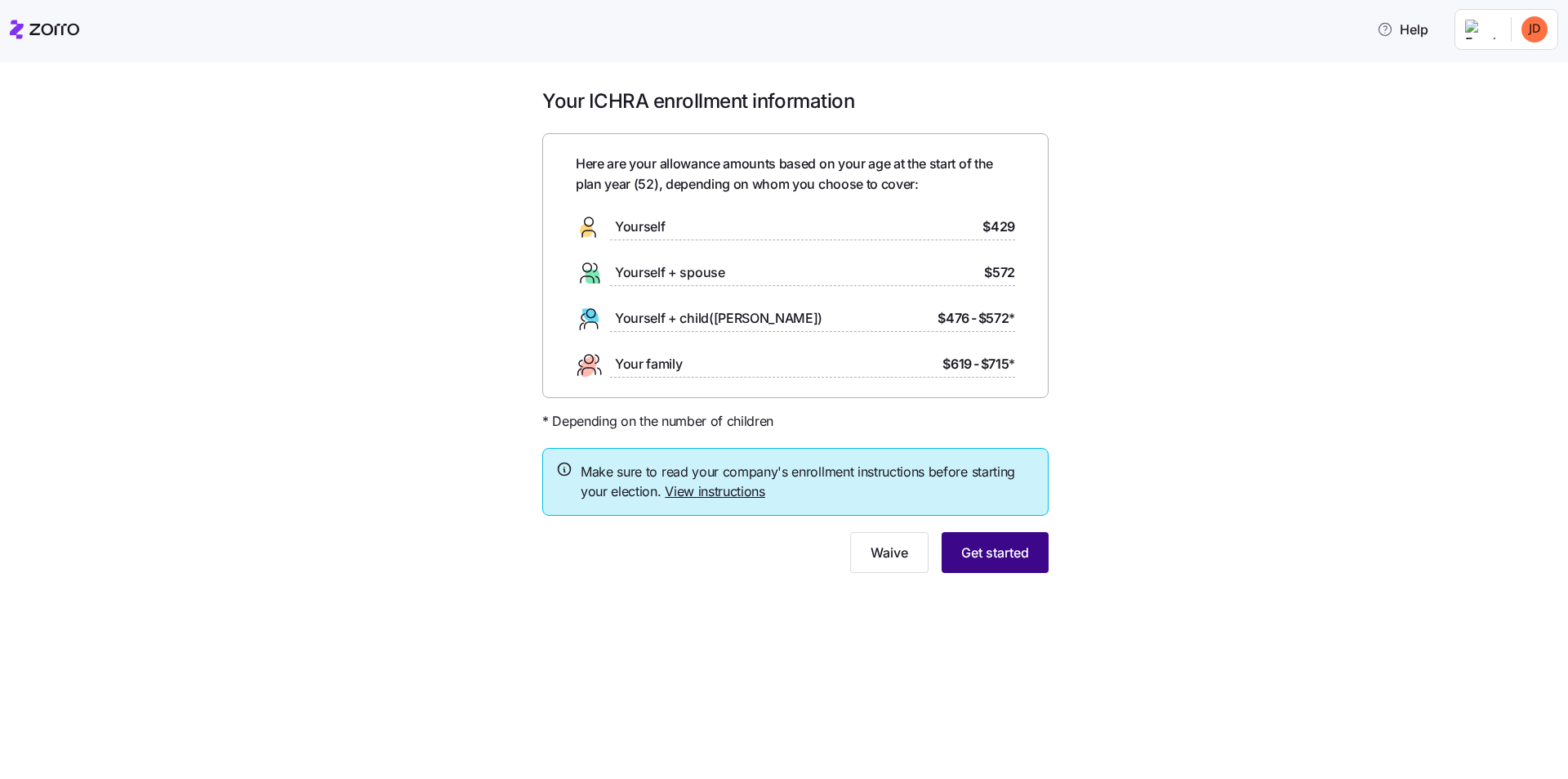
click at [987, 551] on span "Get started" at bounding box center [995, 552] width 68 height 19
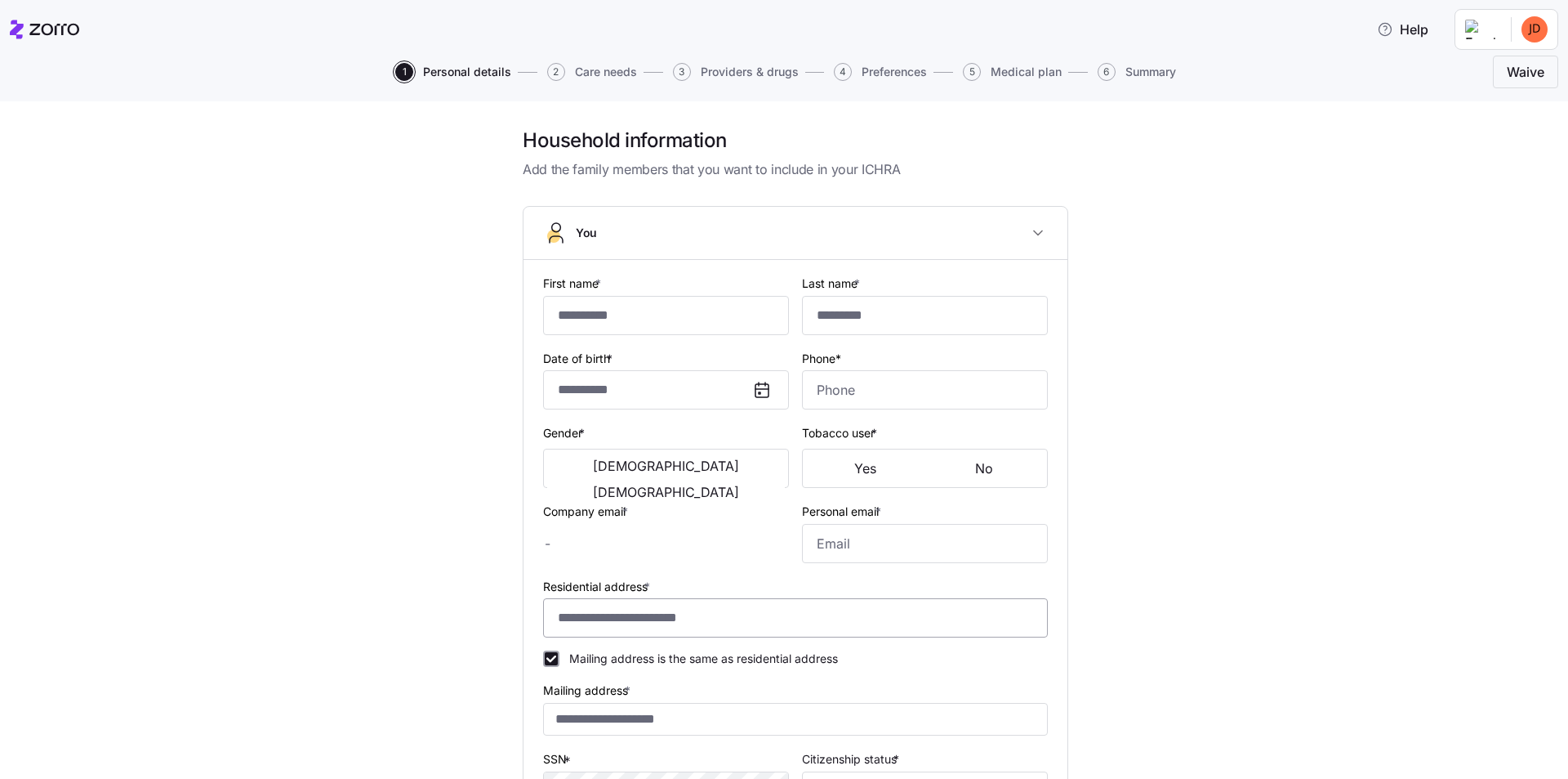
type input "*****"
type input "**********"
type input "jdrangstveit@tumalocreek.us"
type input "jameydrangstveit@gmail.com"
type input "**********"
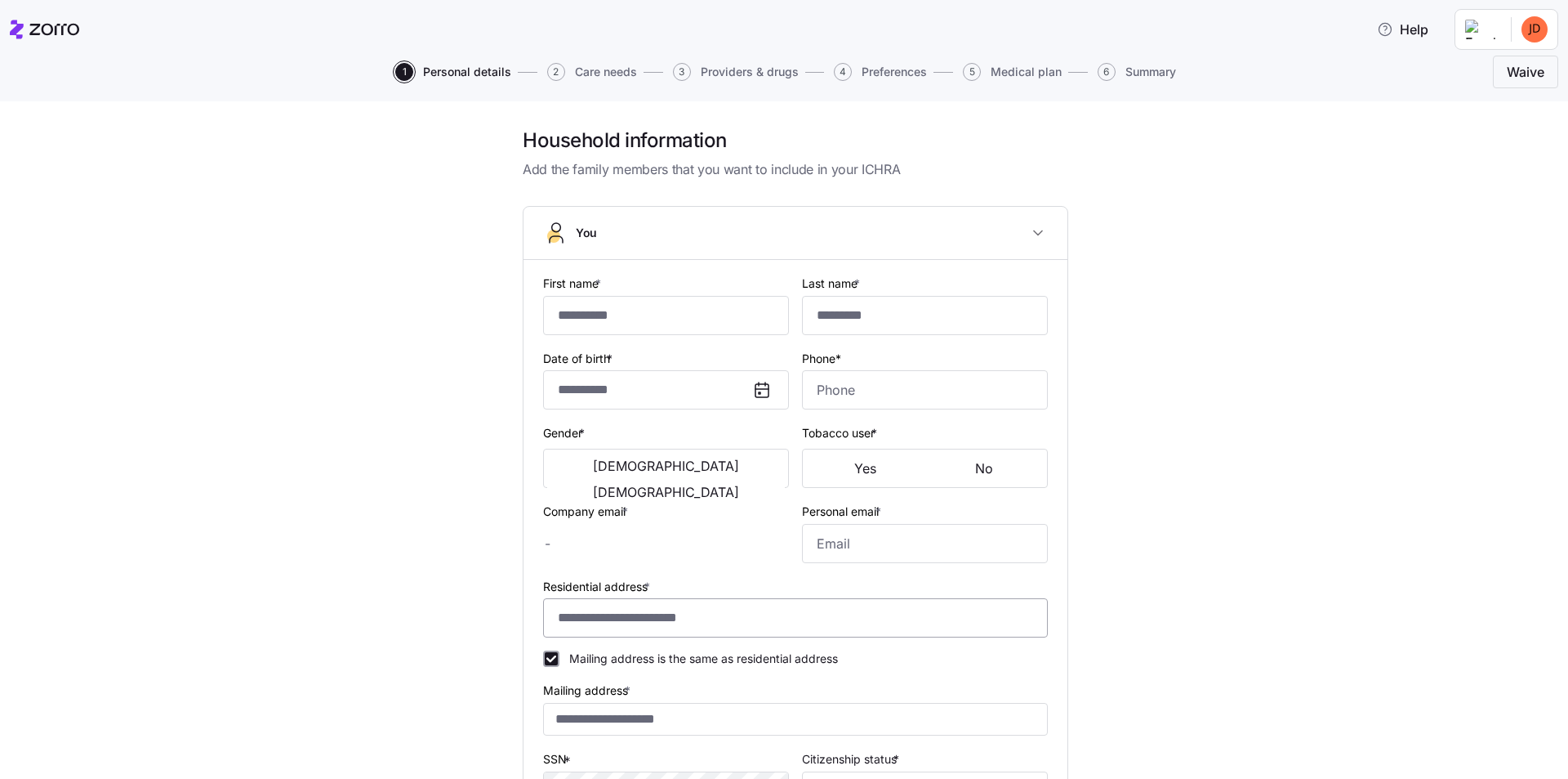
checkbox input "true"
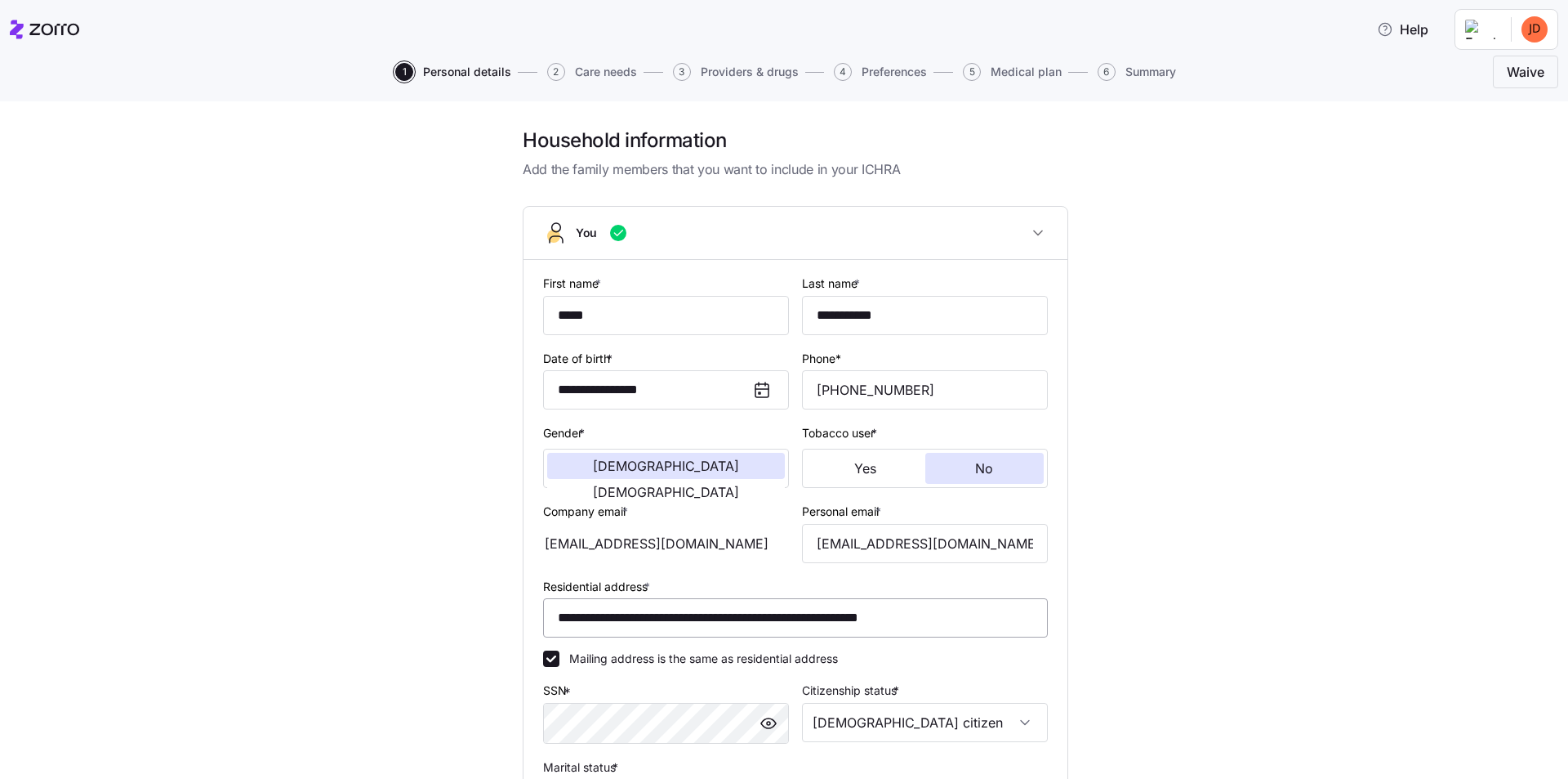
type input "**********"
type input "(763) 291-4582"
type input "US citizen"
type input "Married"
click at [1152, 535] on div "**********" at bounding box center [796, 644] width 1500 height 1032
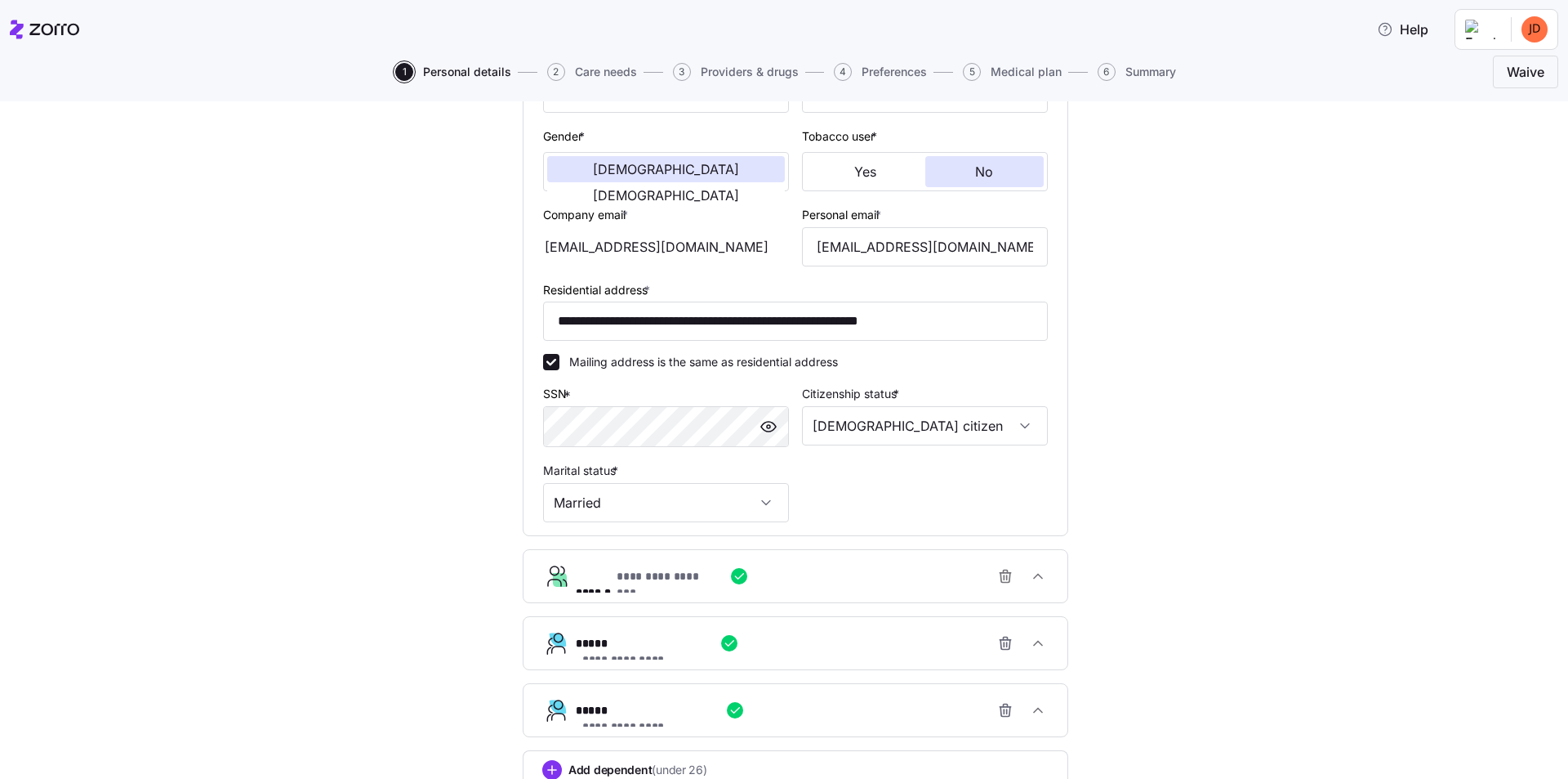
scroll to position [408, 0]
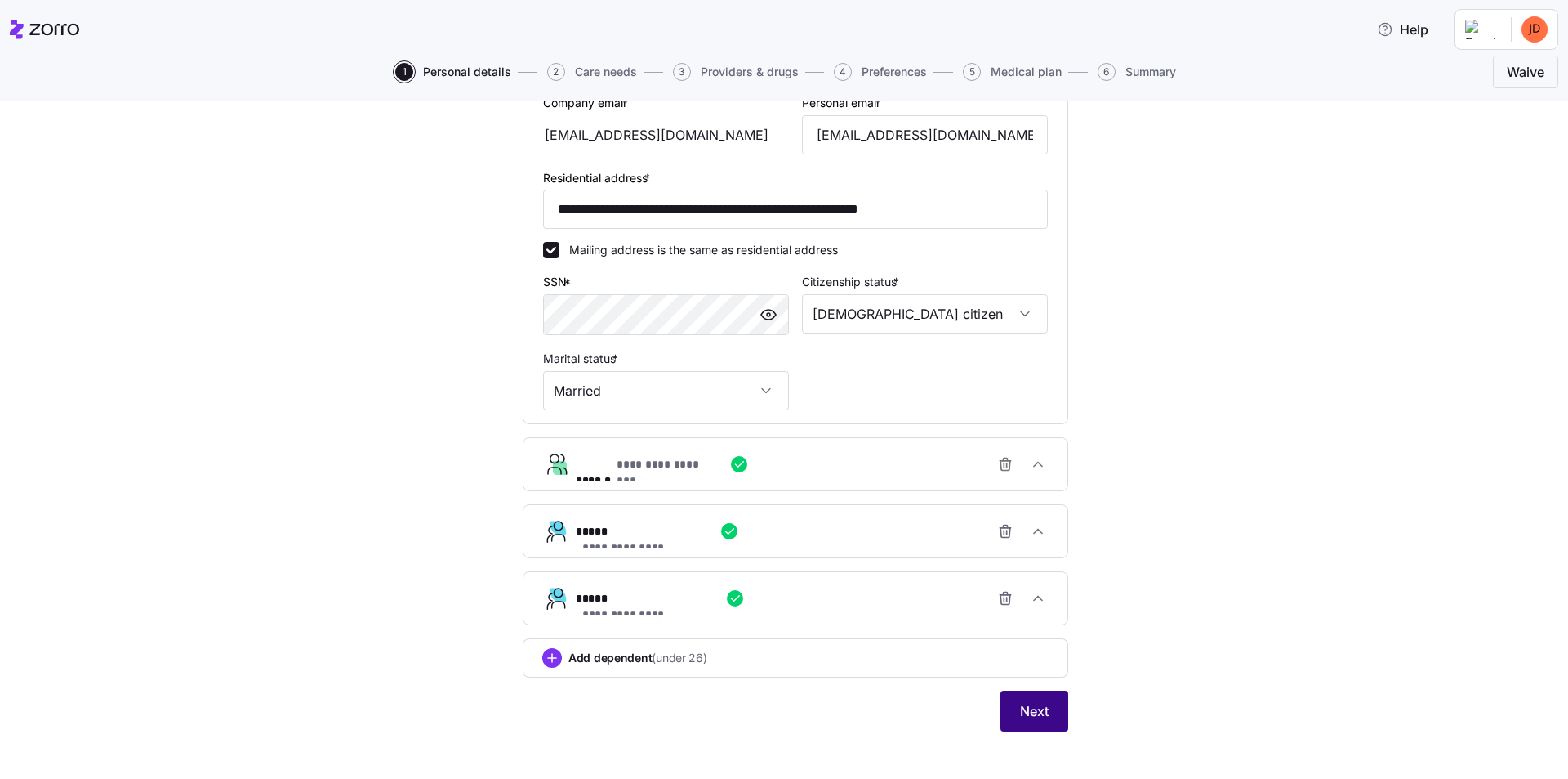
click at [1032, 716] on span "Next" at bounding box center [1034, 711] width 29 height 19
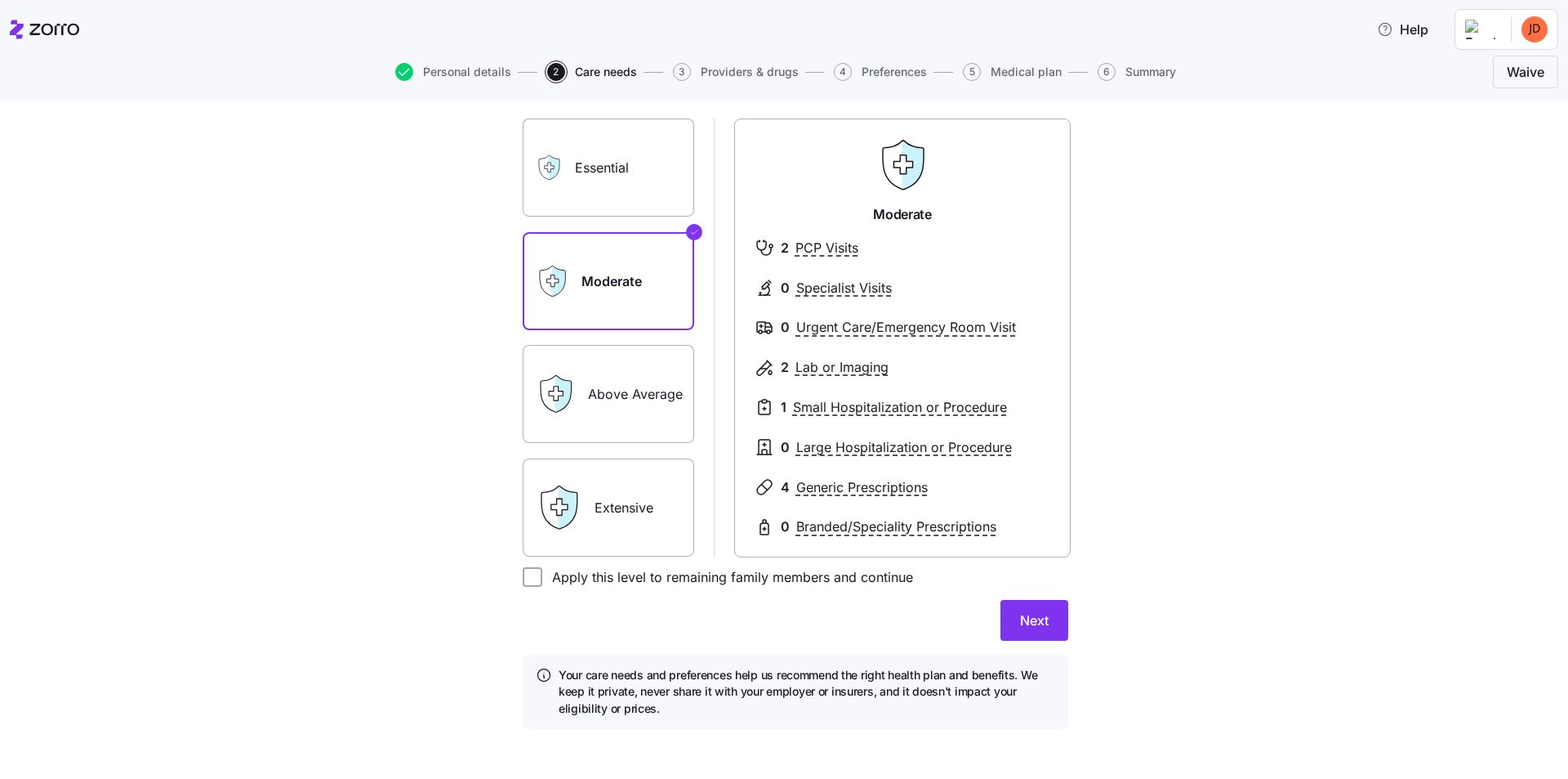
scroll to position [134, 0]
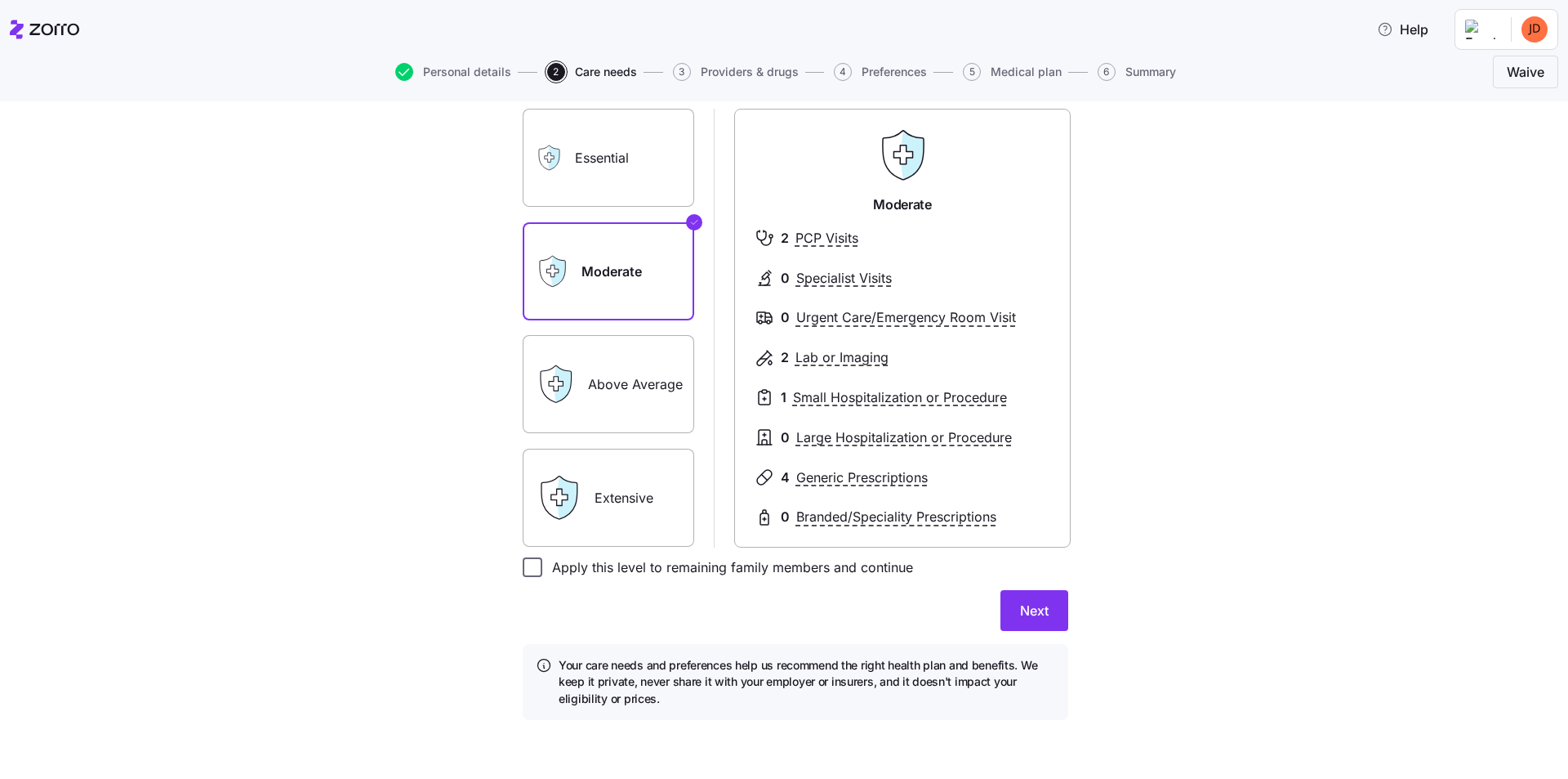
click at [522, 570] on input "Apply this level to remaining family members and continue" at bounding box center [532, 567] width 19 height 19
checkbox input "true"
click at [1042, 616] on span "Next" at bounding box center [1034, 610] width 29 height 19
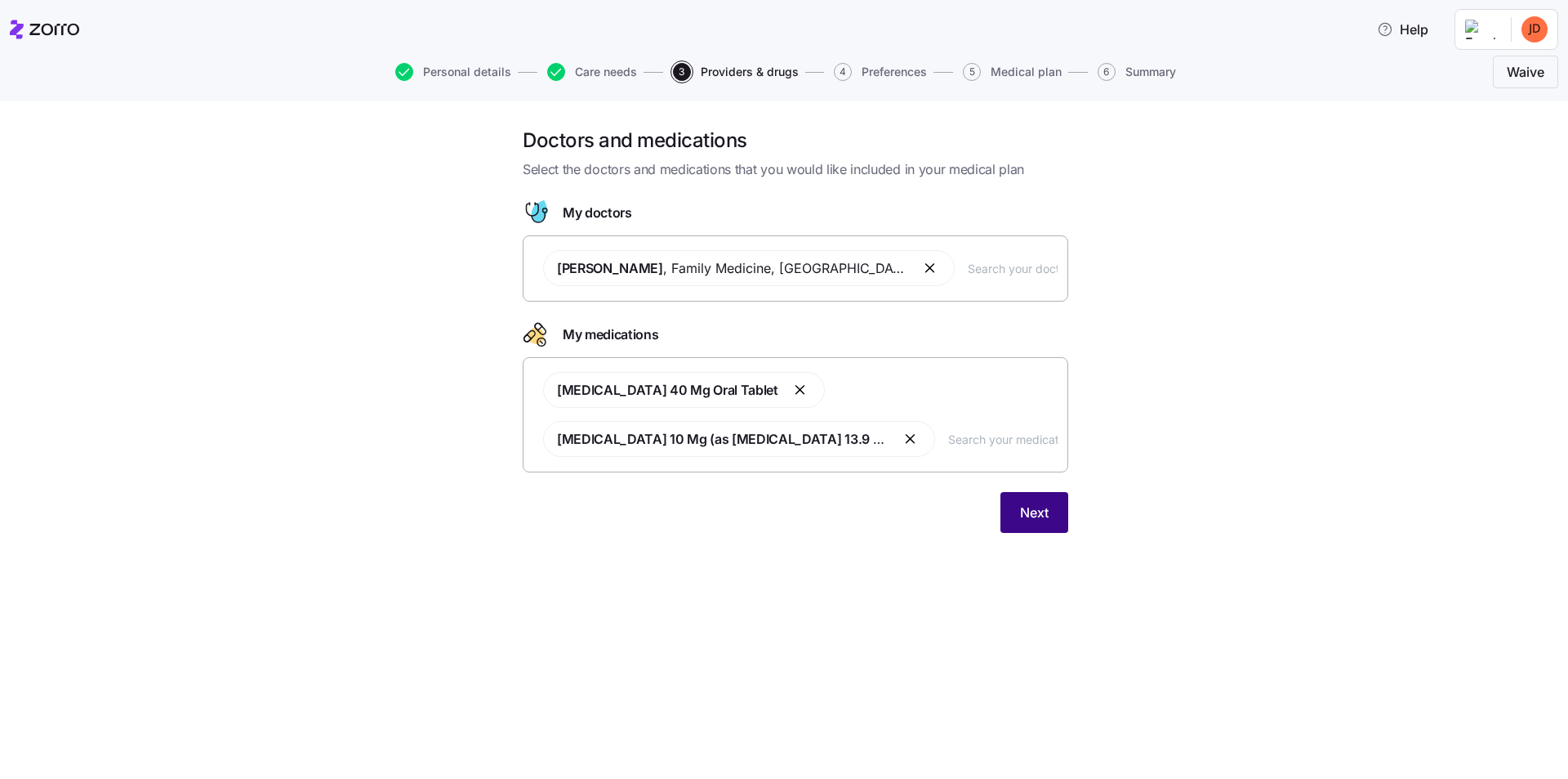
click at [1032, 512] on span "Next" at bounding box center [1034, 512] width 29 height 19
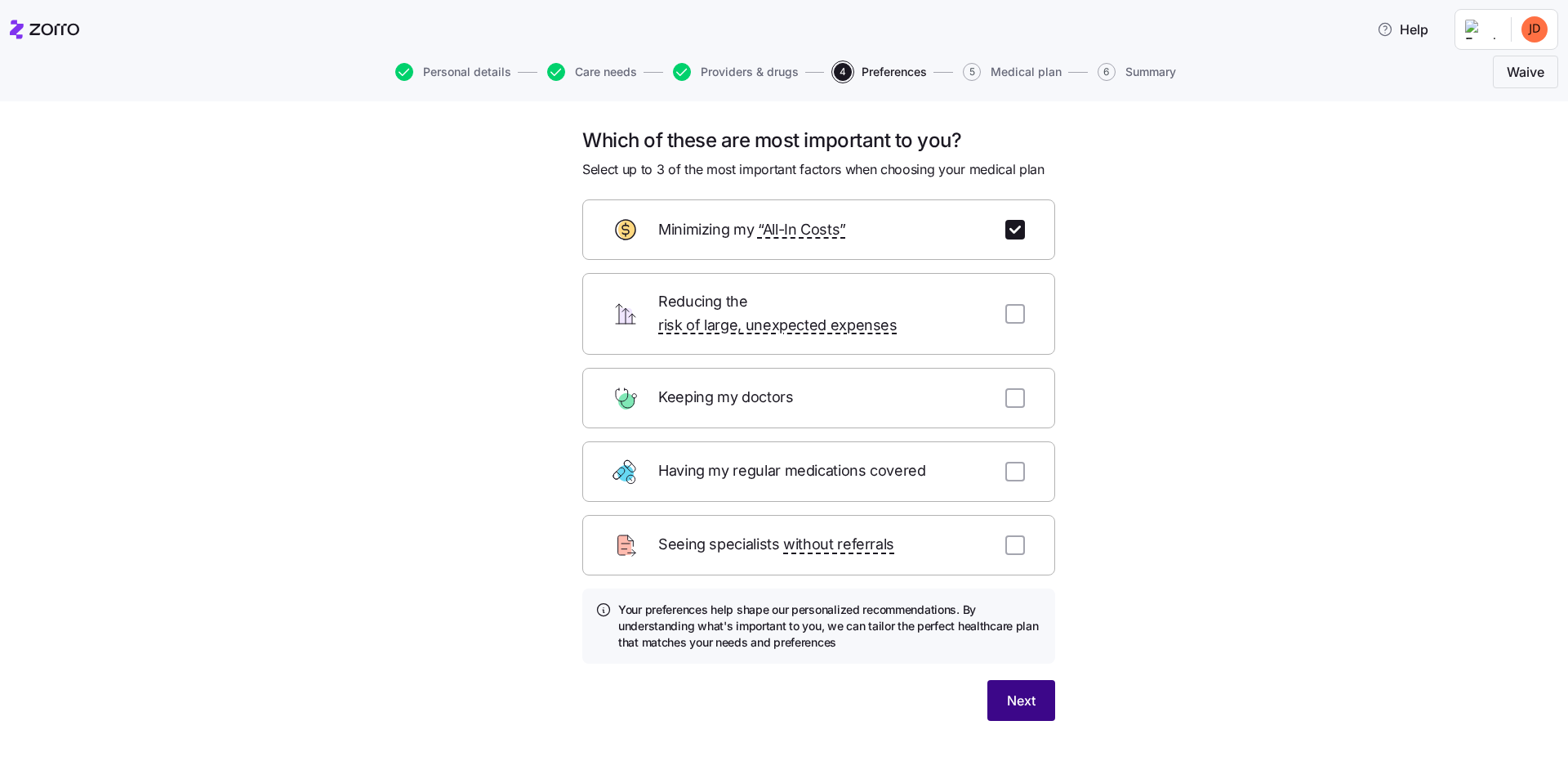
click at [1022, 696] on button "Next" at bounding box center [1021, 700] width 68 height 41
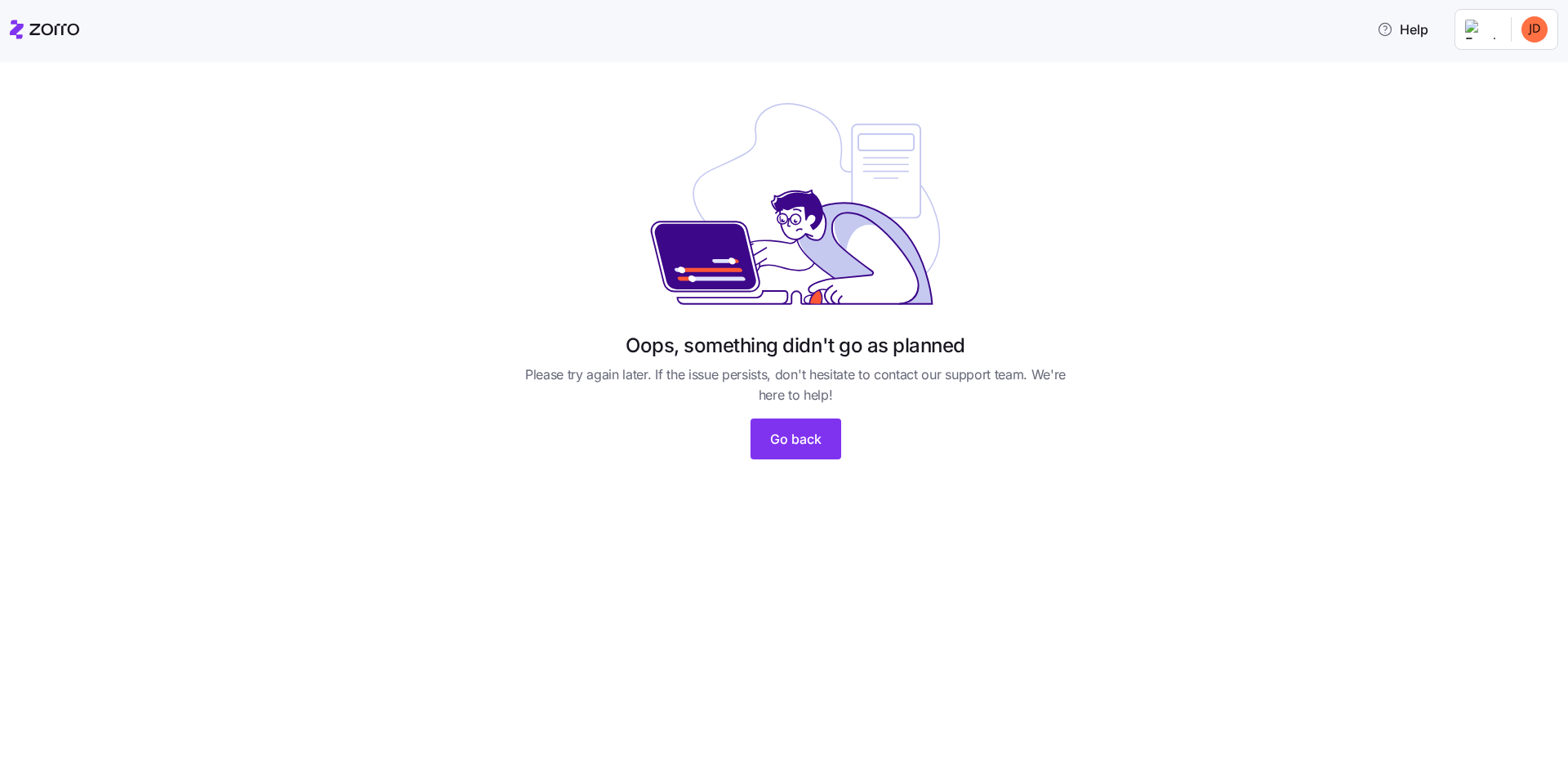
drag, startPoint x: 516, startPoint y: 109, endPoint x: 879, endPoint y: 277, distance: 400.0
click at [879, 277] on div at bounding box center [795, 204] width 562 height 231
click at [36, 19] on icon at bounding box center [44, 29] width 69 height 19
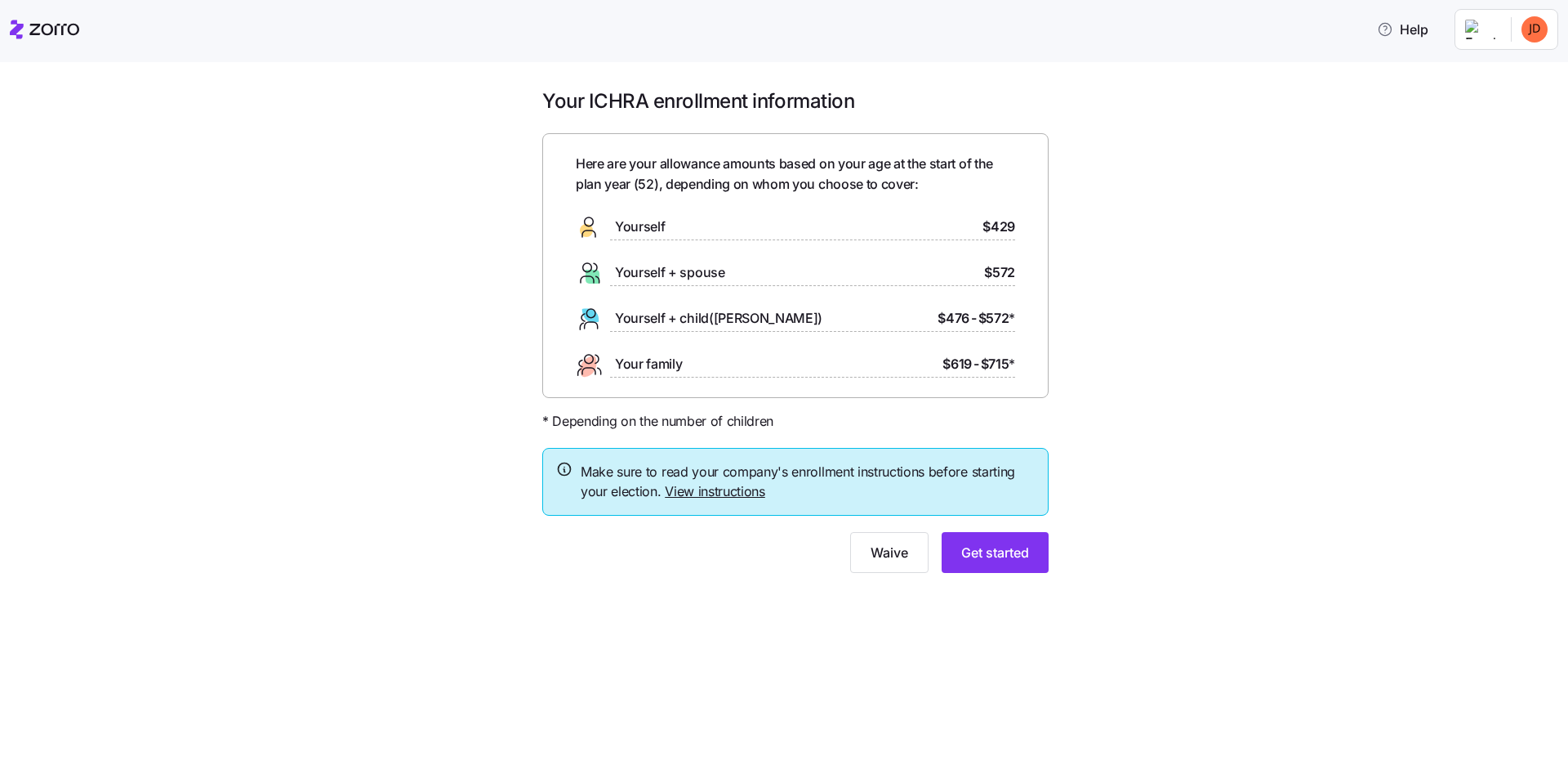
click at [1531, 28] on html "Help Your ICHRA enrollment information Here are your allowance amounts based on…" at bounding box center [784, 384] width 1568 height 768
click at [1498, 103] on div "Log out" at bounding box center [1491, 99] width 63 height 18
click at [977, 550] on span "Get started" at bounding box center [995, 552] width 68 height 19
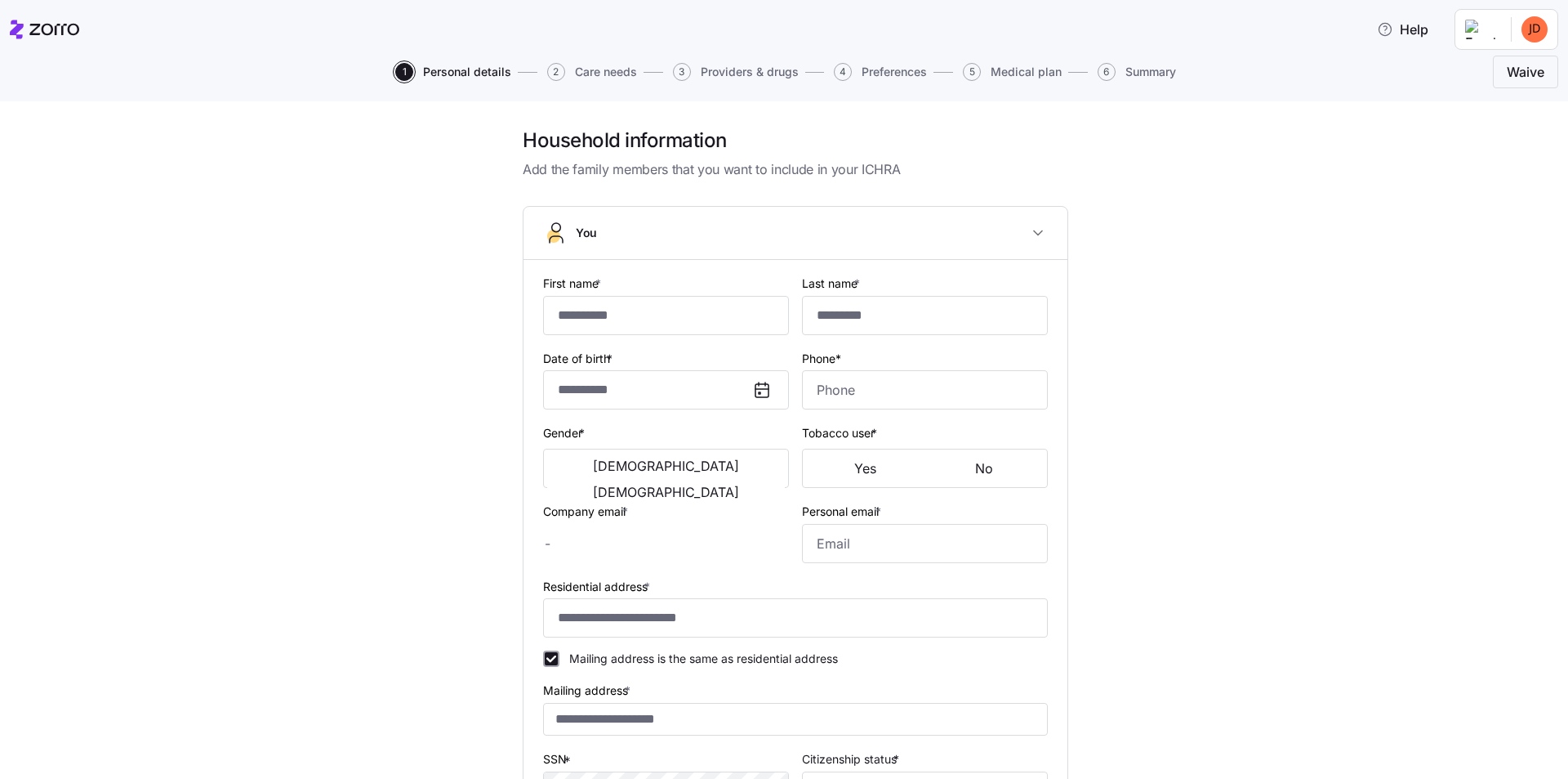
type input "*****"
type input "**********"
type input "[EMAIL_ADDRESS][DOMAIN_NAME]"
type input "**********"
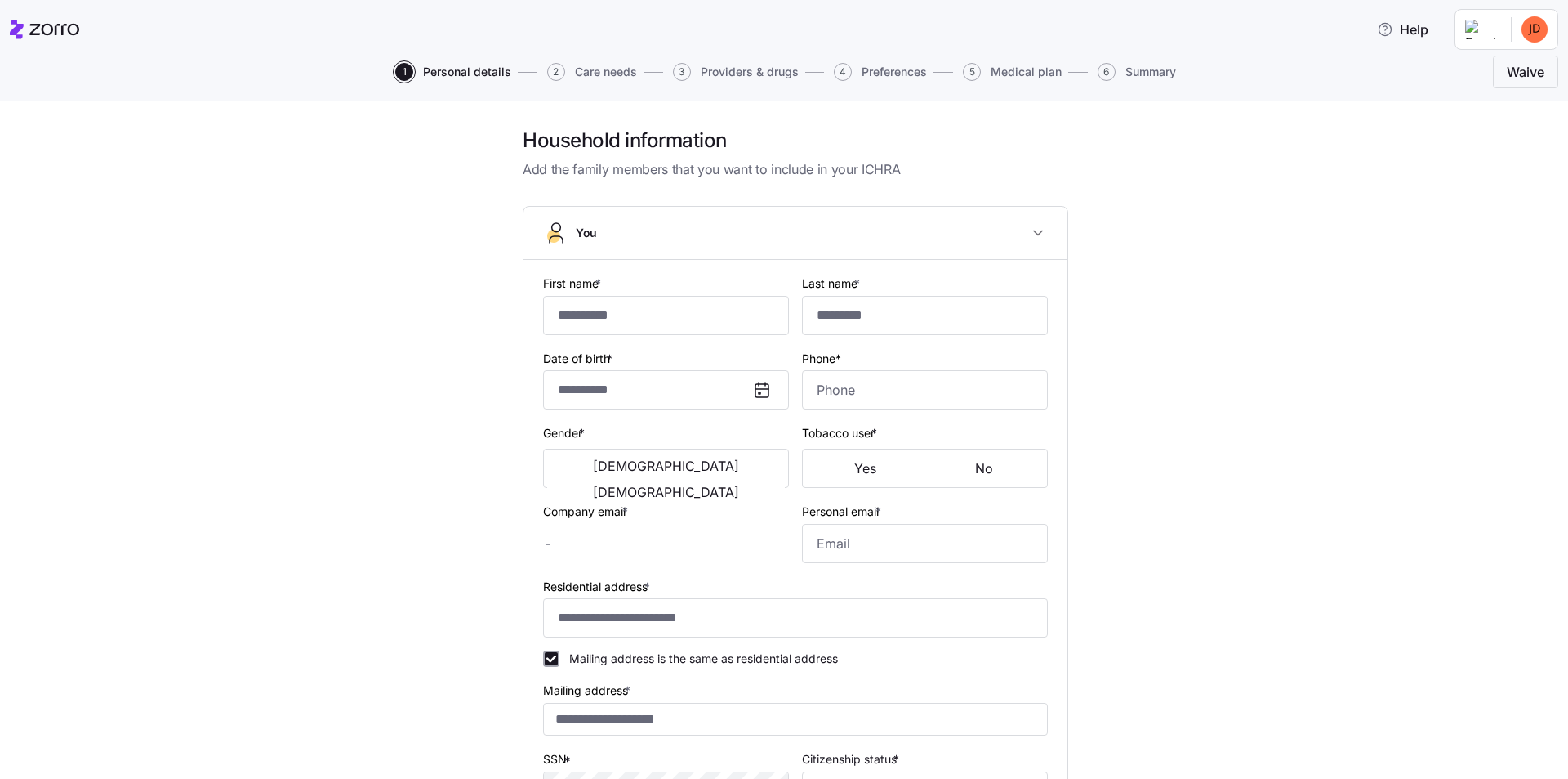
checkbox input "true"
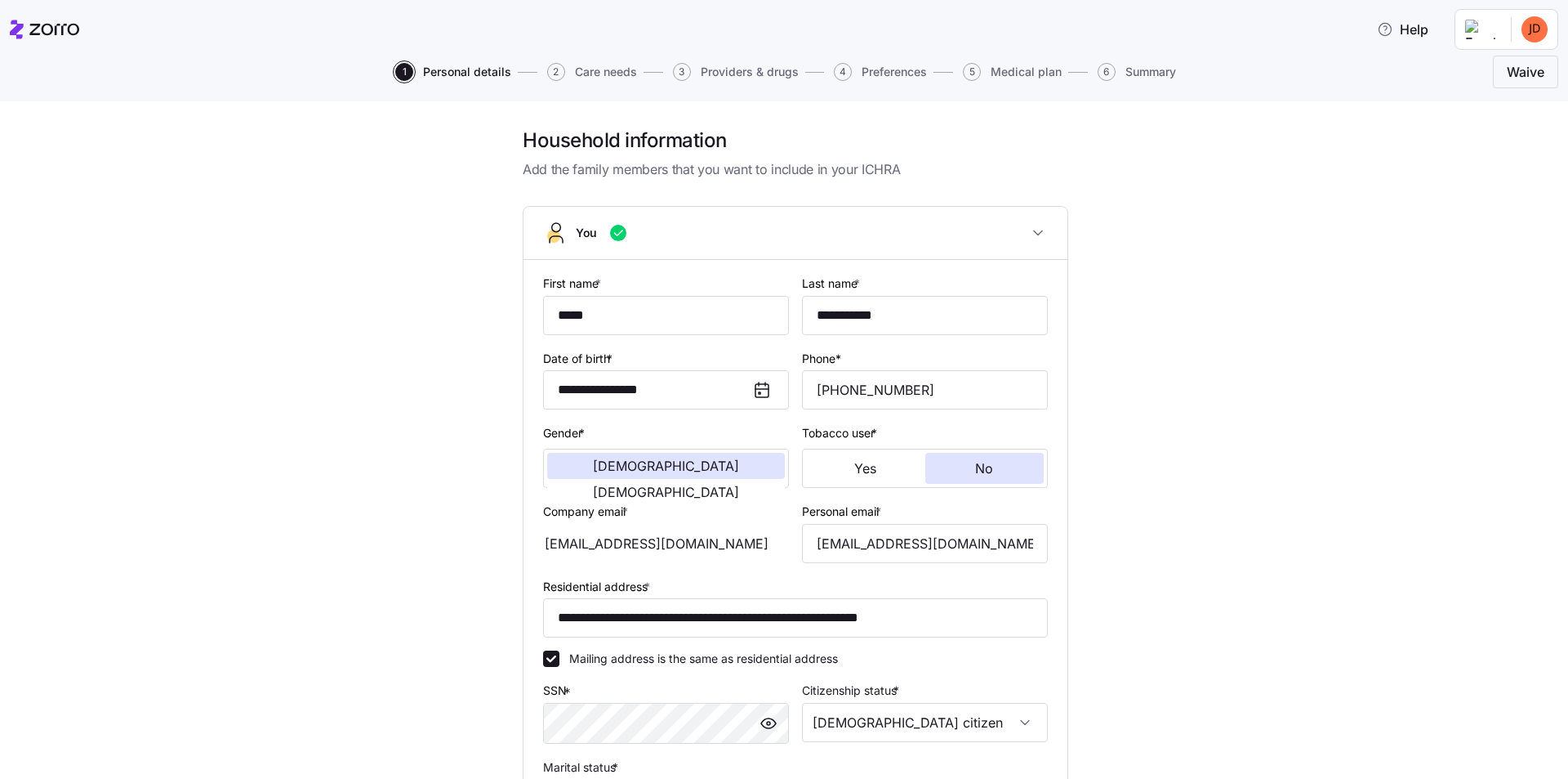
type input "**********"
type input "[PHONE_NUMBER]"
type input "[DEMOGRAPHIC_DATA] citizen"
type input "Married"
click at [1217, 523] on div "**********" at bounding box center [796, 644] width 1500 height 1032
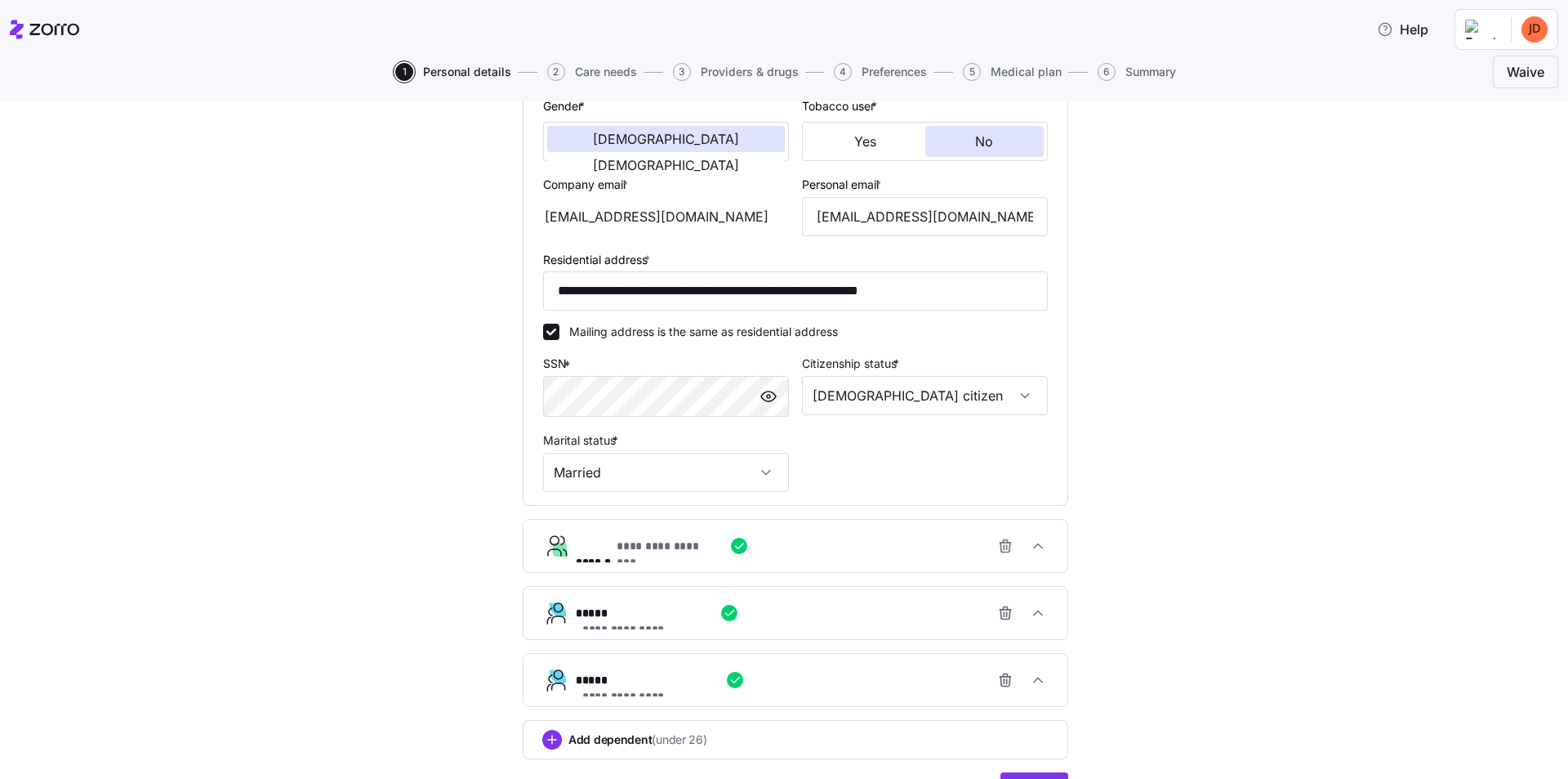
scroll to position [420, 0]
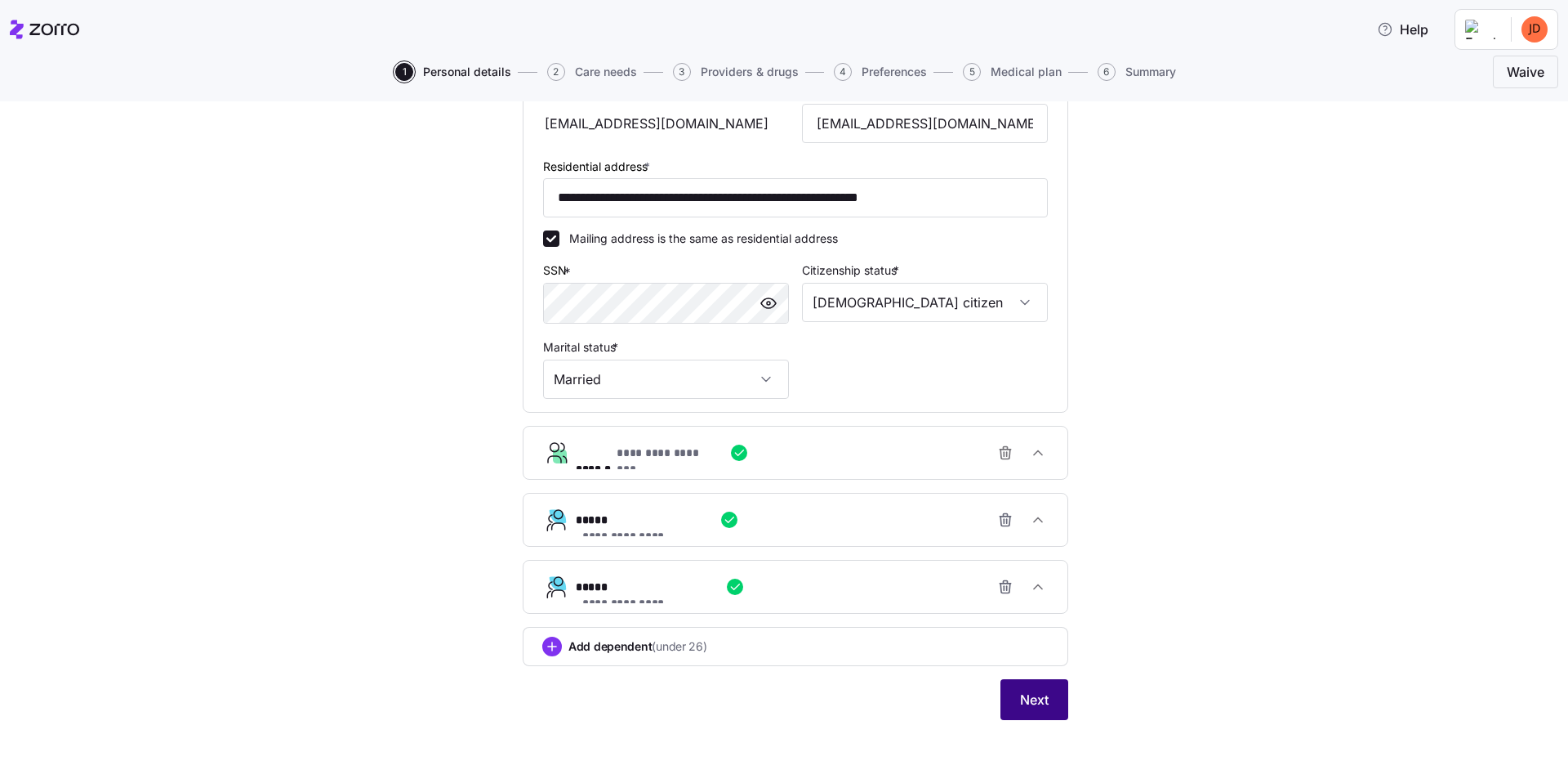
click at [1029, 694] on span "Next" at bounding box center [1034, 699] width 29 height 19
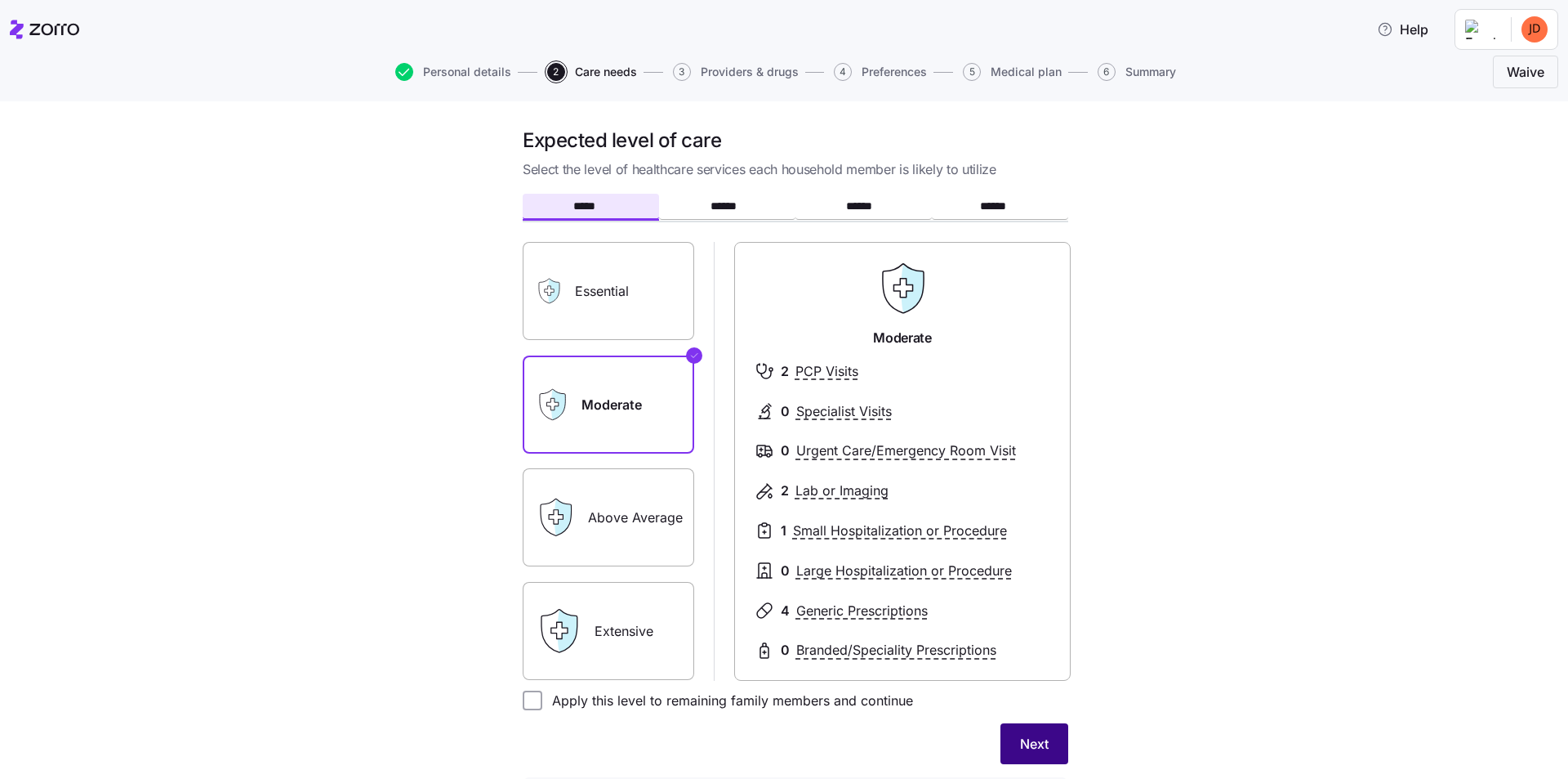
click at [1030, 742] on span "Next" at bounding box center [1034, 743] width 29 height 19
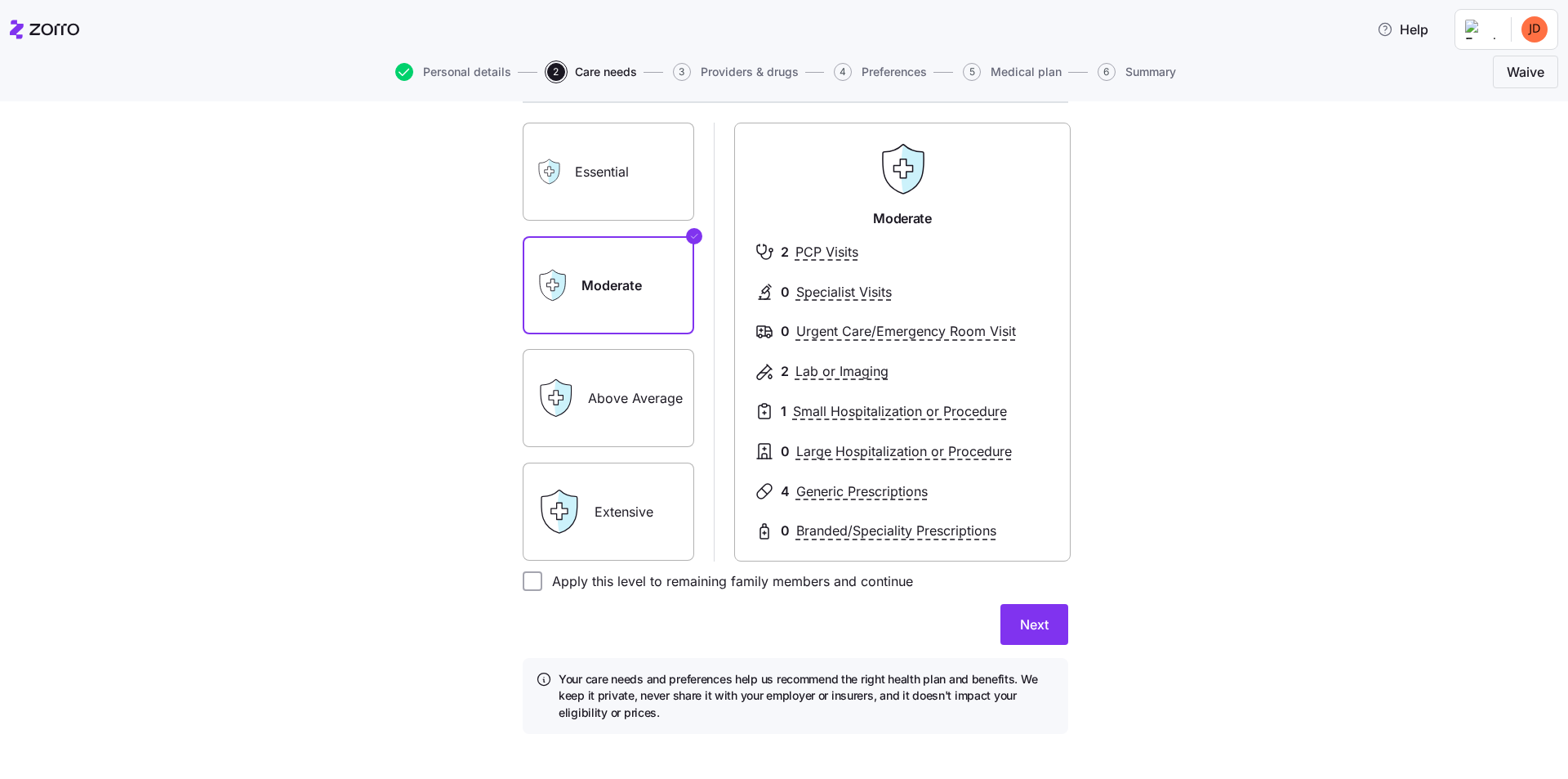
scroll to position [140, 0]
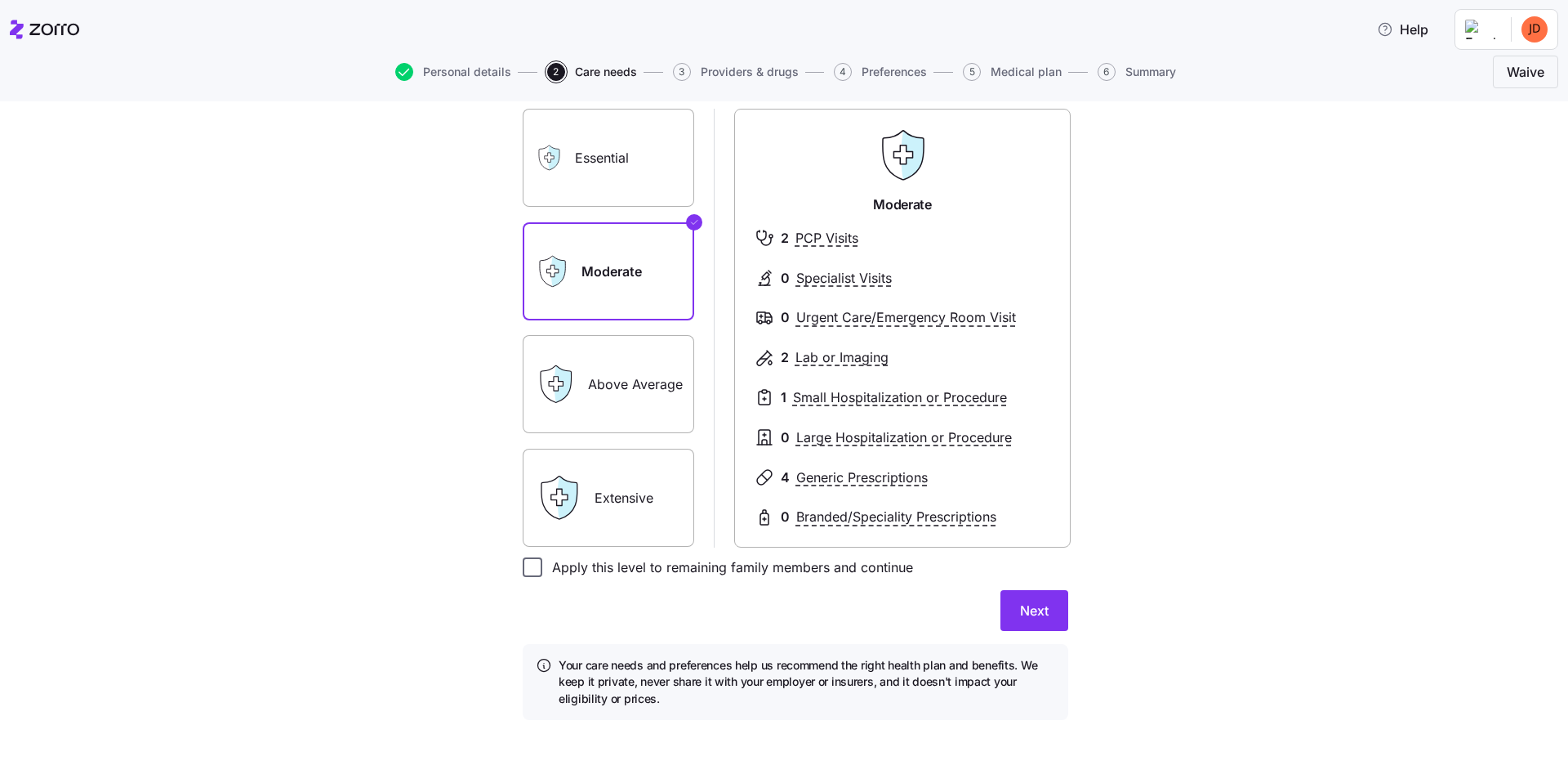
click at [534, 567] on input "Apply this level to remaining family members and continue" at bounding box center [532, 567] width 19 height 19
checkbox input "true"
click at [1030, 605] on span "Next" at bounding box center [1034, 610] width 29 height 19
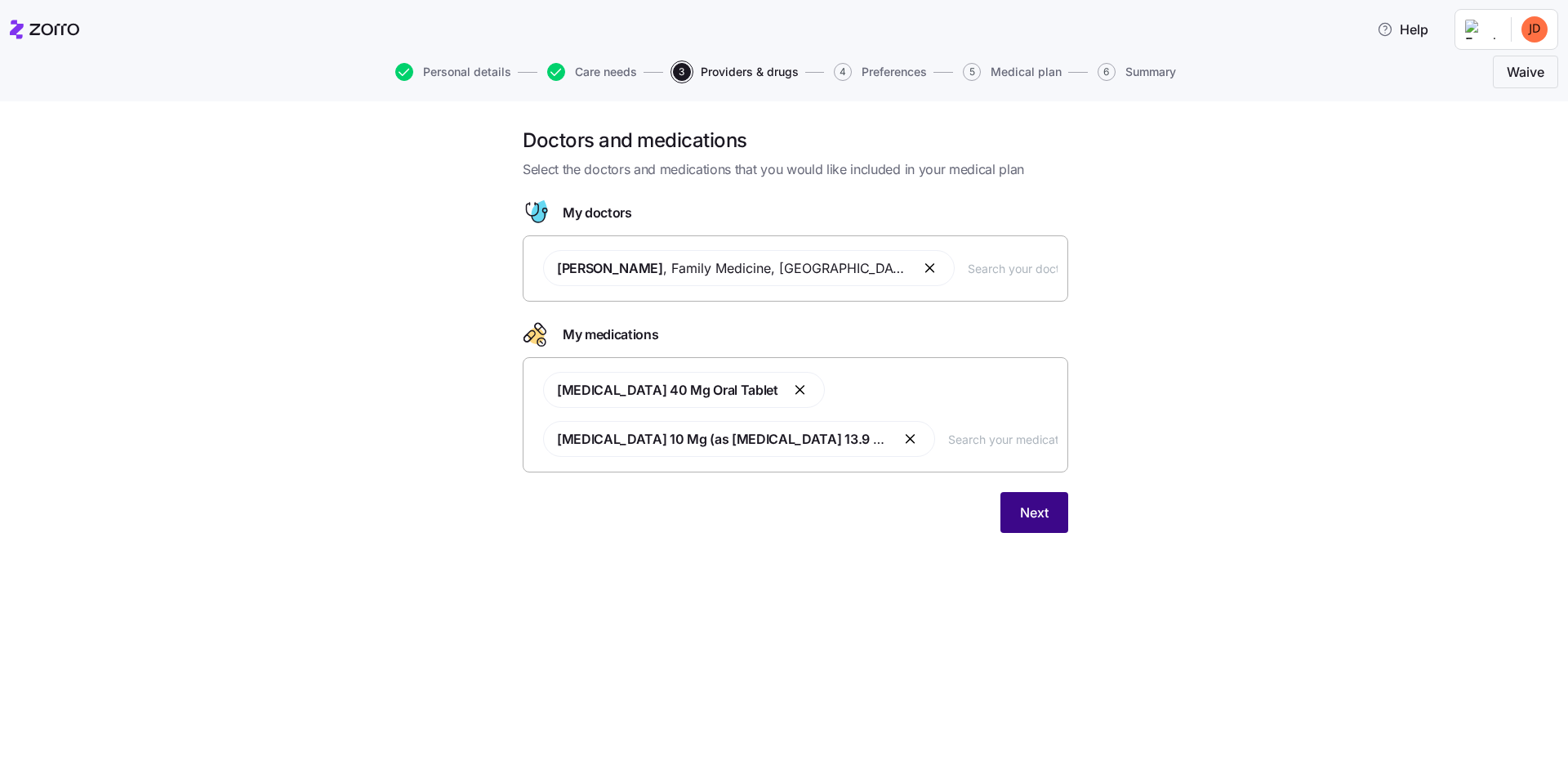
click at [1025, 509] on span "Next" at bounding box center [1034, 512] width 29 height 19
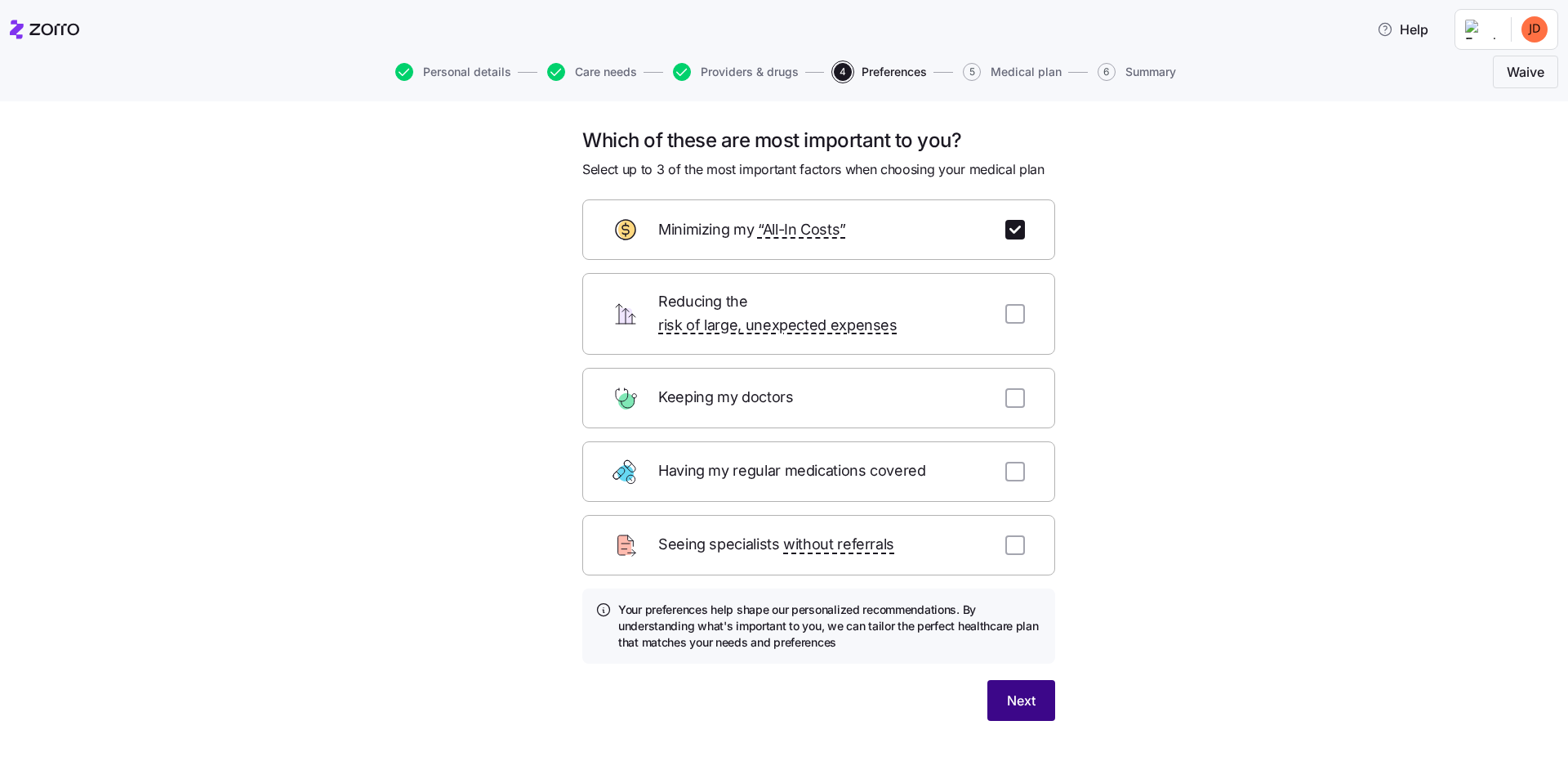
click at [1019, 680] on button "Next" at bounding box center [1021, 700] width 68 height 41
